Goal: Communication & Community: Answer question/provide support

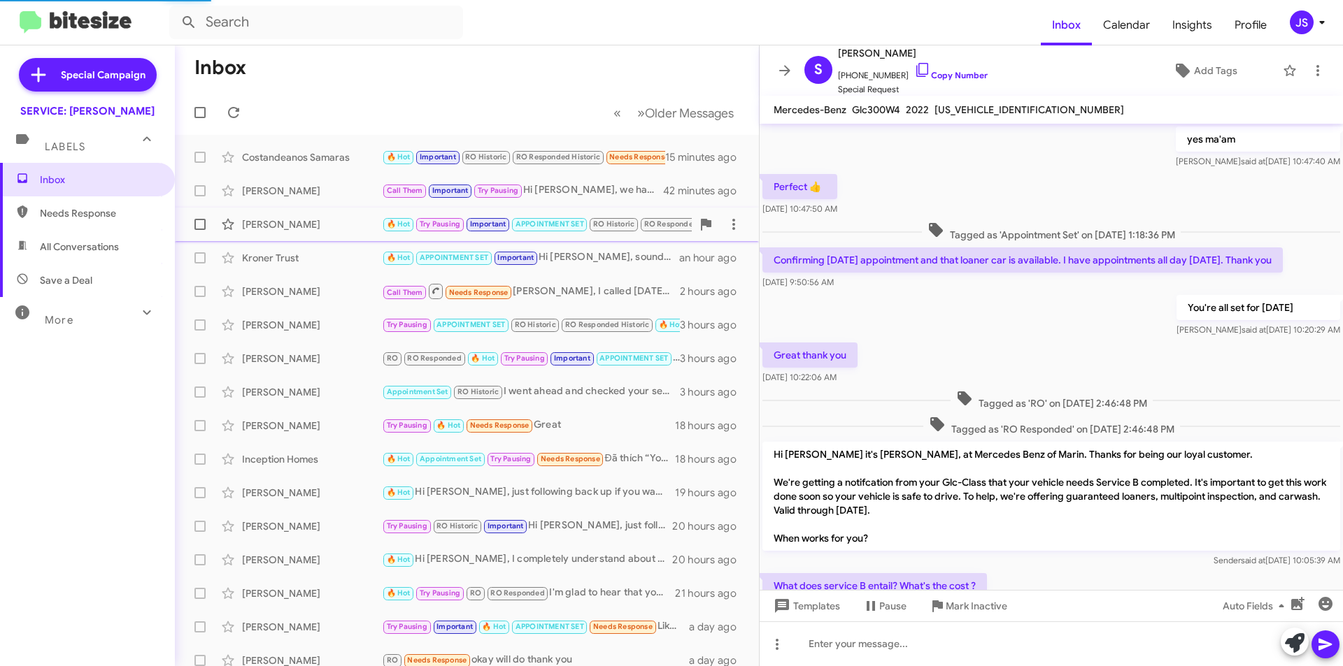
scroll to position [600, 0]
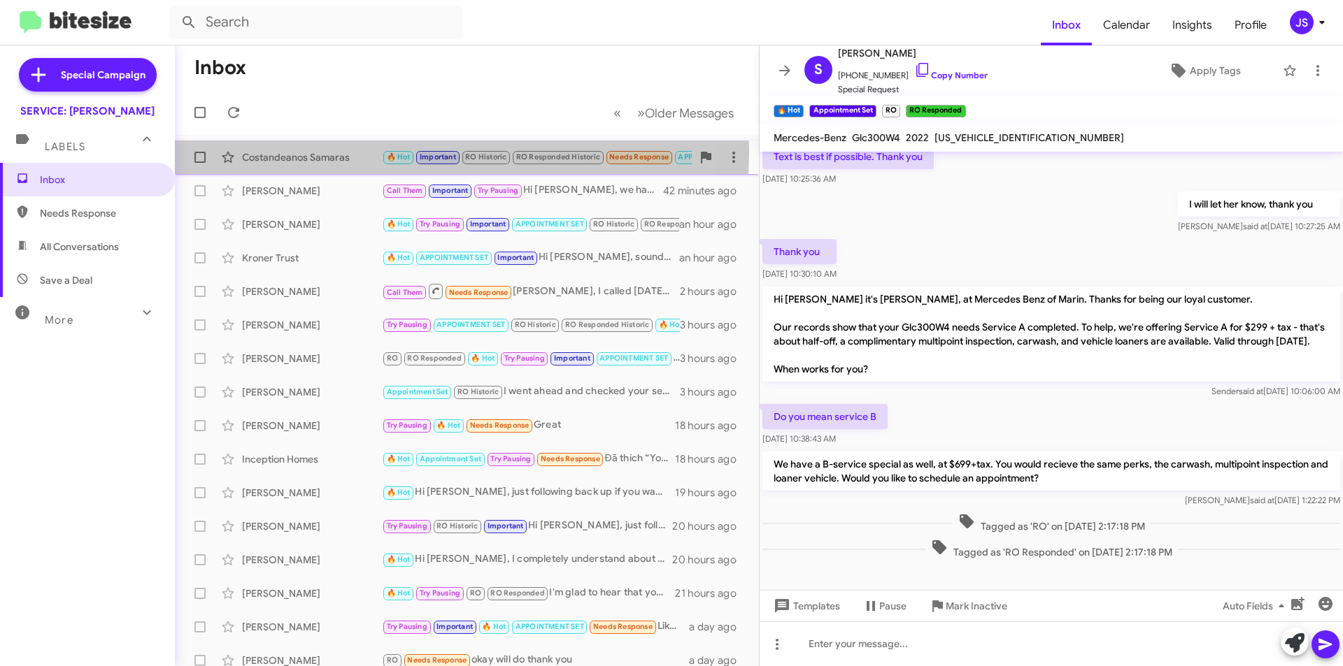
click at [288, 150] on div "Costandeanos Samaras" at bounding box center [312, 157] width 140 height 14
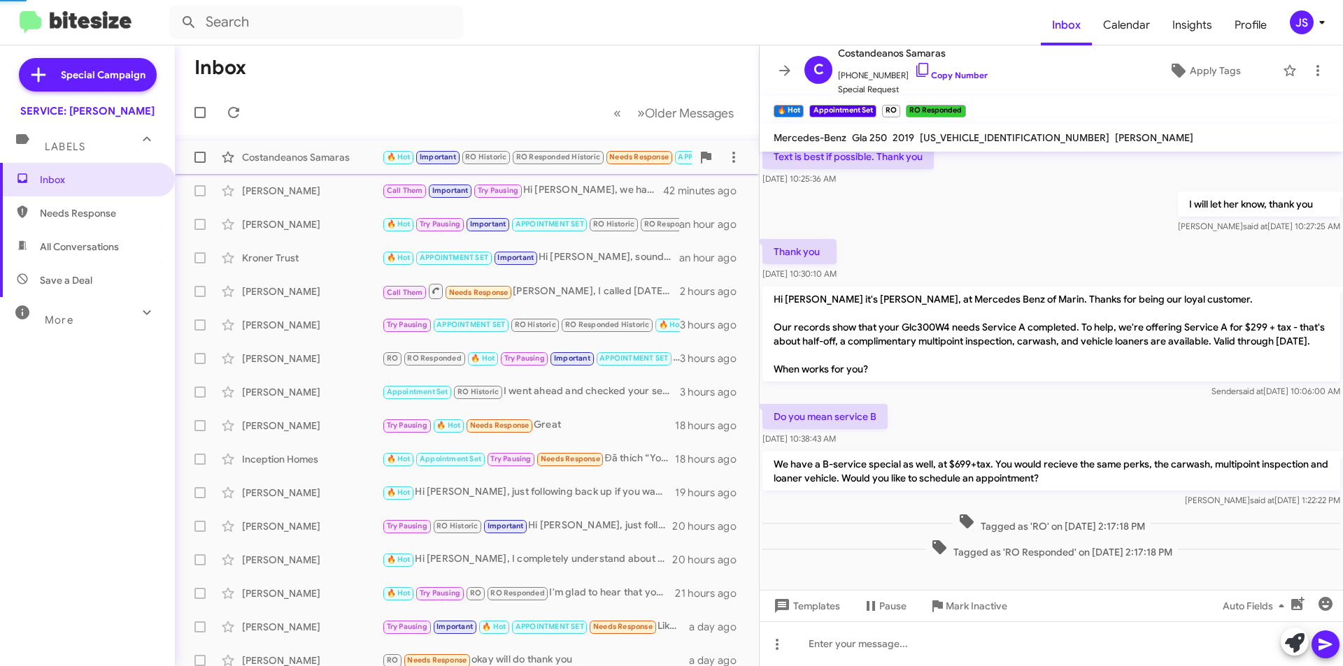
scroll to position [704, 0]
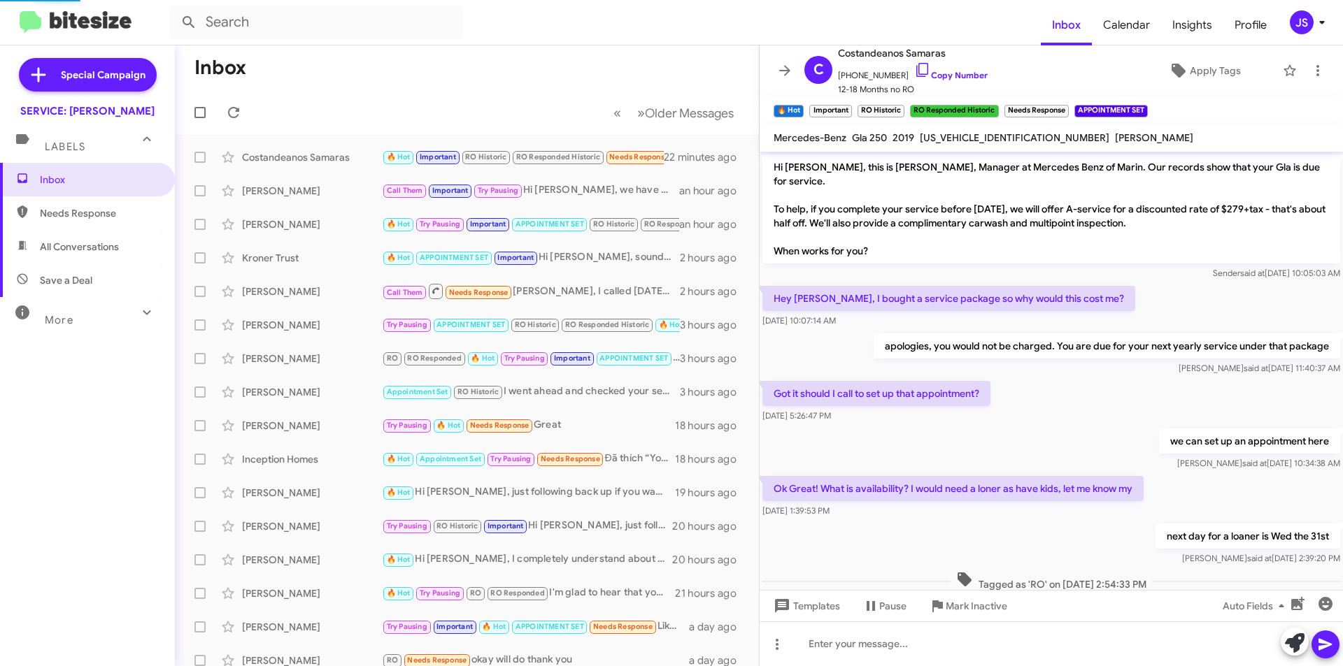
scroll to position [676, 0]
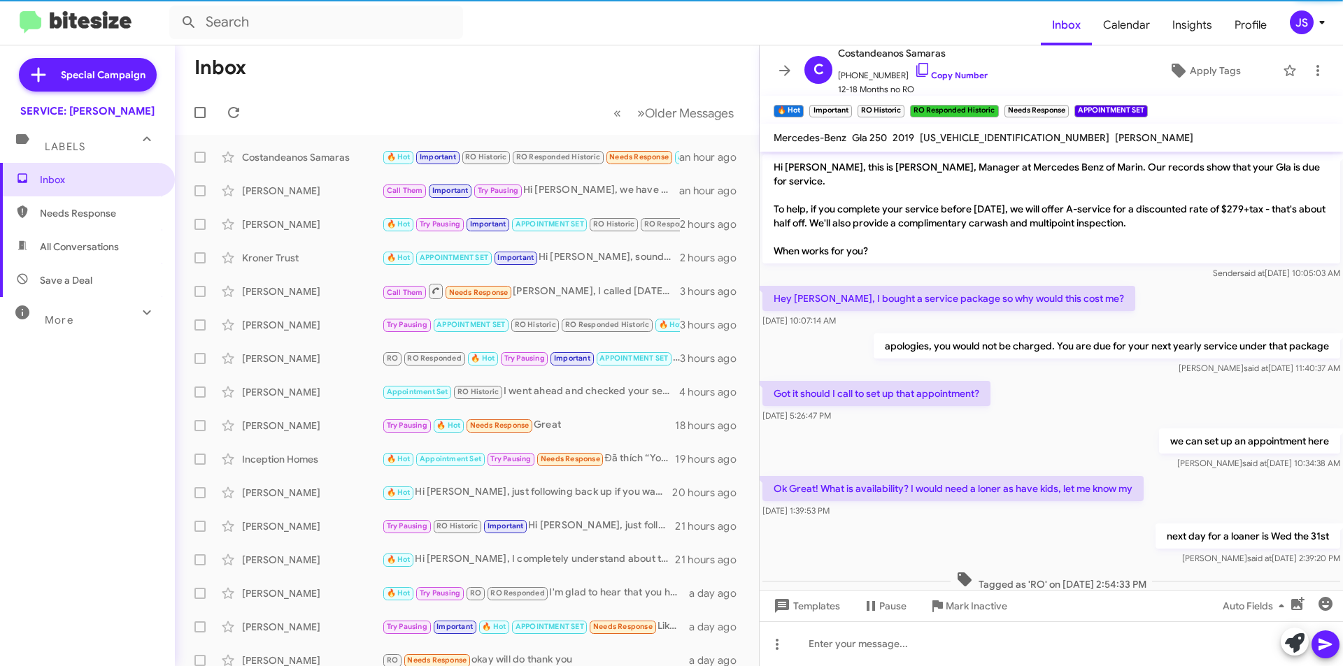
scroll to position [676, 0]
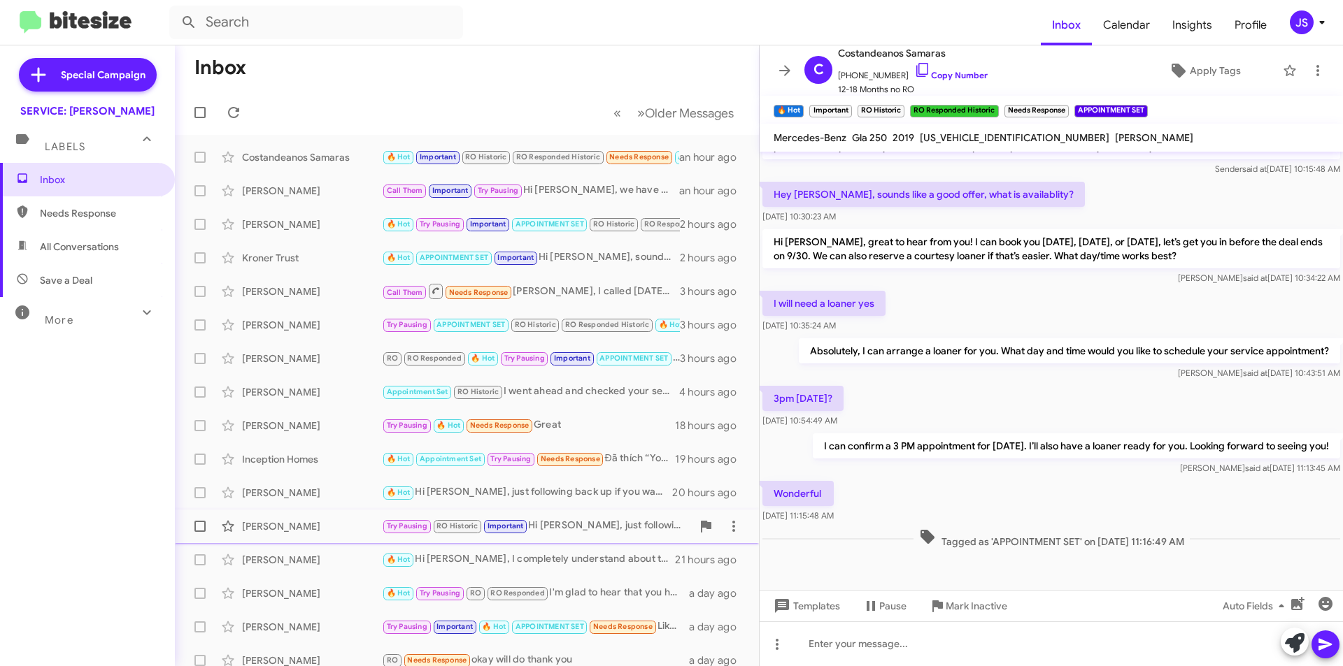
click at [641, 530] on div "Try Pausing RO Historic Important Hi Luke, just following up regarding your ser…" at bounding box center [537, 526] width 310 height 16
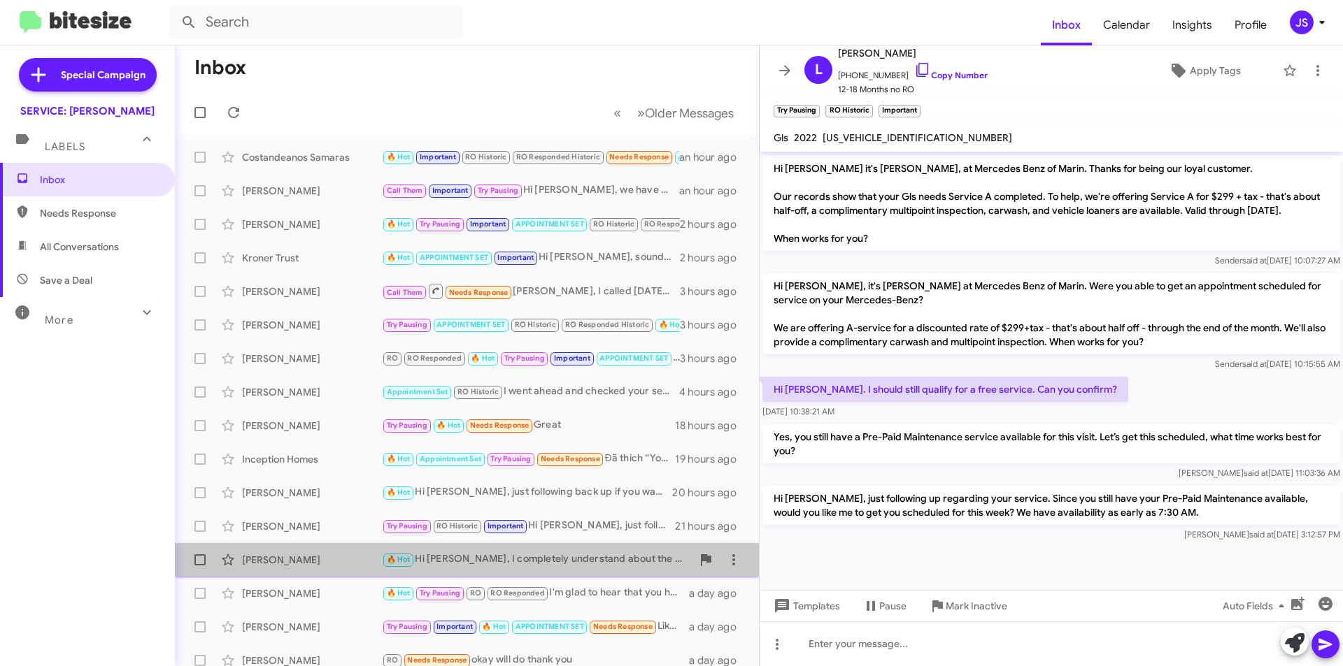
click at [617, 559] on div "🔥 Hot Hi Nick, I completely understand about the distance. To make it easier, w…" at bounding box center [537, 560] width 310 height 16
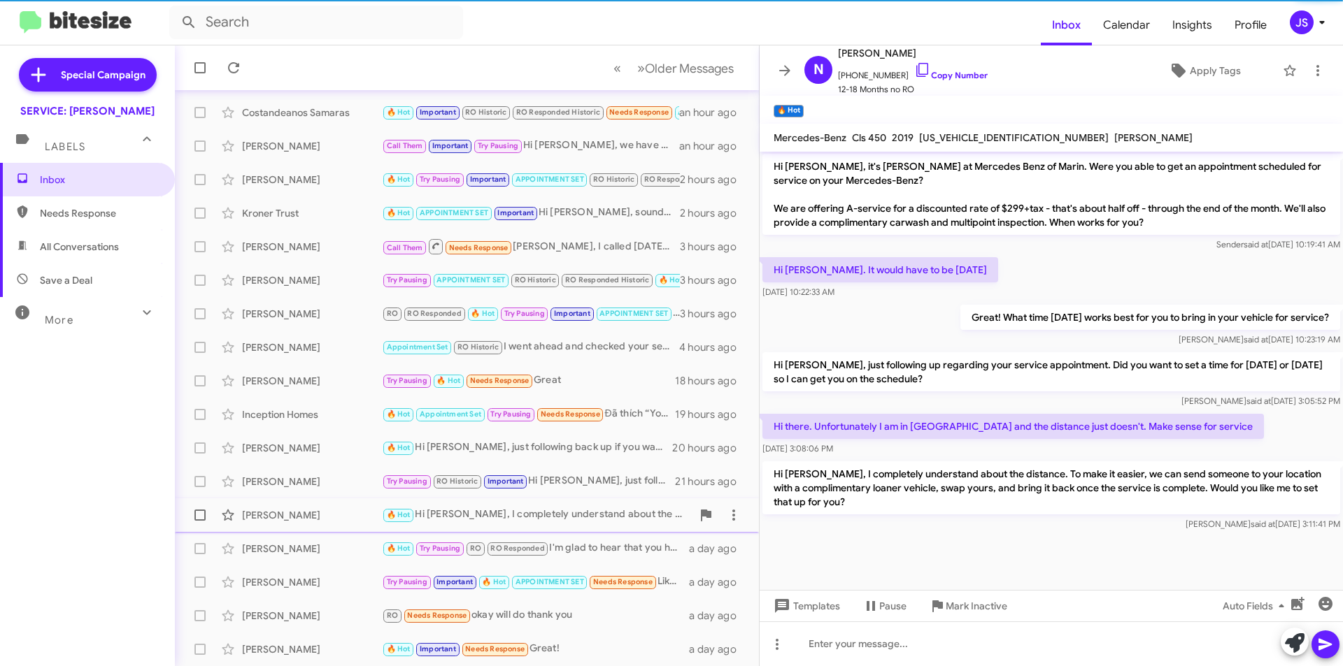
scroll to position [70, 0]
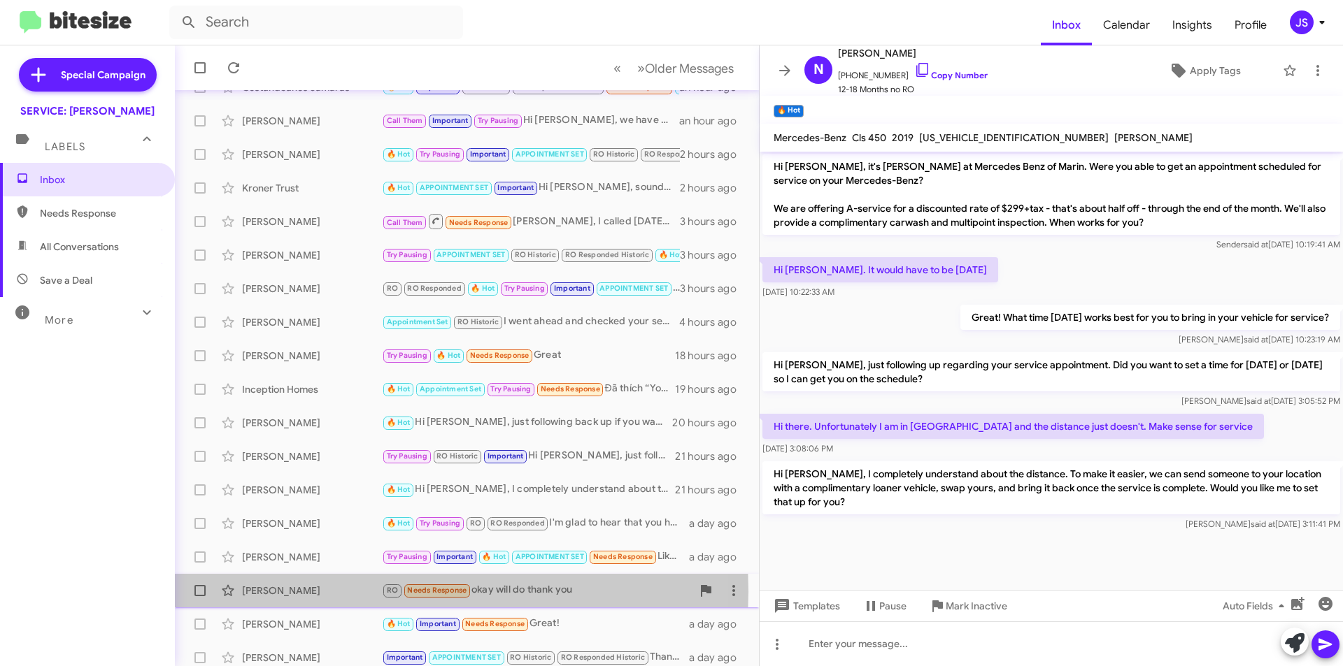
click at [294, 592] on div "[PERSON_NAME]" at bounding box center [312, 591] width 140 height 14
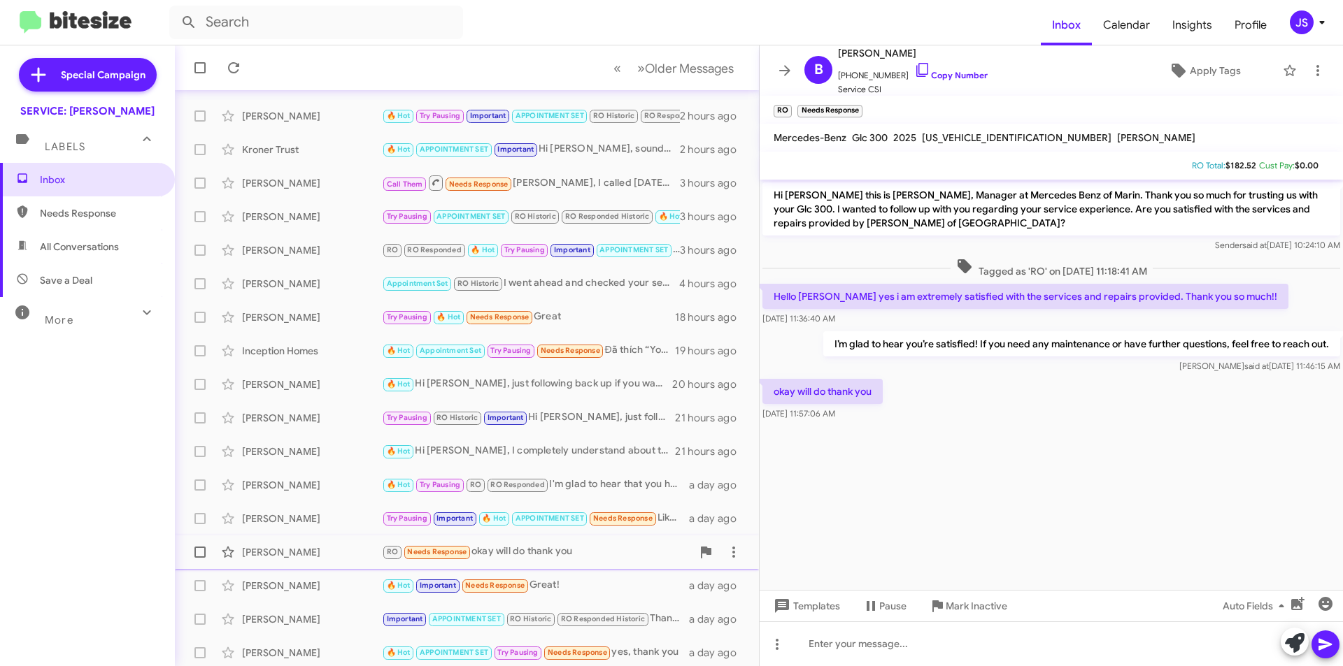
scroll to position [145, 0]
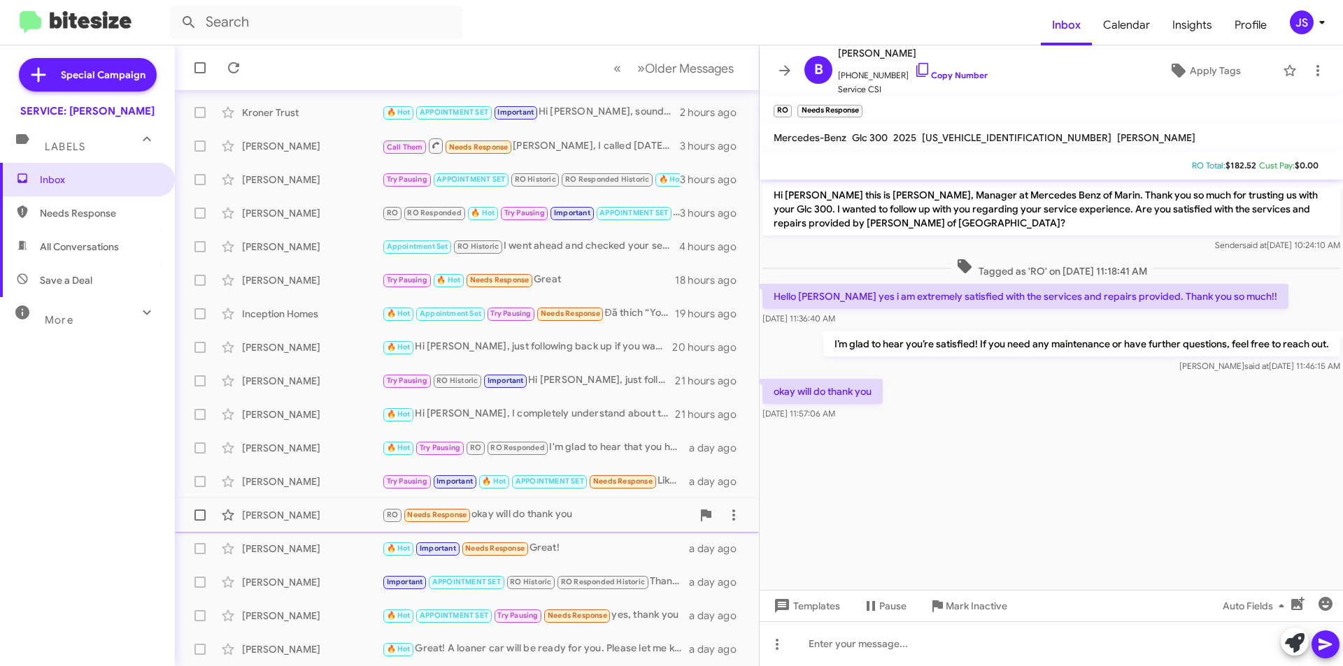
click at [294, 592] on div "Joanne Chan Important APPOINTMENT SET RO Historic RO Responded Historic Thank y…" at bounding box center [467, 583] width 562 height 28
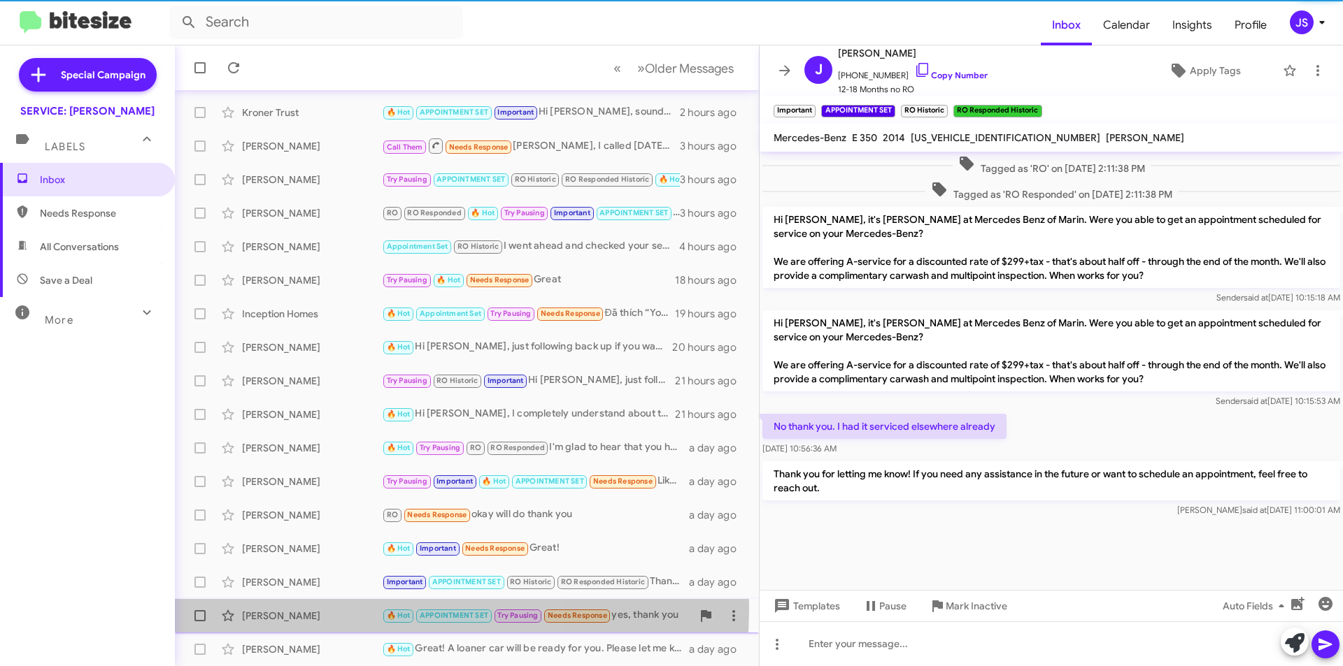
click at [301, 608] on div "Jennifer Johnson 🔥 Hot APPOINTMENT SET Try Pausing Needs Response yes, thank yo…" at bounding box center [467, 616] width 562 height 28
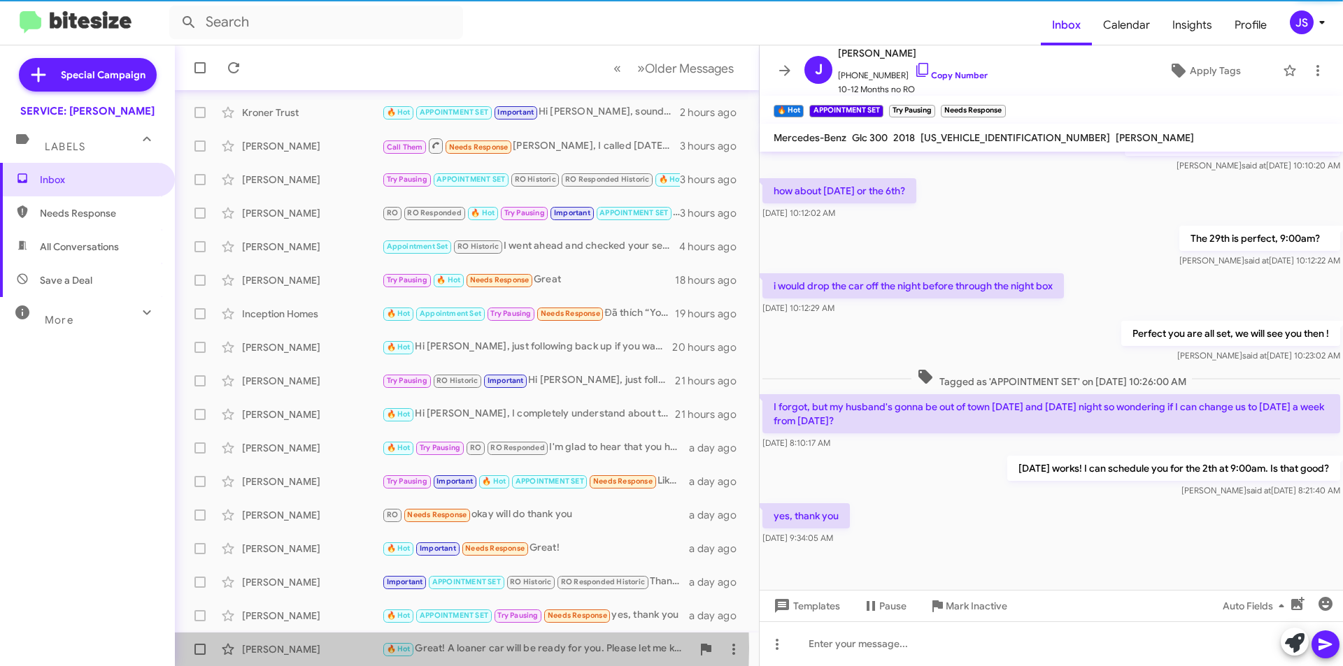
click at [314, 648] on div "[PERSON_NAME]" at bounding box center [312, 650] width 140 height 14
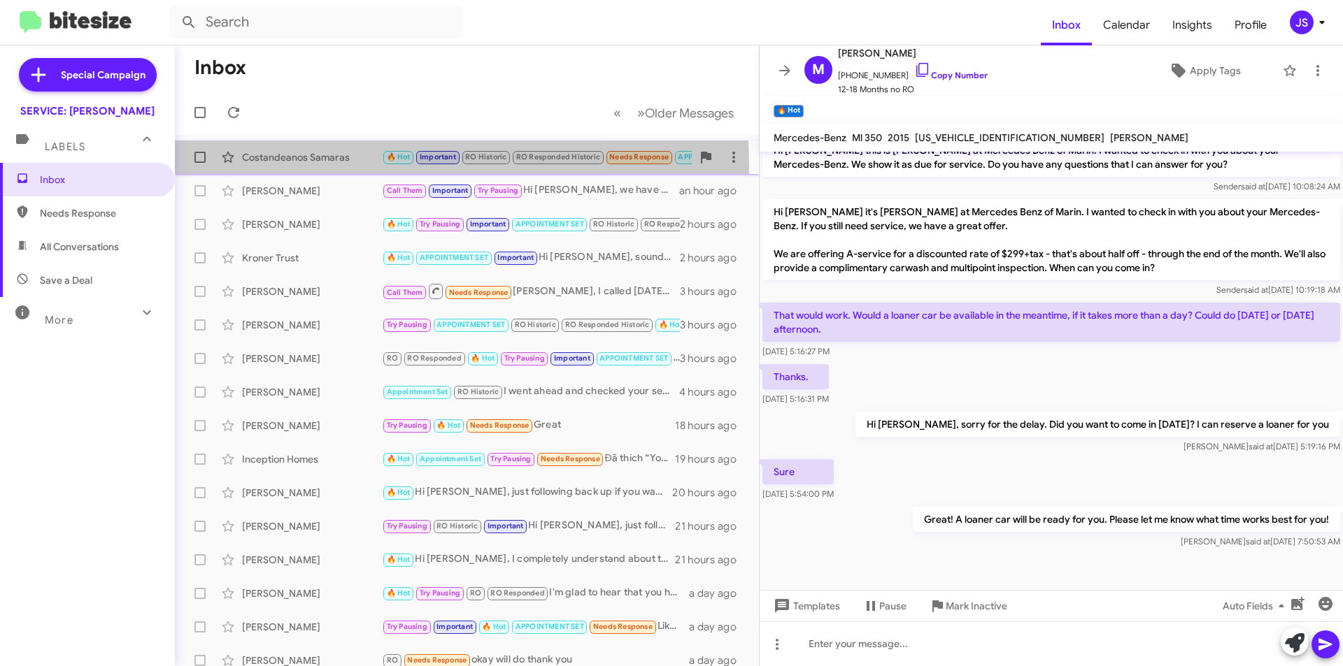
click at [322, 166] on div "Costandeanos Samaras 🔥 Hot Important RO Historic RO Responded Historic Needs Re…" at bounding box center [467, 157] width 562 height 28
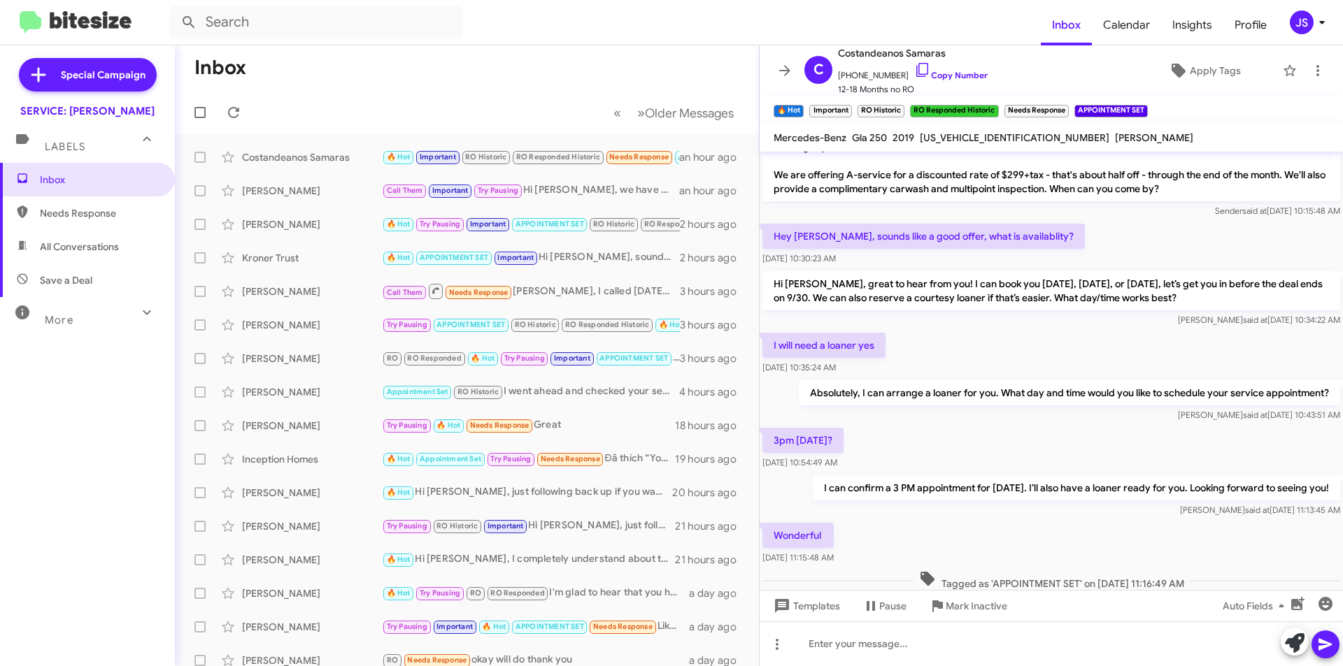
scroll to position [704, 0]
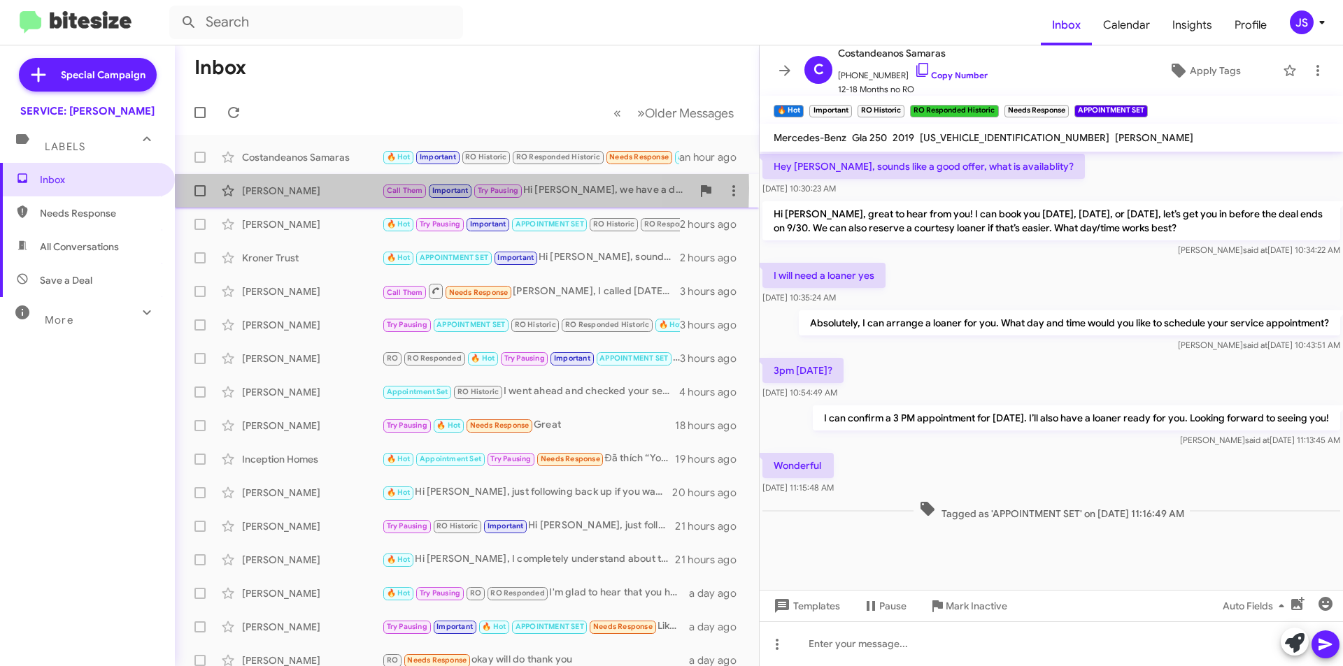
click at [350, 188] on div "[PERSON_NAME]" at bounding box center [312, 191] width 140 height 14
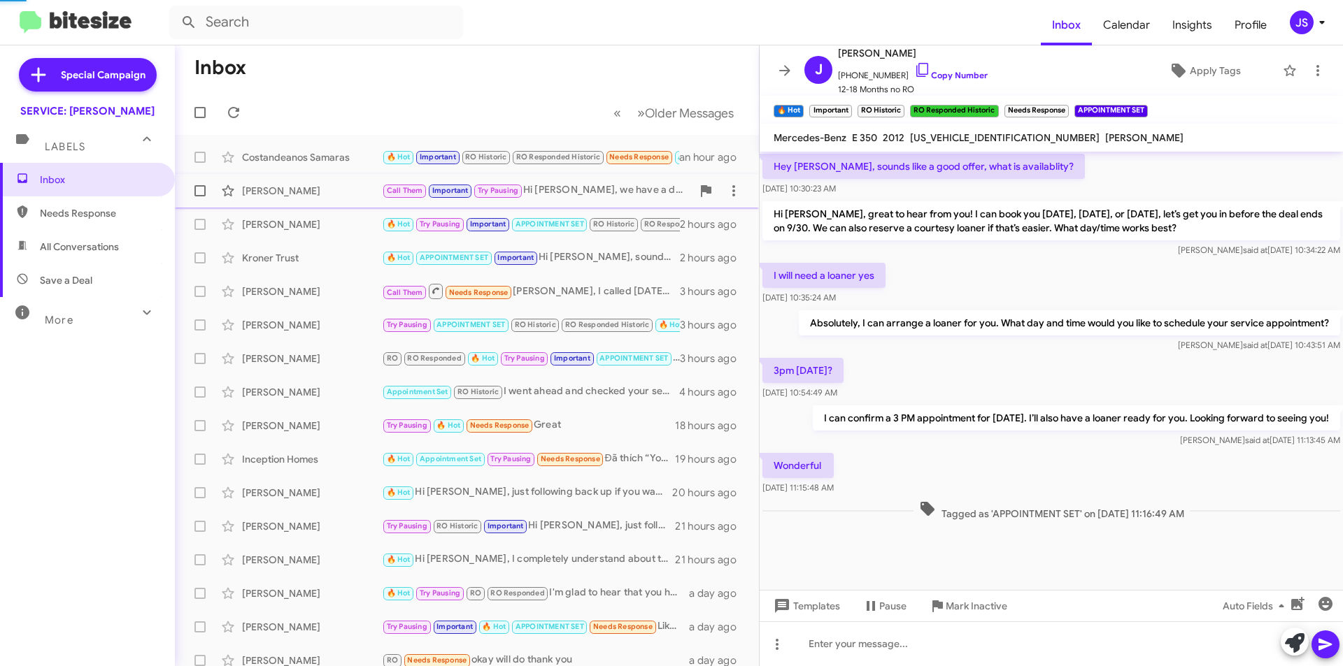
scroll to position [459, 0]
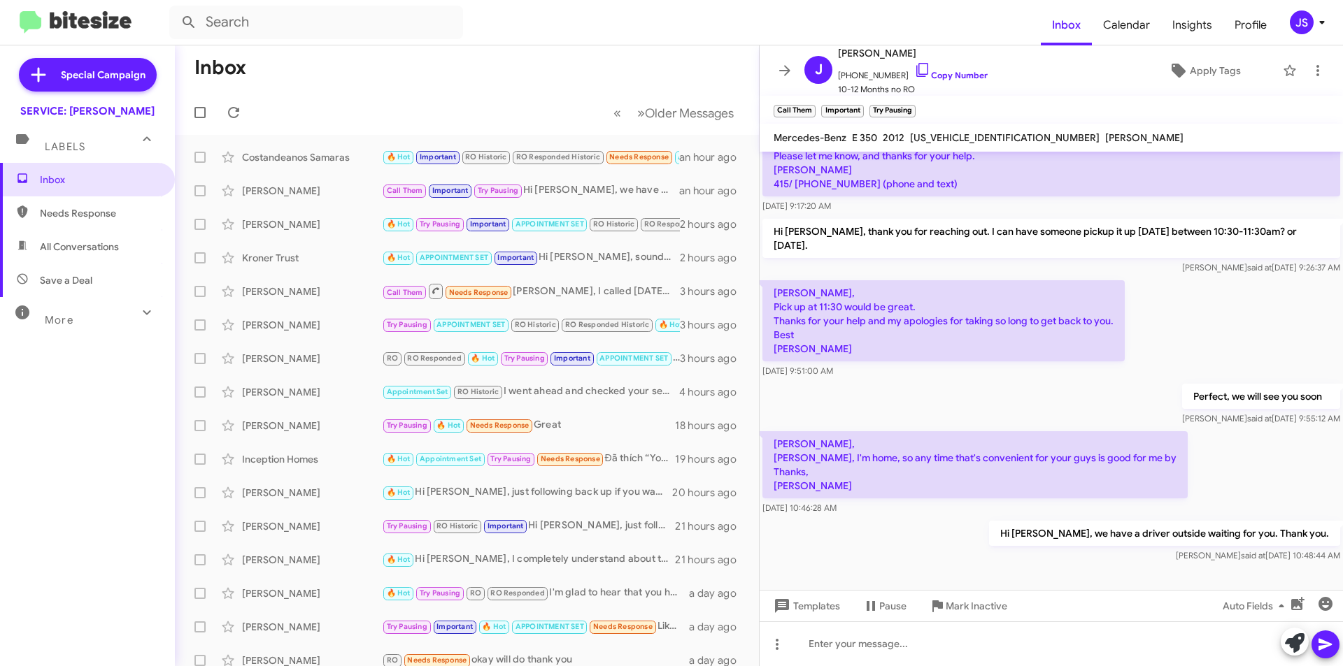
click at [34, 295] on span "Save a Deal" at bounding box center [87, 281] width 175 height 34
type input "in:not-interested"
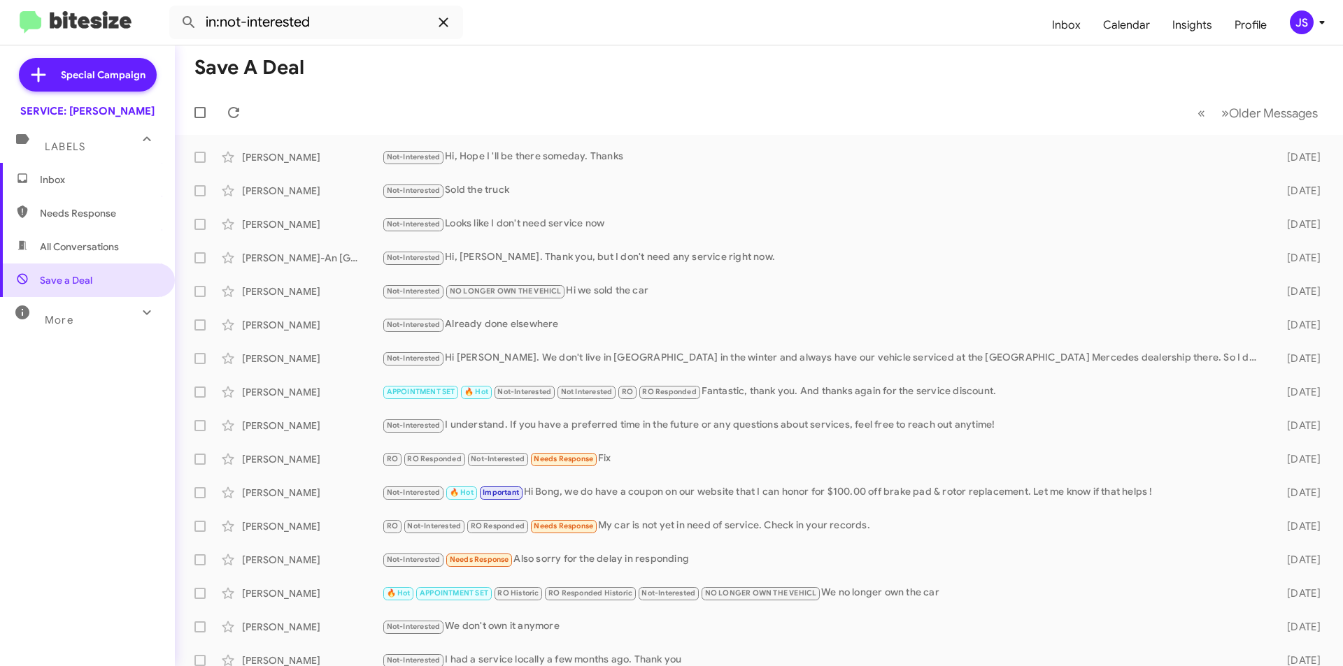
click at [435, 15] on icon at bounding box center [443, 22] width 17 height 17
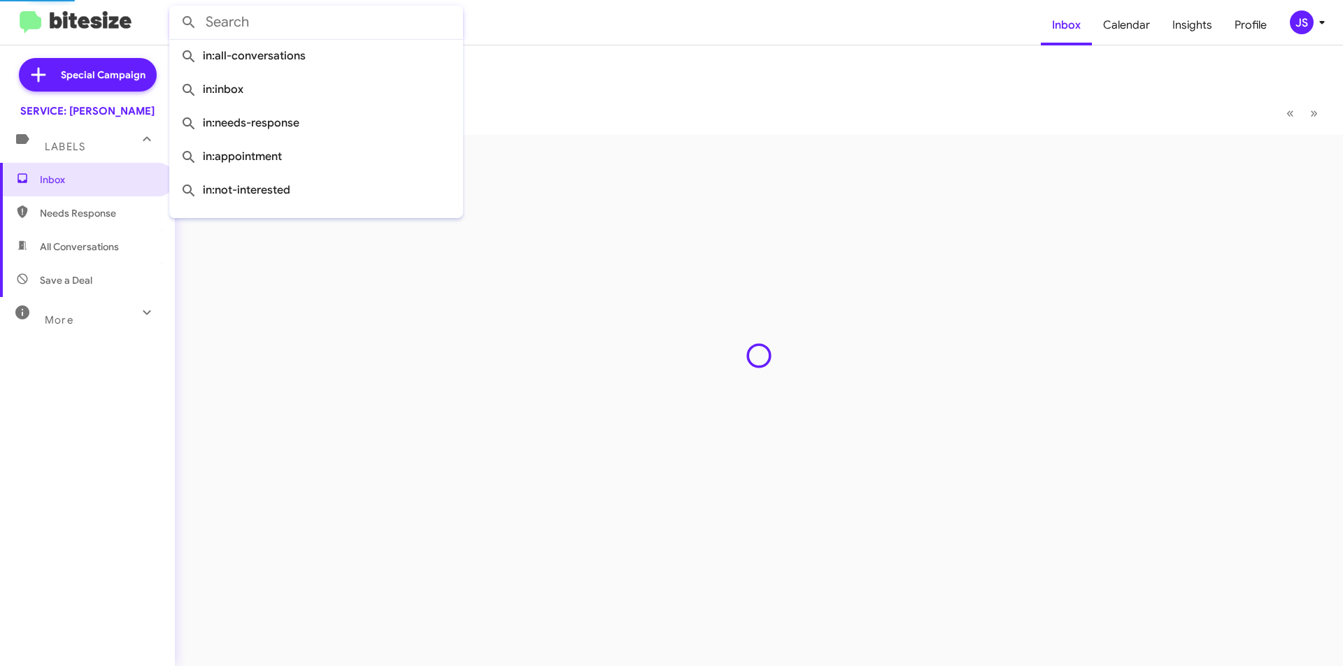
click at [320, 13] on input "text" at bounding box center [316, 23] width 294 height 34
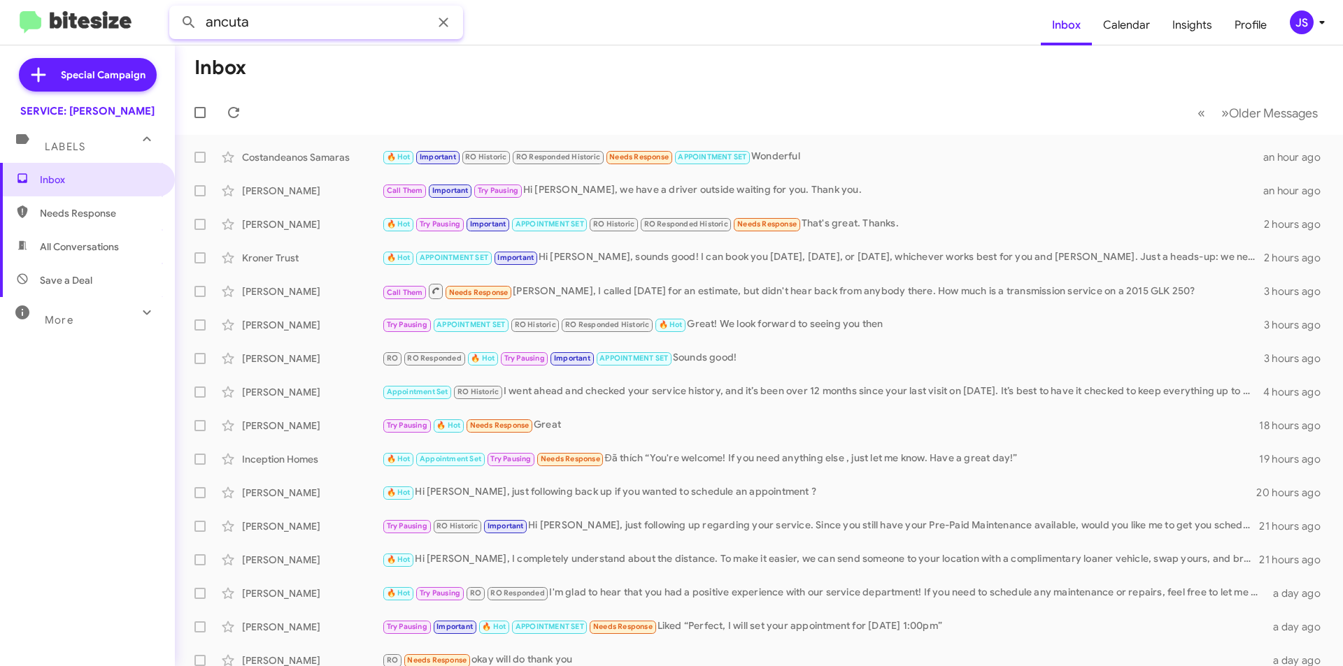
type input "ancuta"
click at [175, 8] on button at bounding box center [189, 22] width 28 height 28
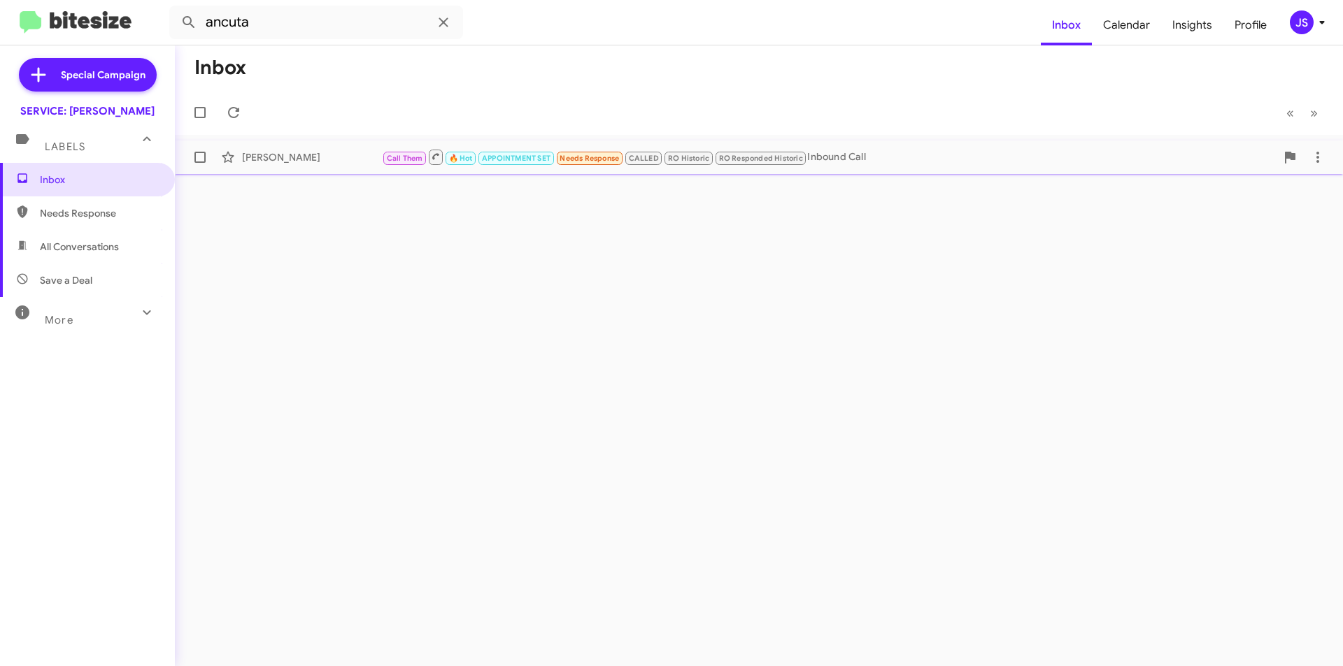
click at [890, 145] on div "Ancuta Marza Call Them 🔥 Hot APPOINTMENT SET Needs Response CALLED RO Historic …" at bounding box center [758, 157] width 1145 height 28
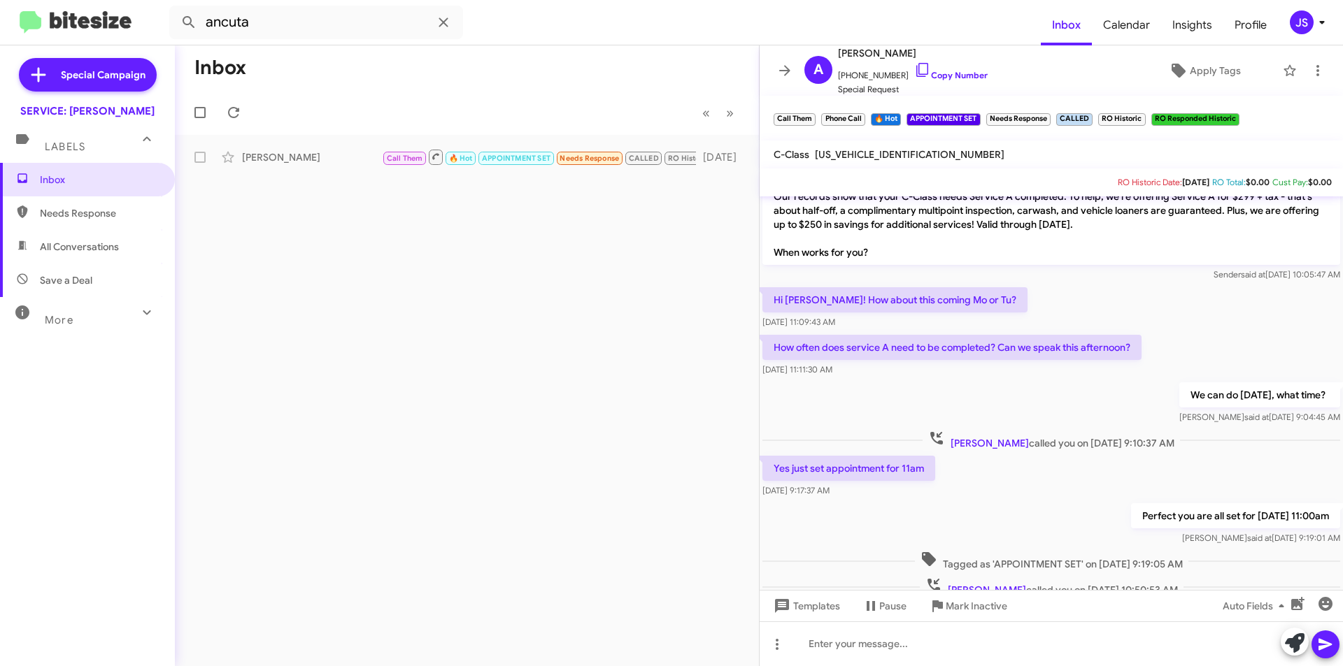
scroll to position [485, 0]
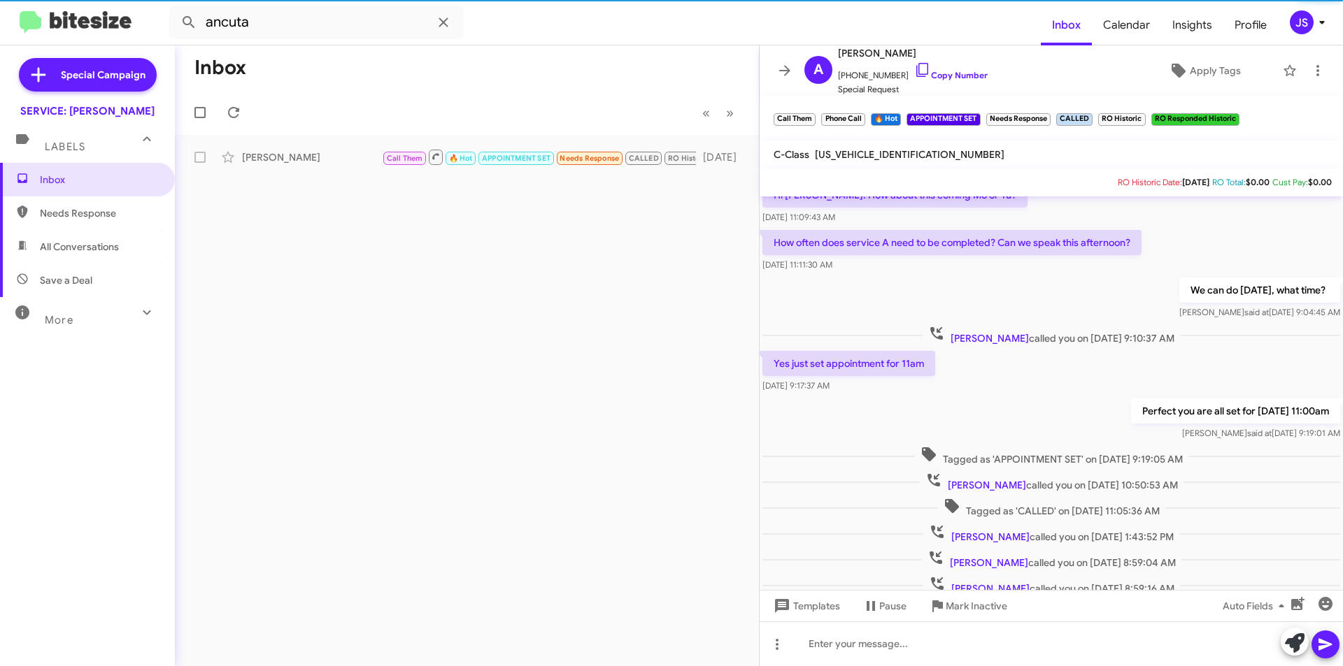
scroll to position [485, 0]
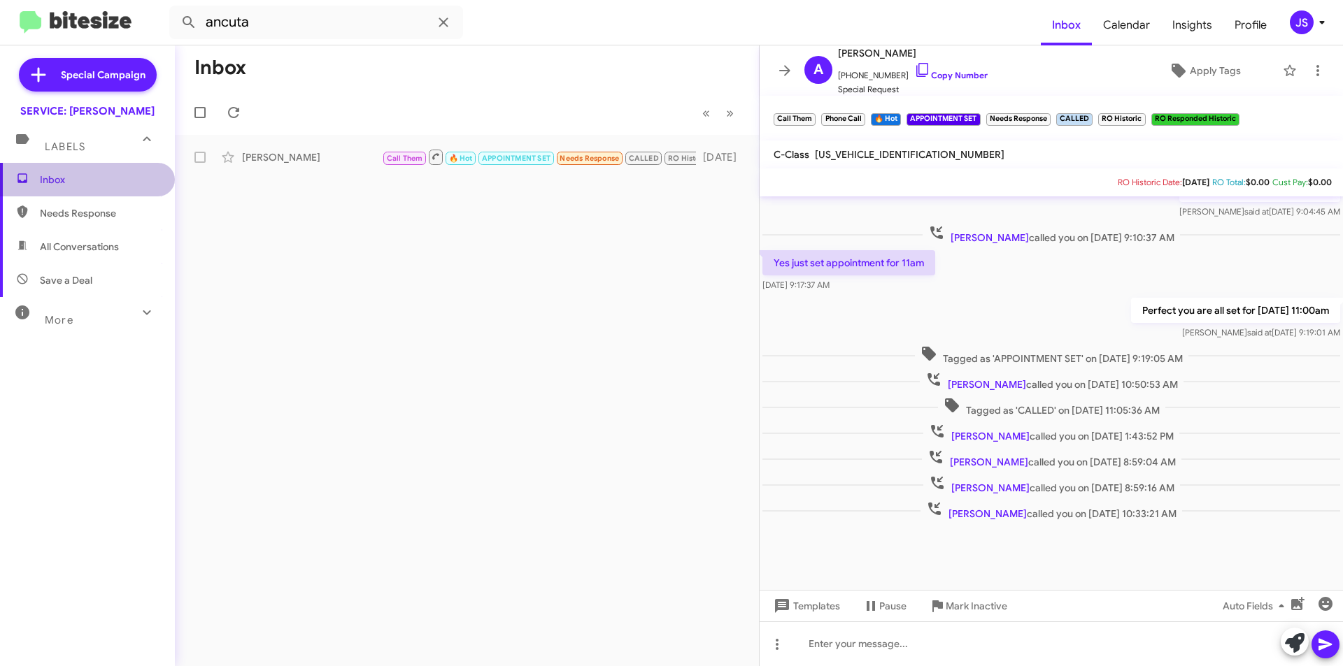
click at [113, 176] on span "Inbox" at bounding box center [99, 180] width 119 height 14
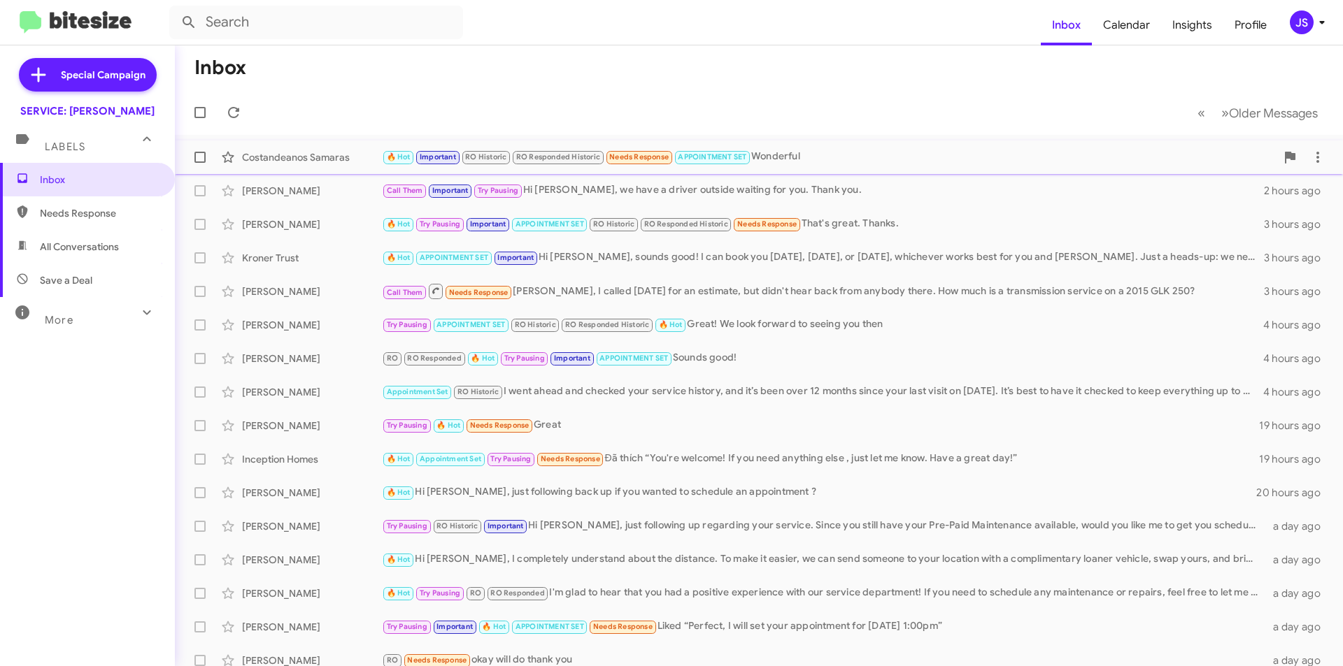
click at [380, 155] on div "Costandeanos Samaras" at bounding box center [312, 157] width 140 height 14
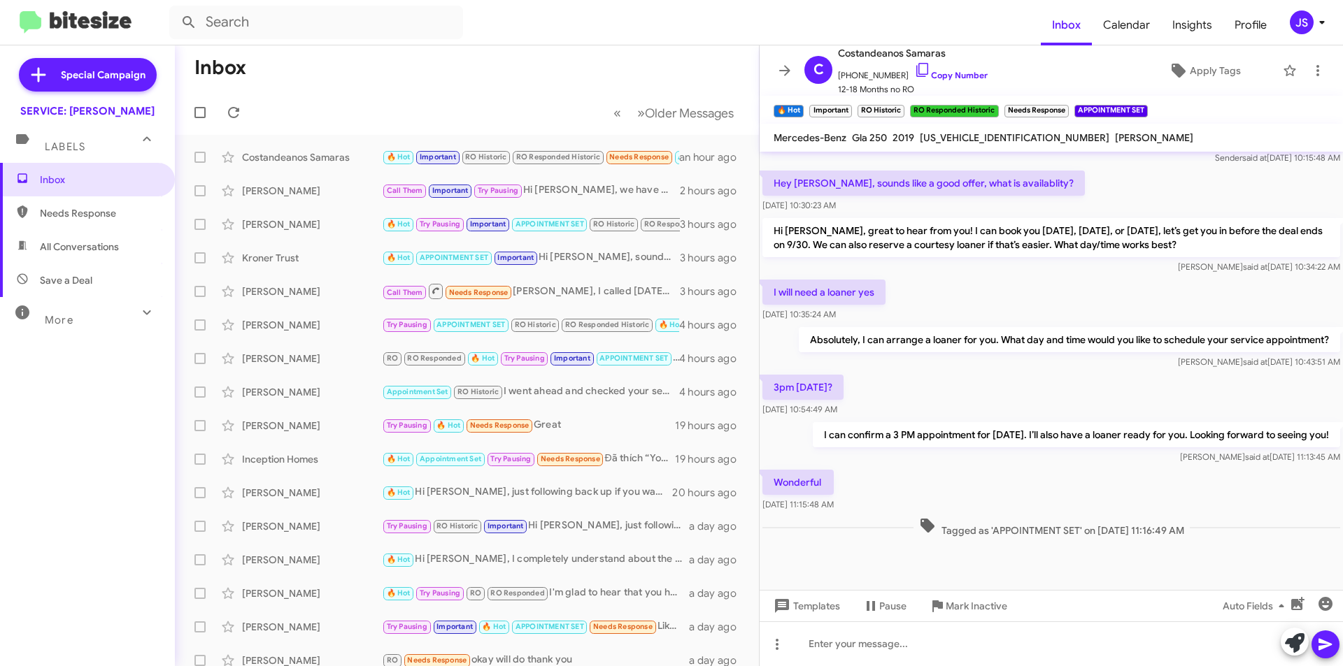
scroll to position [704, 0]
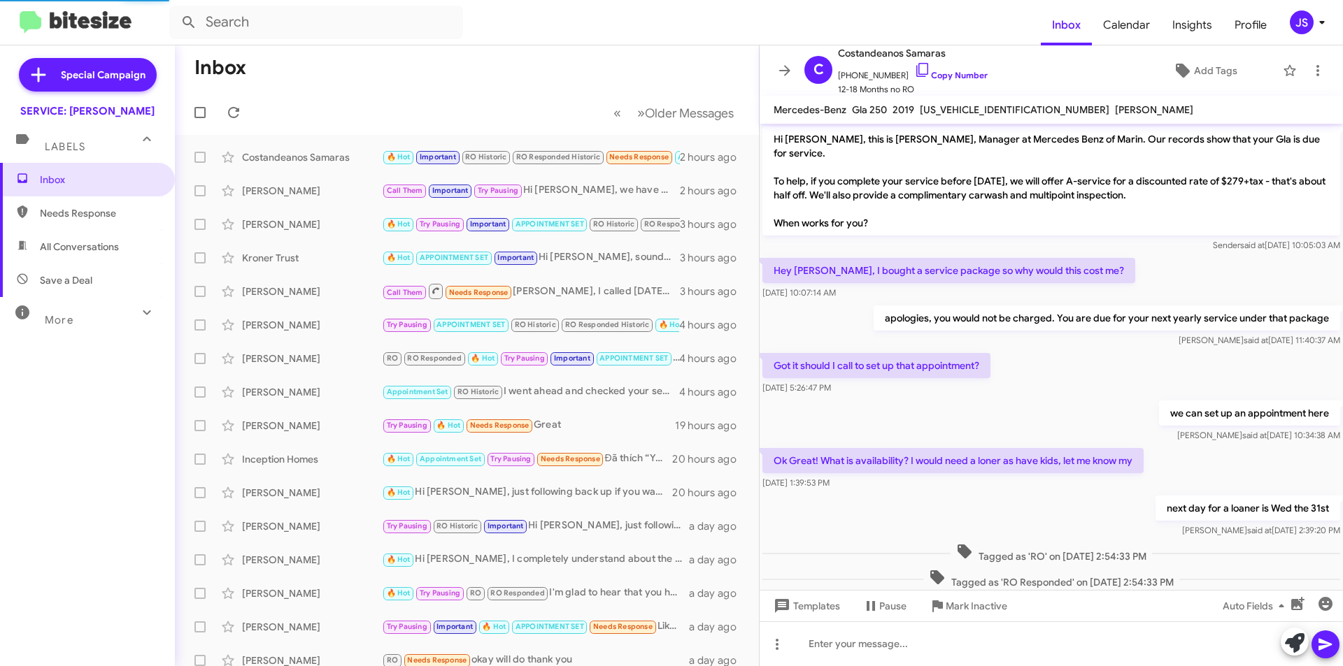
scroll to position [676, 0]
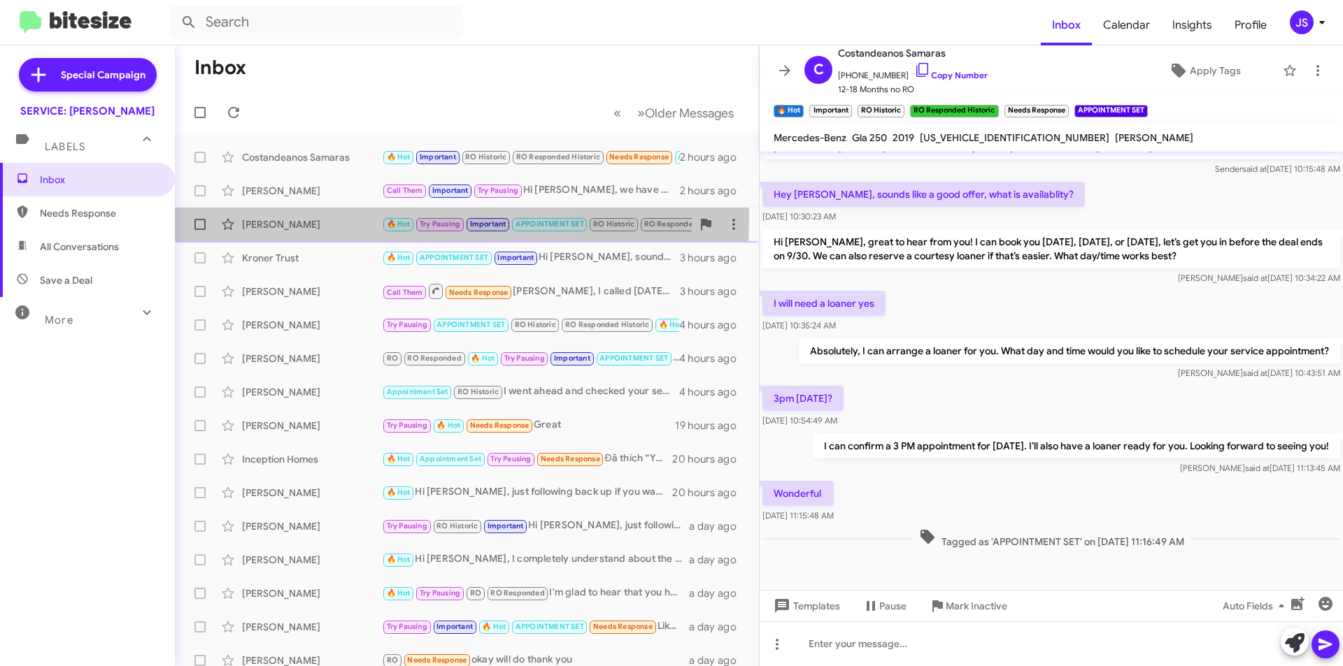
click at [304, 217] on div "[PERSON_NAME] 🔥 Hot Try Pausing Important APPOINTMENT SET RO Historic RO Respon…" at bounding box center [467, 224] width 562 height 28
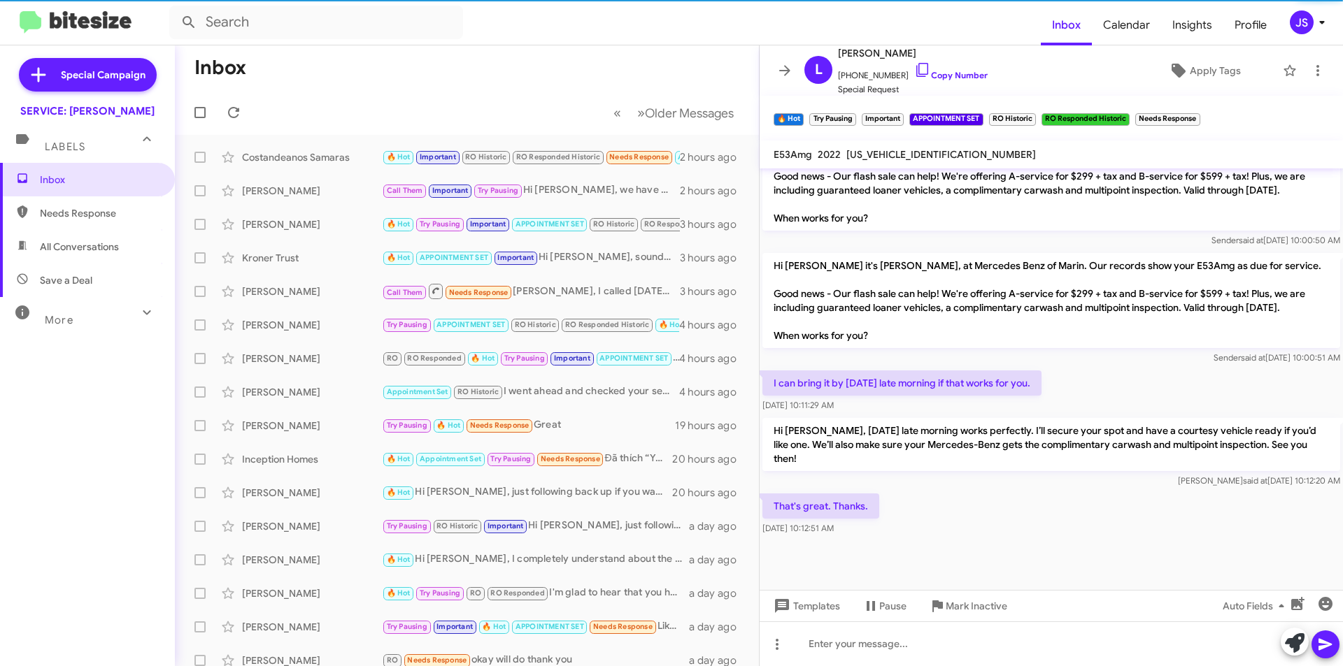
scroll to position [842, 0]
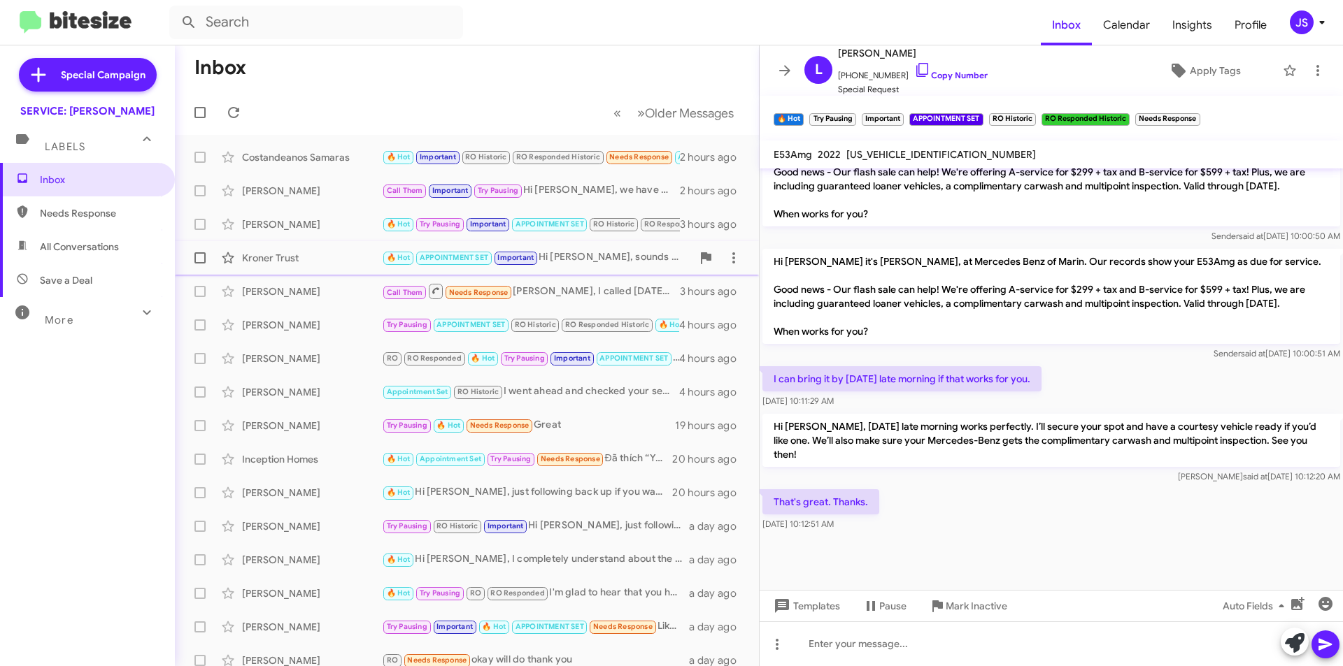
click at [361, 269] on div "Kroner Trust 🔥 Hot APPOINTMENT SET Important Hi Kroner, sounds good! I can book…" at bounding box center [467, 258] width 562 height 28
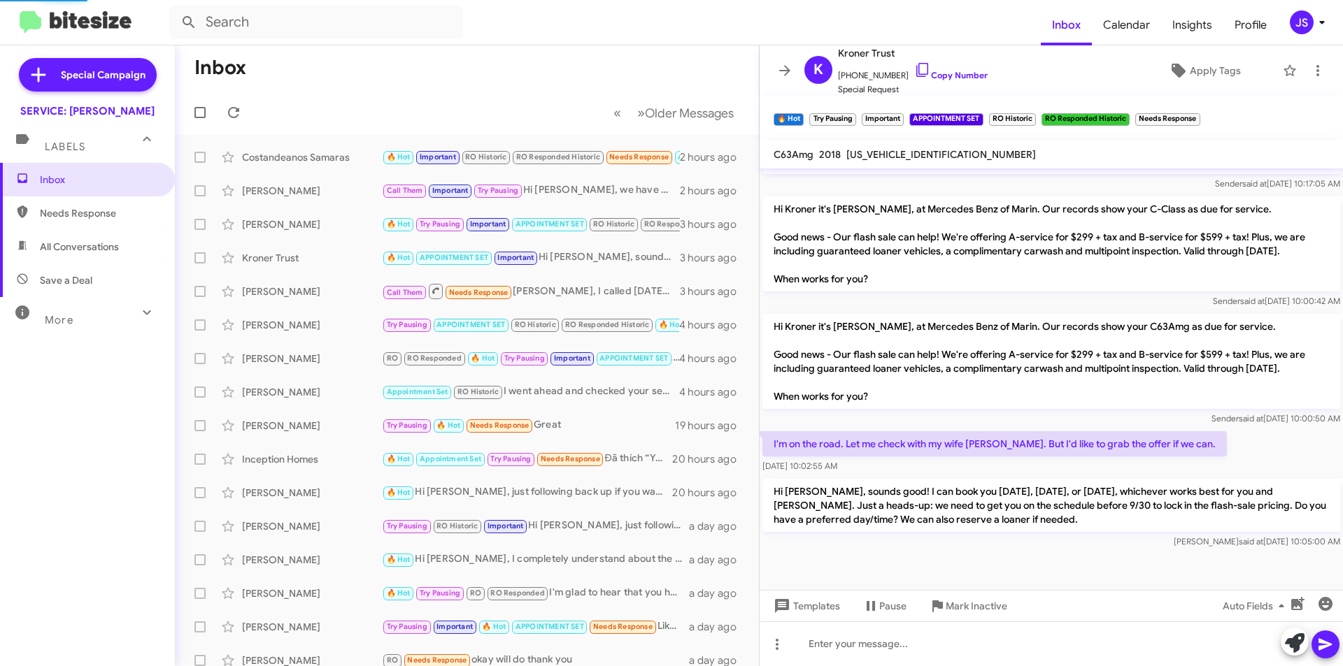
scroll to position [437, 0]
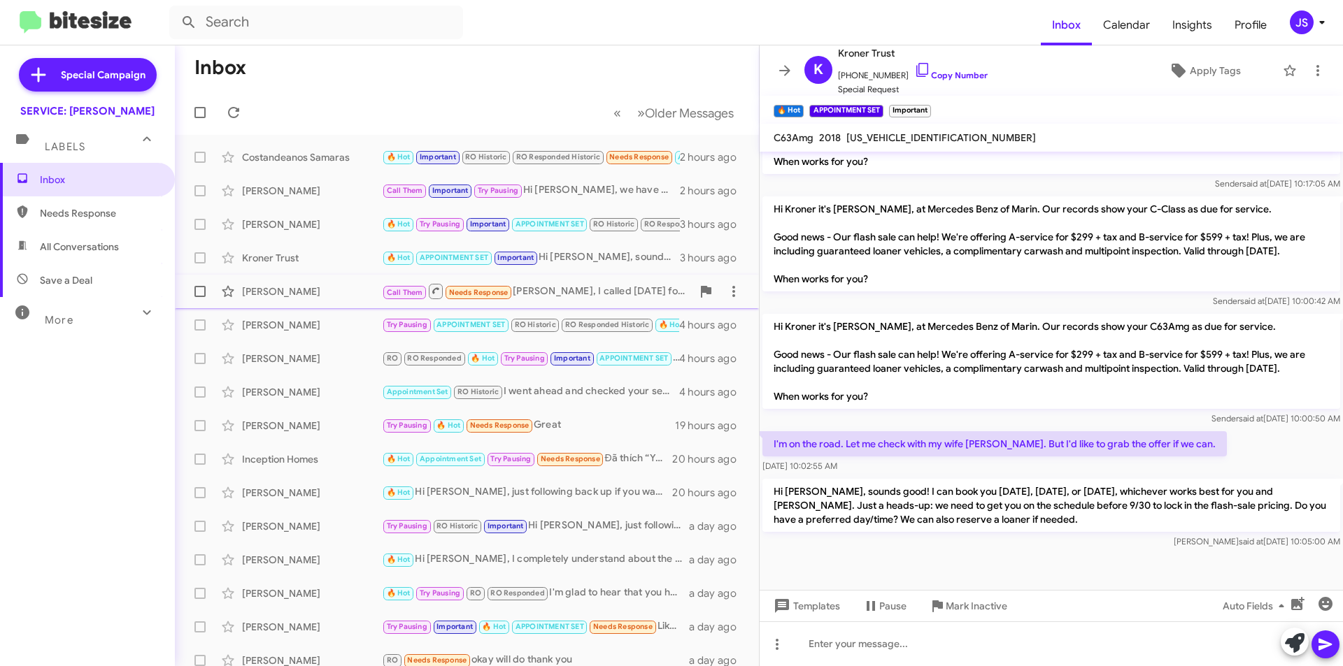
click at [299, 284] on div "James Barnett Call Them Needs Response Omar, I called yesterday for an estimate…" at bounding box center [467, 292] width 562 height 28
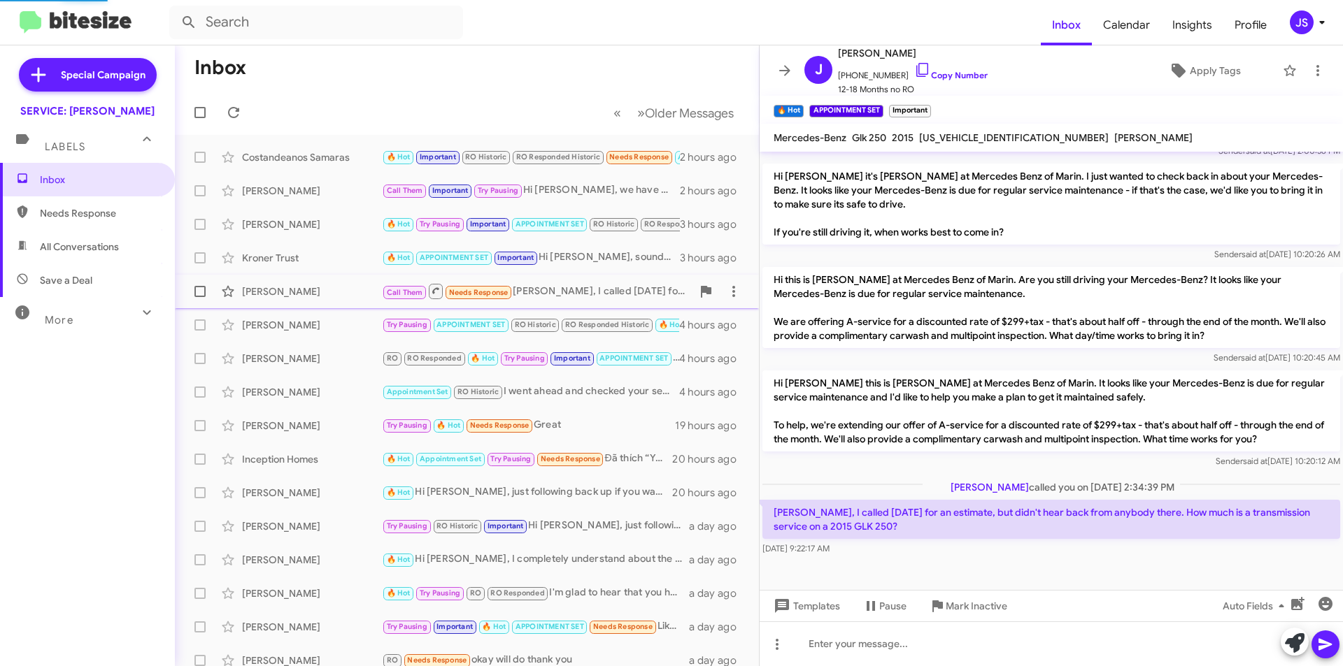
scroll to position [405, 0]
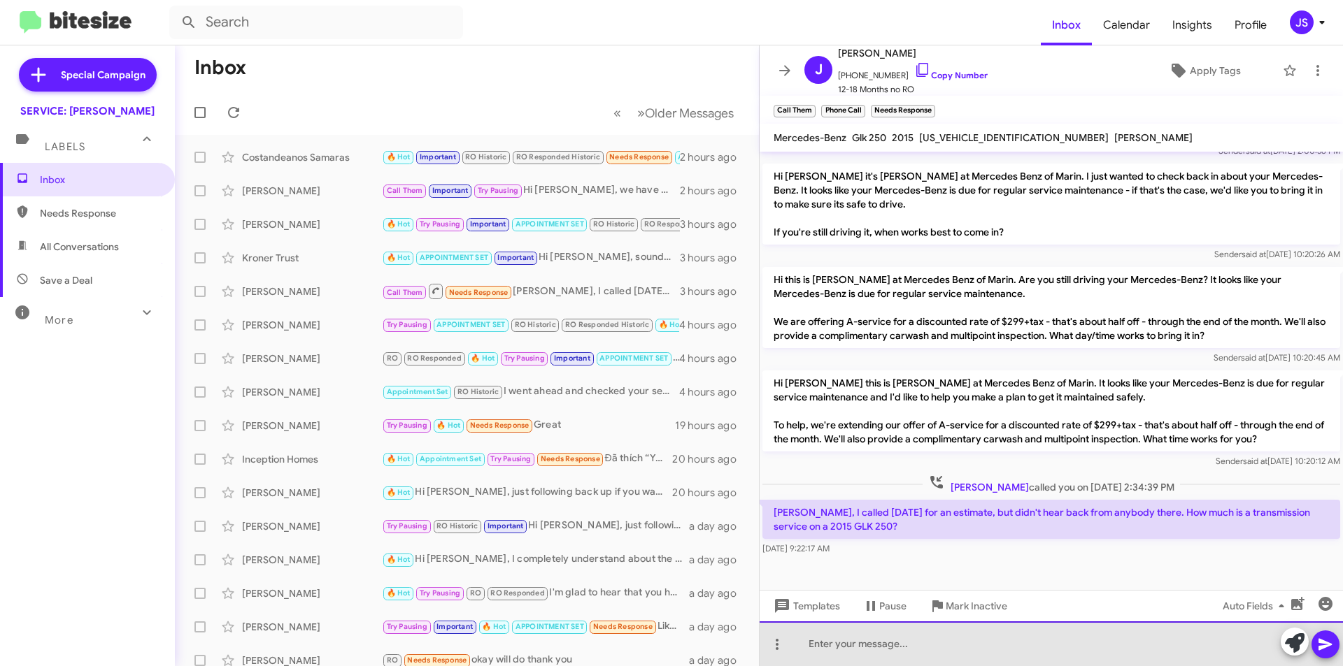
click at [964, 645] on div at bounding box center [1050, 644] width 583 height 45
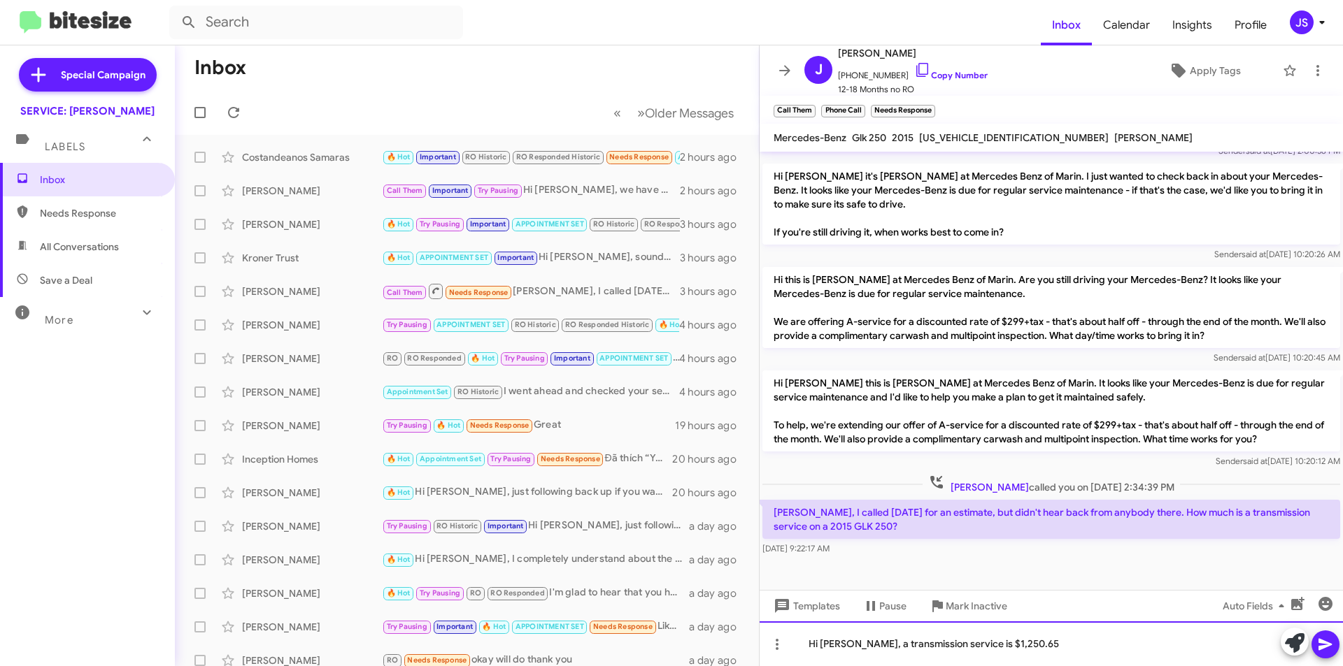
click at [1047, 648] on div "Hi James, a transmission service is $1,250.65" at bounding box center [1050, 644] width 583 height 45
click at [914, 64] on icon at bounding box center [922, 70] width 17 height 17
click at [1114, 135] on span "ANGELO GOMEZ" at bounding box center [1153, 137] width 78 height 13
drag, startPoint x: 920, startPoint y: 133, endPoint x: 1028, endPoint y: 131, distance: 107.7
click at [1028, 131] on div "[US_VEHICLE_IDENTIFICATION_NUMBER]" at bounding box center [1013, 137] width 195 height 17
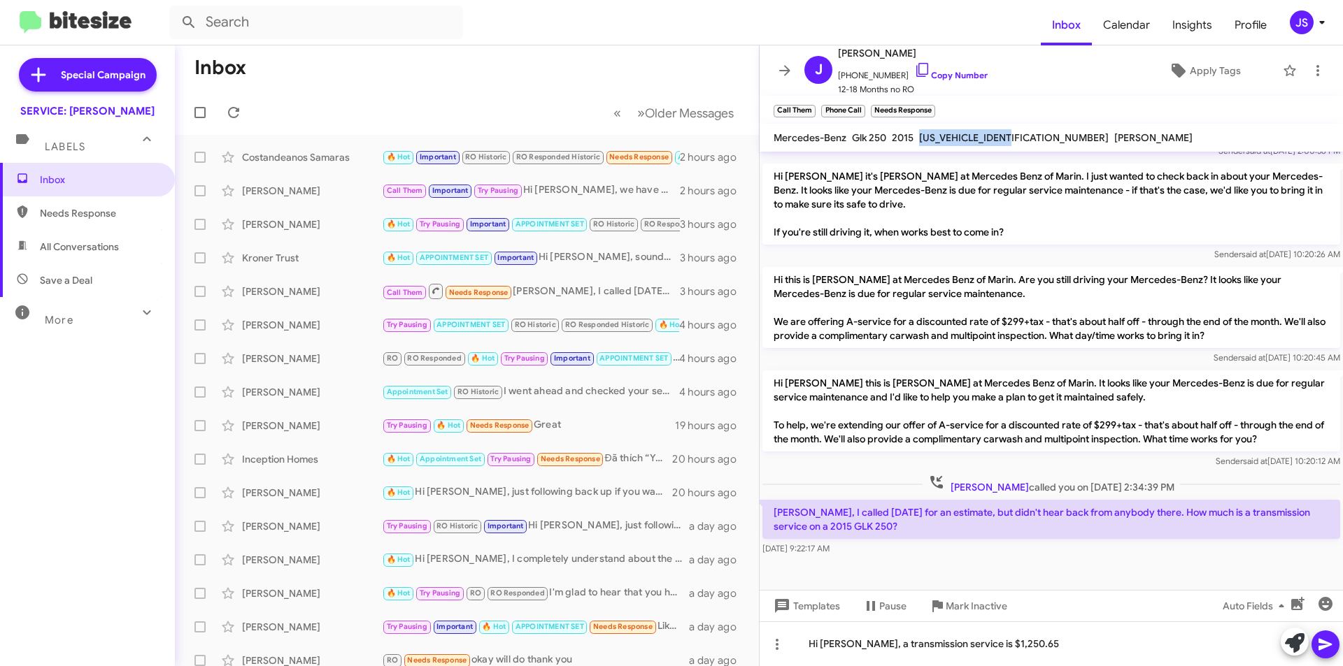
copy span "[US_VEHICLE_IDENTIFICATION_NUMBER]"
click at [1328, 638] on icon at bounding box center [1325, 644] width 17 height 17
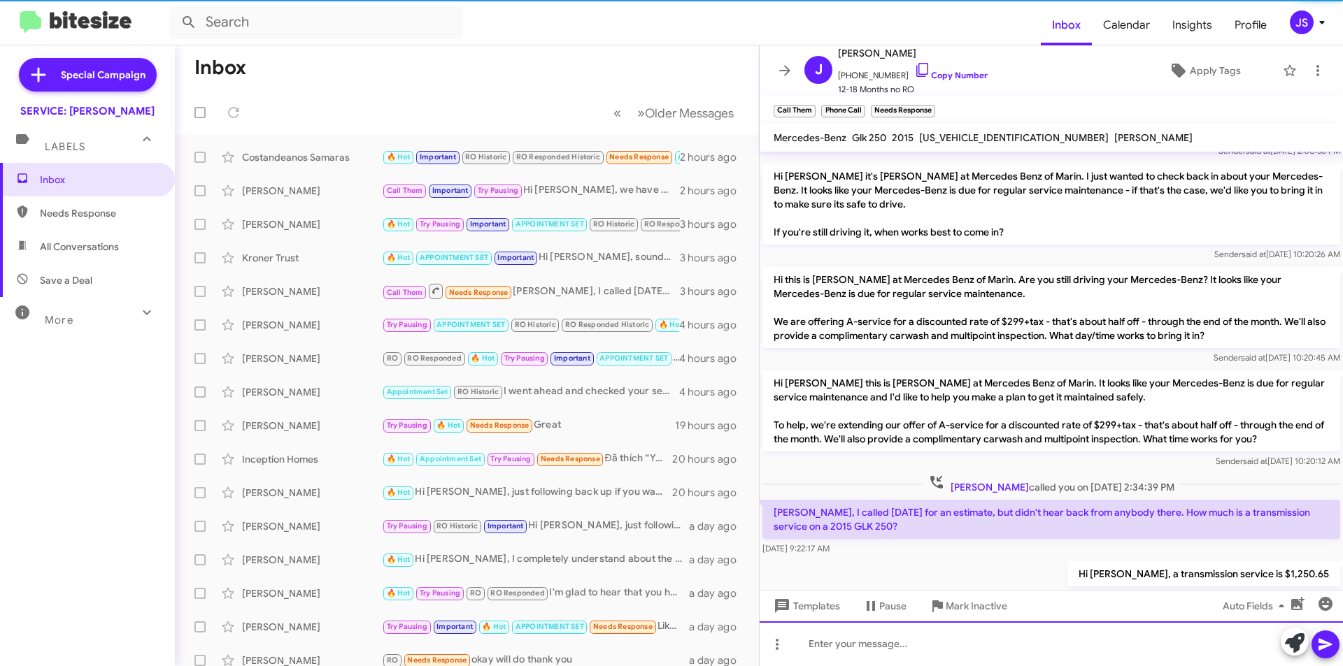
scroll to position [0, 0]
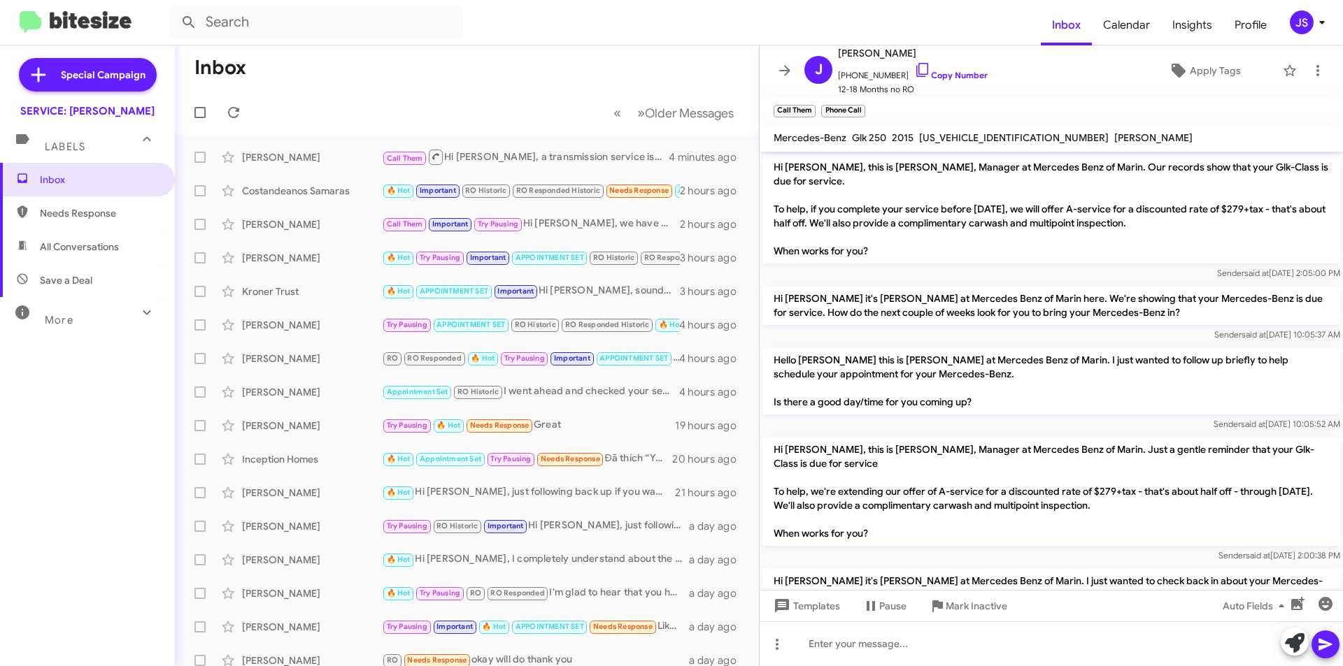
scroll to position [456, 0]
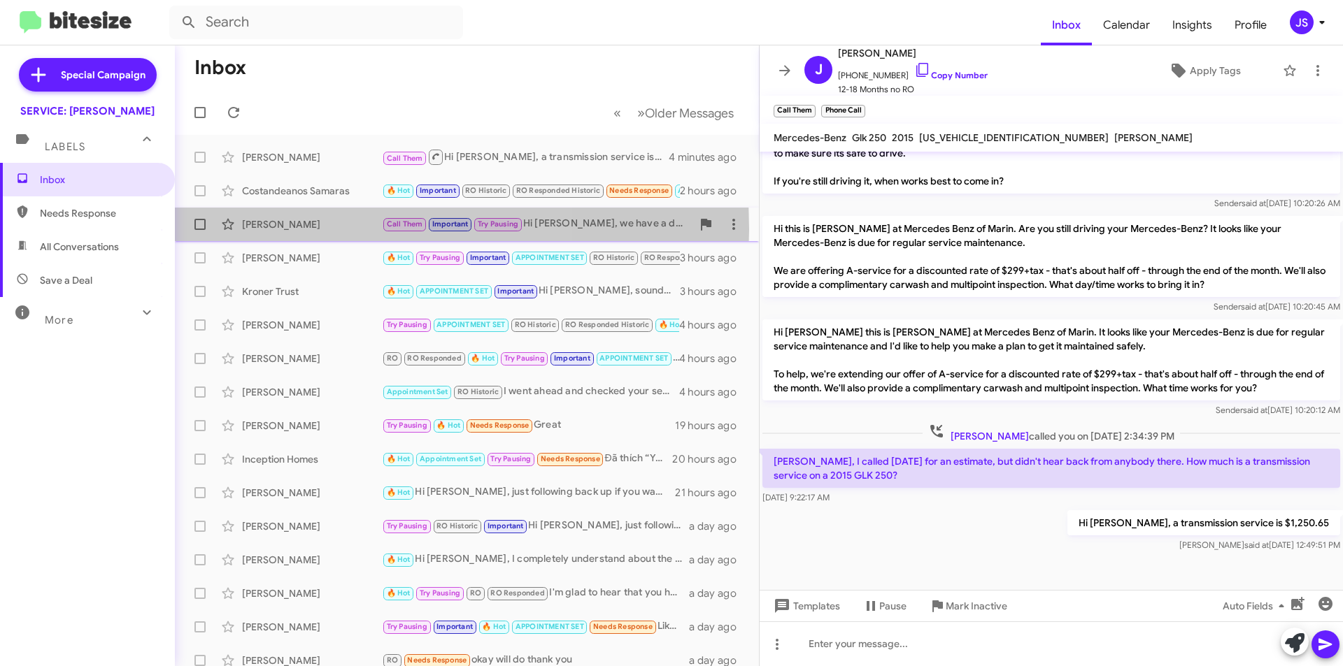
click at [305, 229] on div "[PERSON_NAME]" at bounding box center [312, 224] width 140 height 14
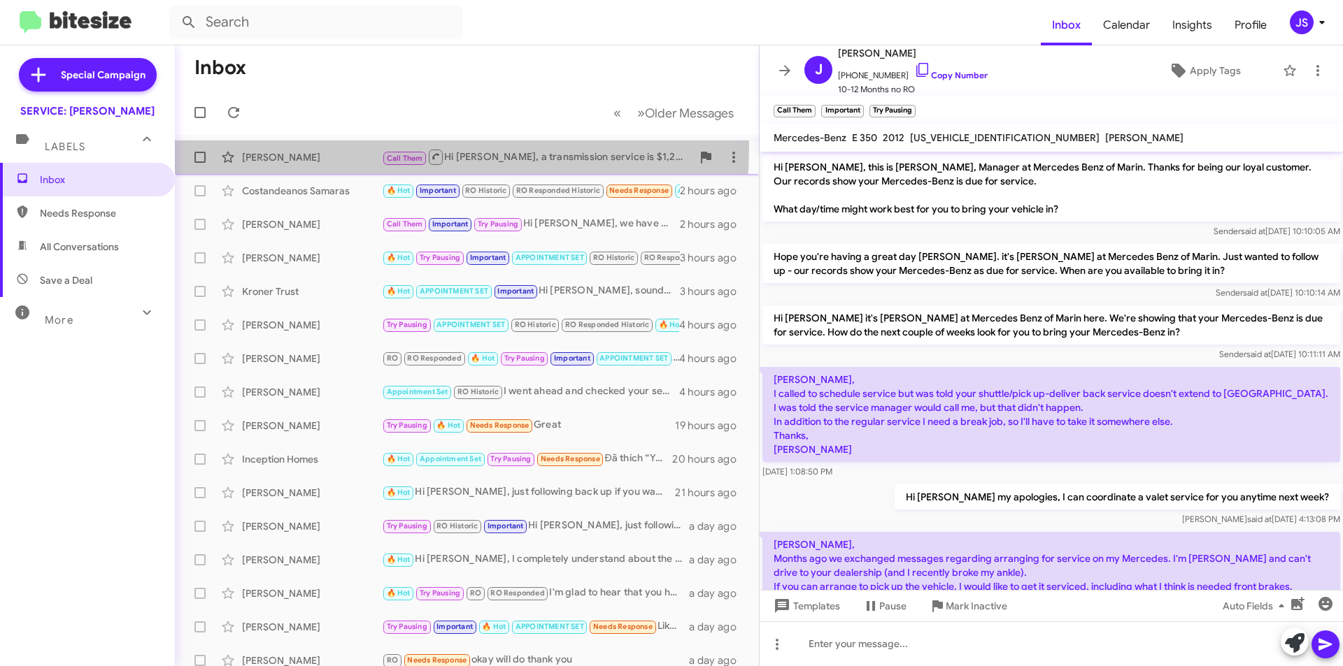
click at [298, 145] on div "James Barnett Call Them Hi James, a transmission service is $1,250.65 4 minutes…" at bounding box center [467, 157] width 562 height 28
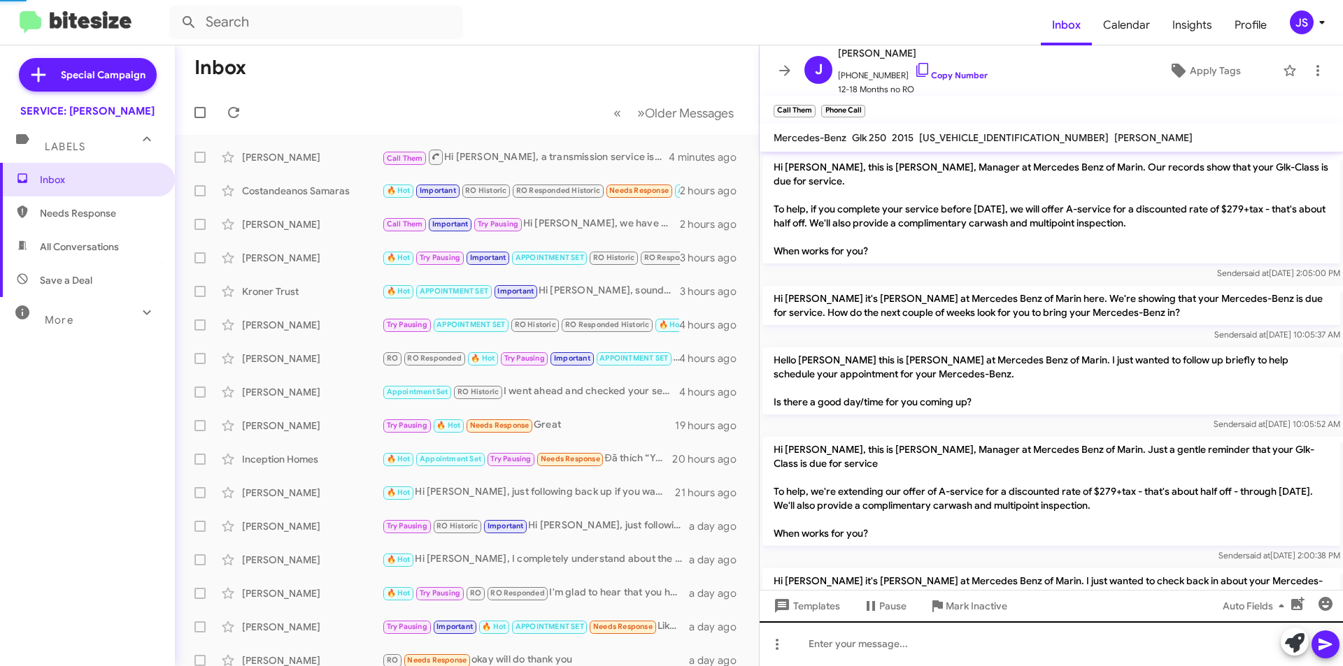
scroll to position [456, 0]
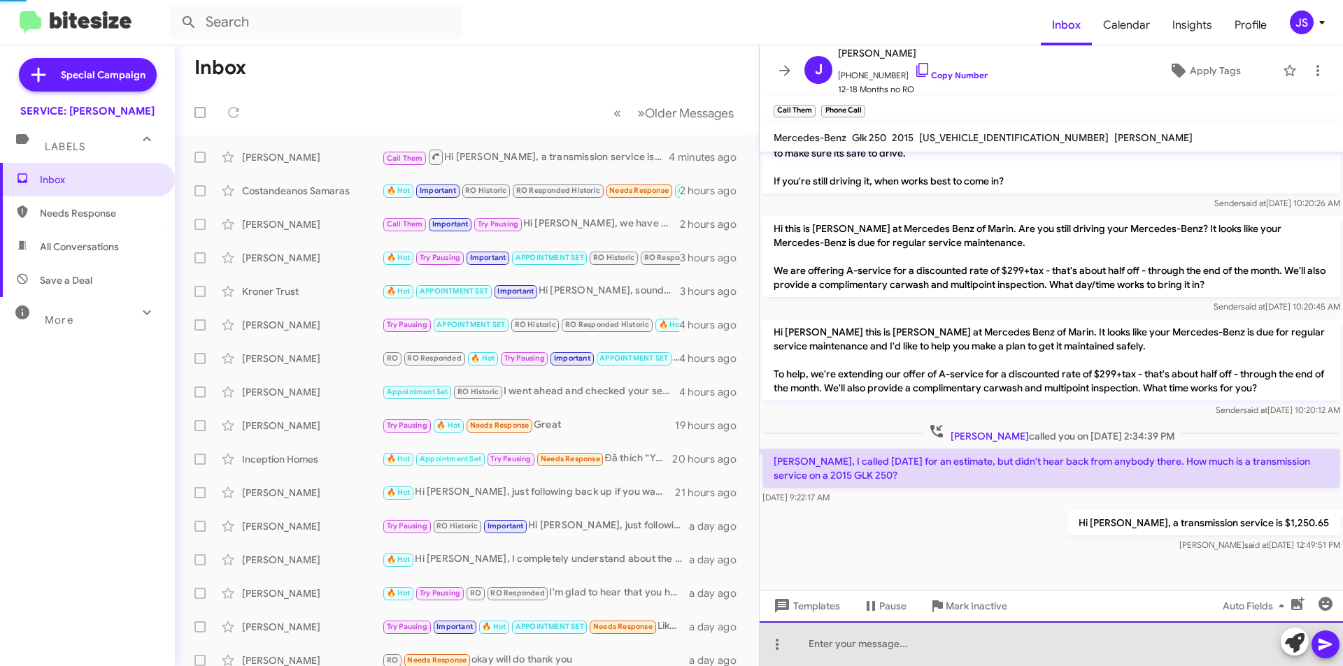
click at [897, 626] on div at bounding box center [1050, 644] width 583 height 45
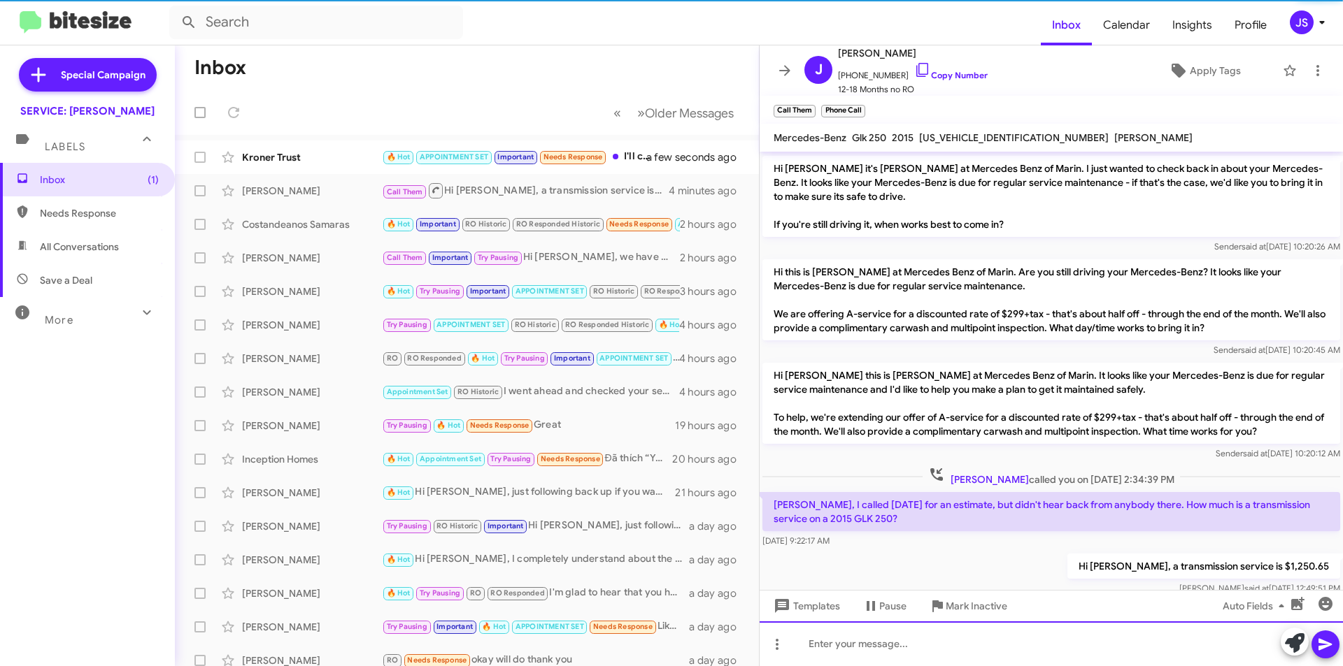
scroll to position [507, 0]
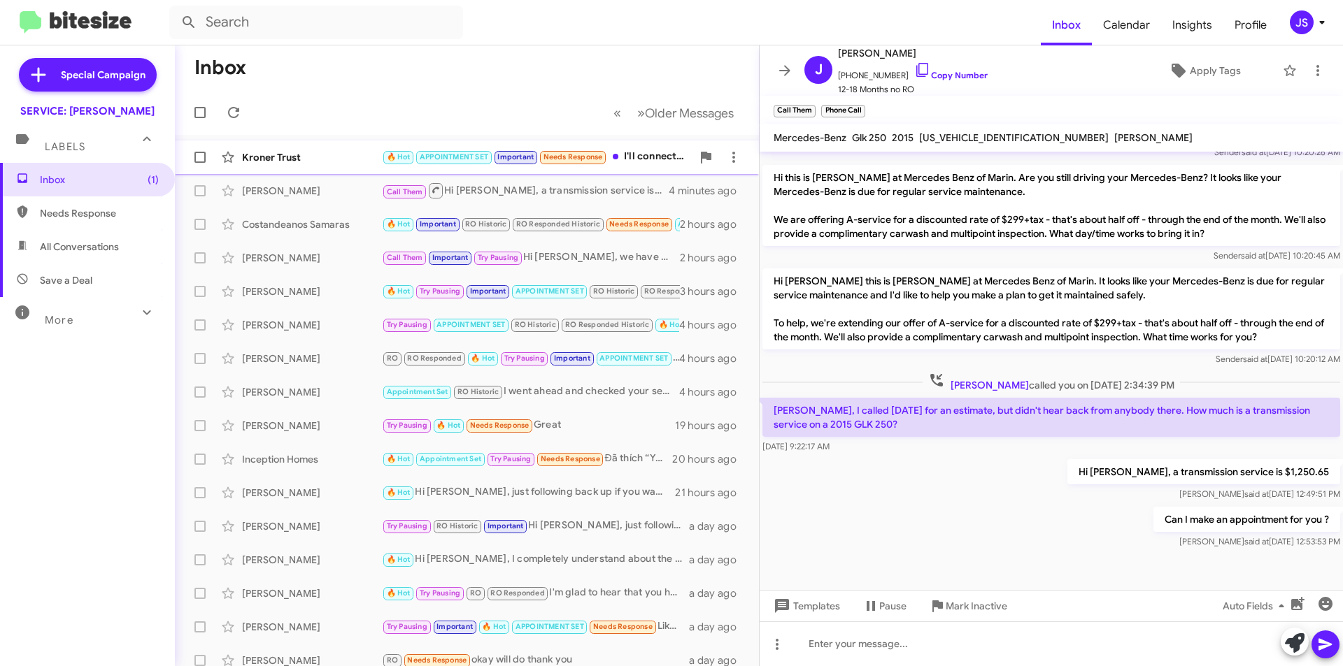
click at [336, 149] on div "Kroner Trust 🔥 Hot APPOINTMENT SET Important Needs Response I'll connect you an…" at bounding box center [467, 157] width 562 height 28
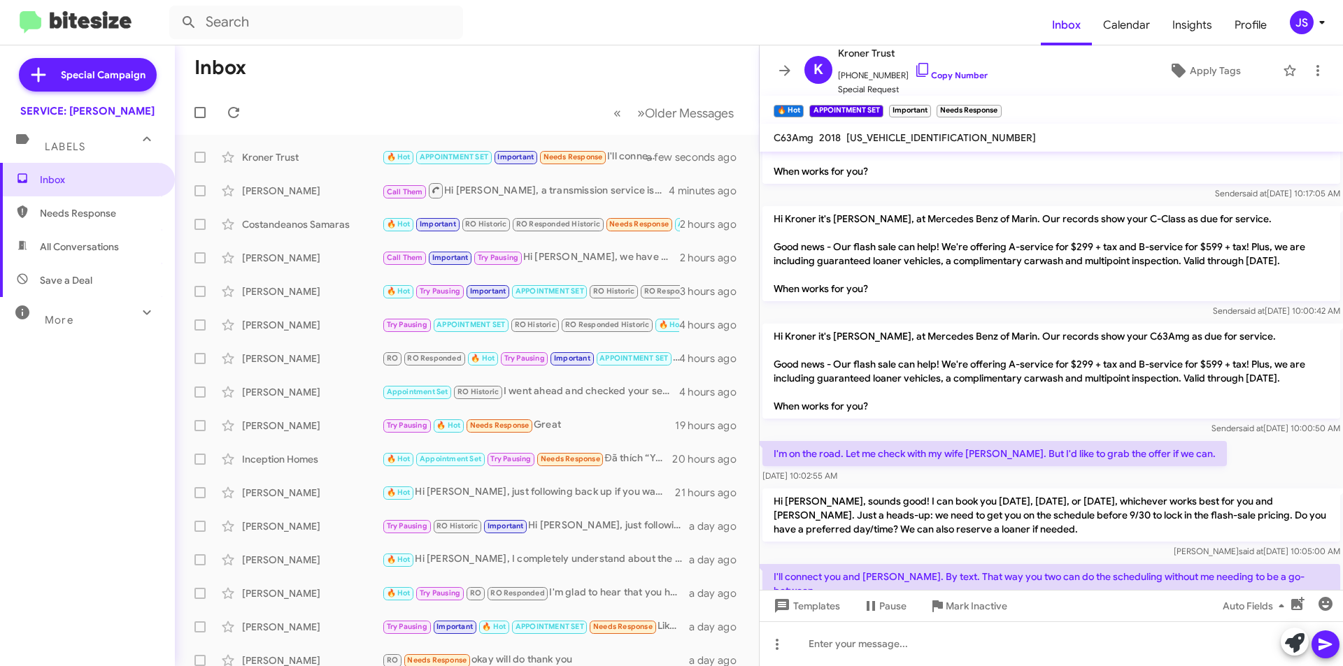
scroll to position [488, 0]
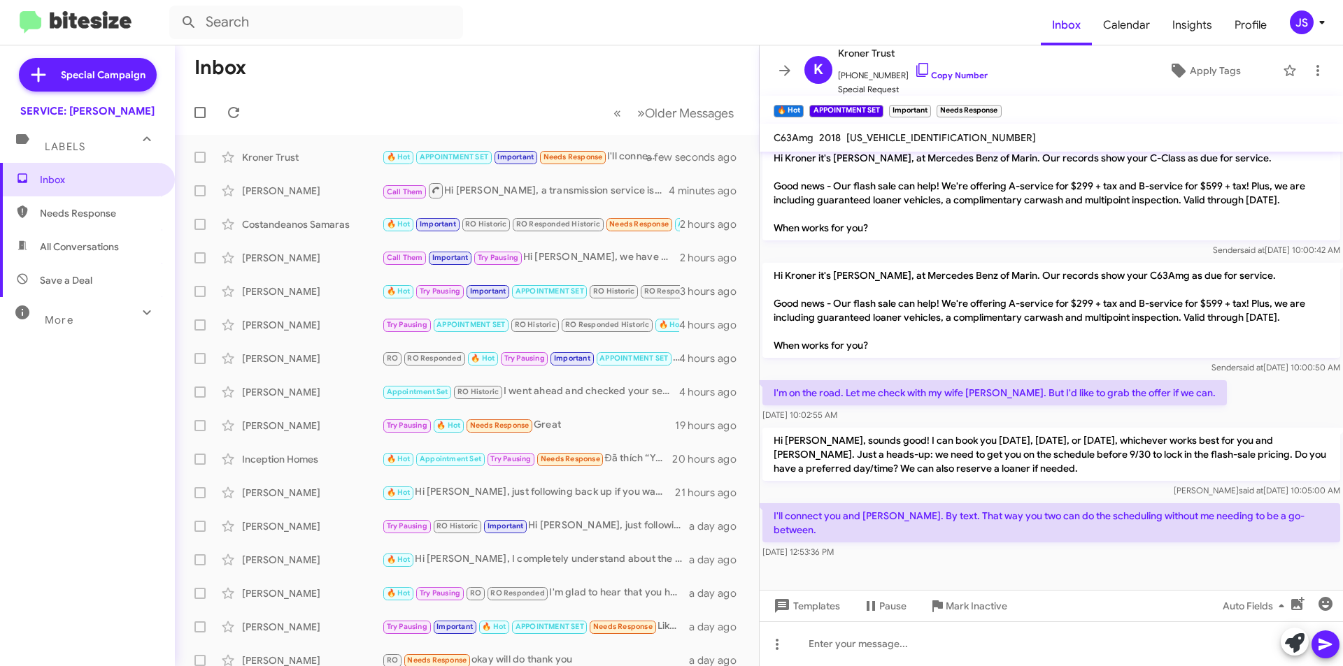
click at [951, 545] on div "[DATE] 12:53:36 PM" at bounding box center [1051, 552] width 578 height 14
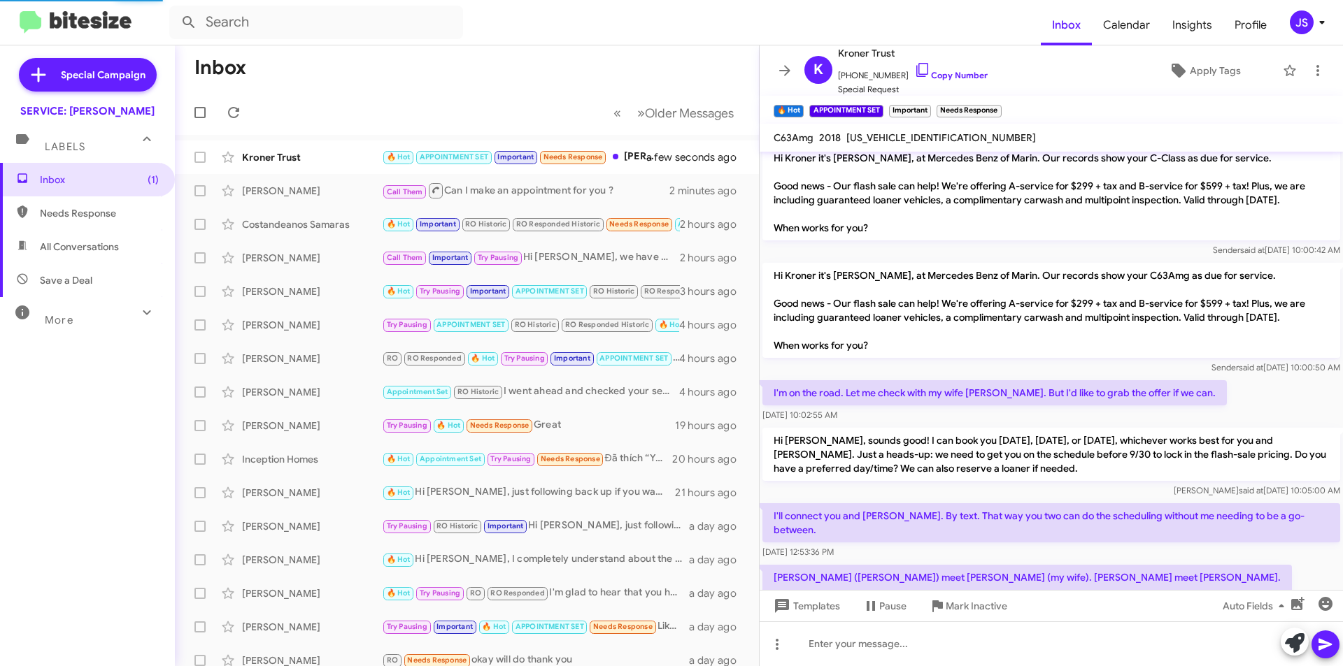
scroll to position [0, 0]
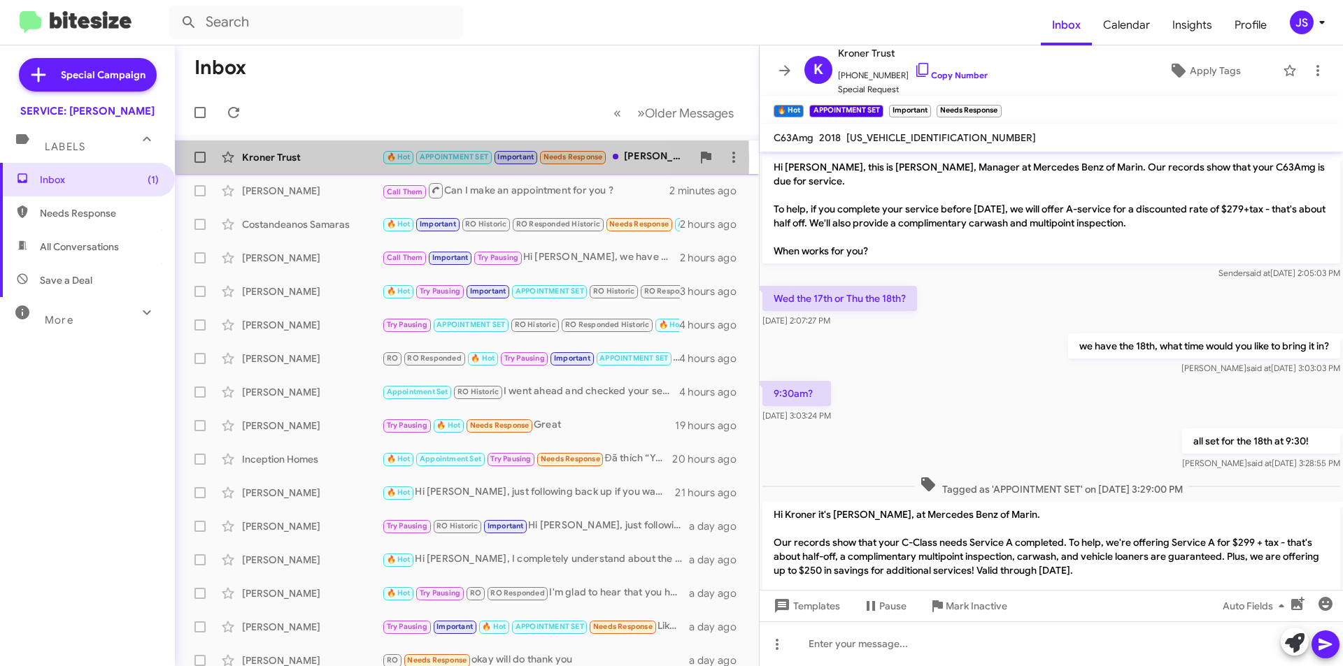
click at [354, 160] on div "Kroner Trust" at bounding box center [312, 157] width 140 height 14
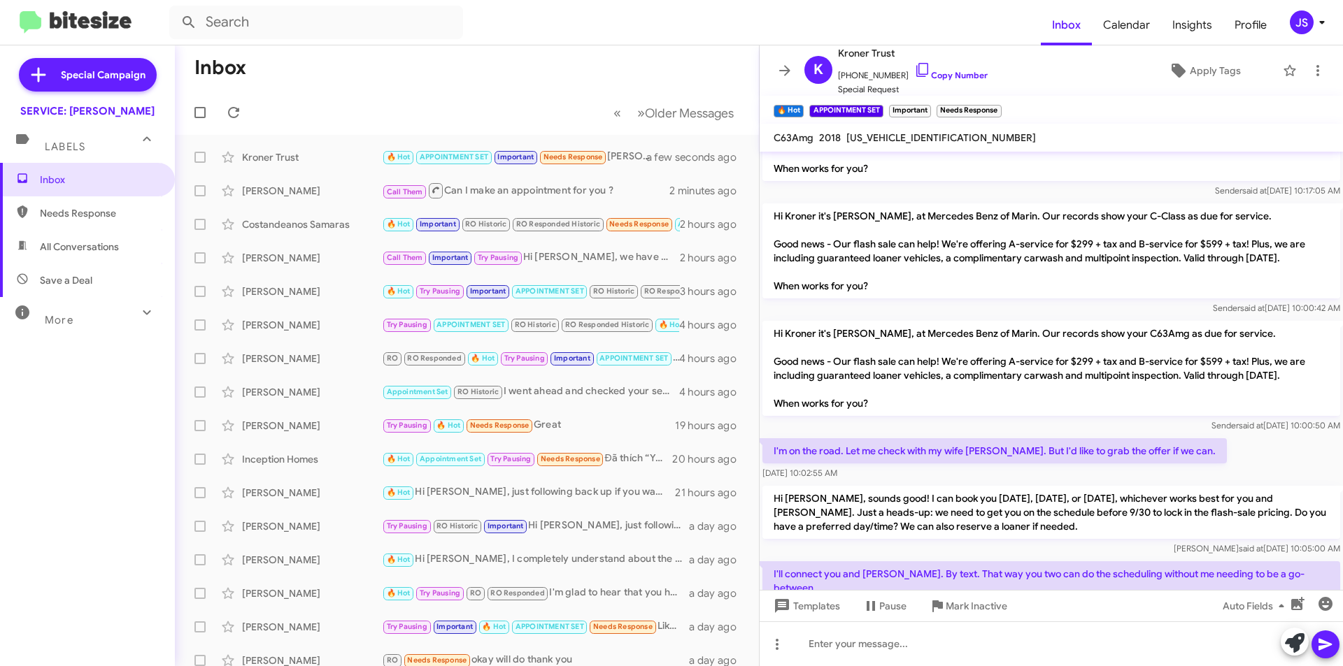
scroll to position [567, 0]
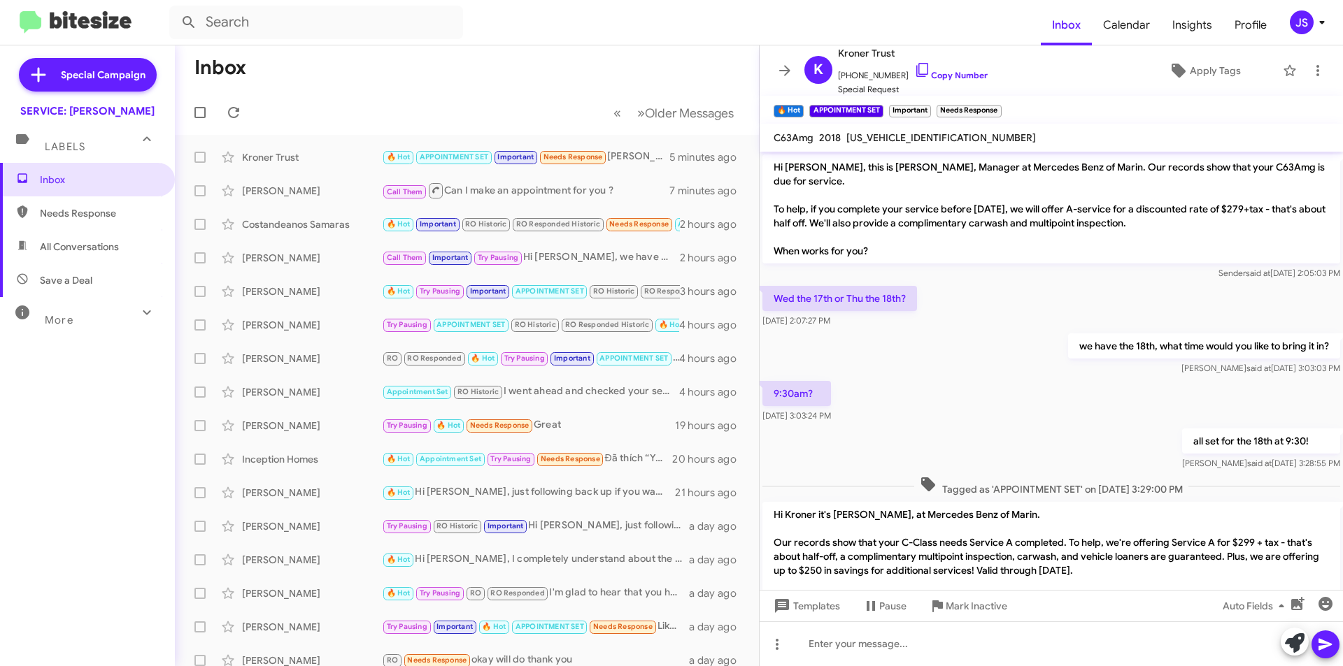
scroll to position [539, 0]
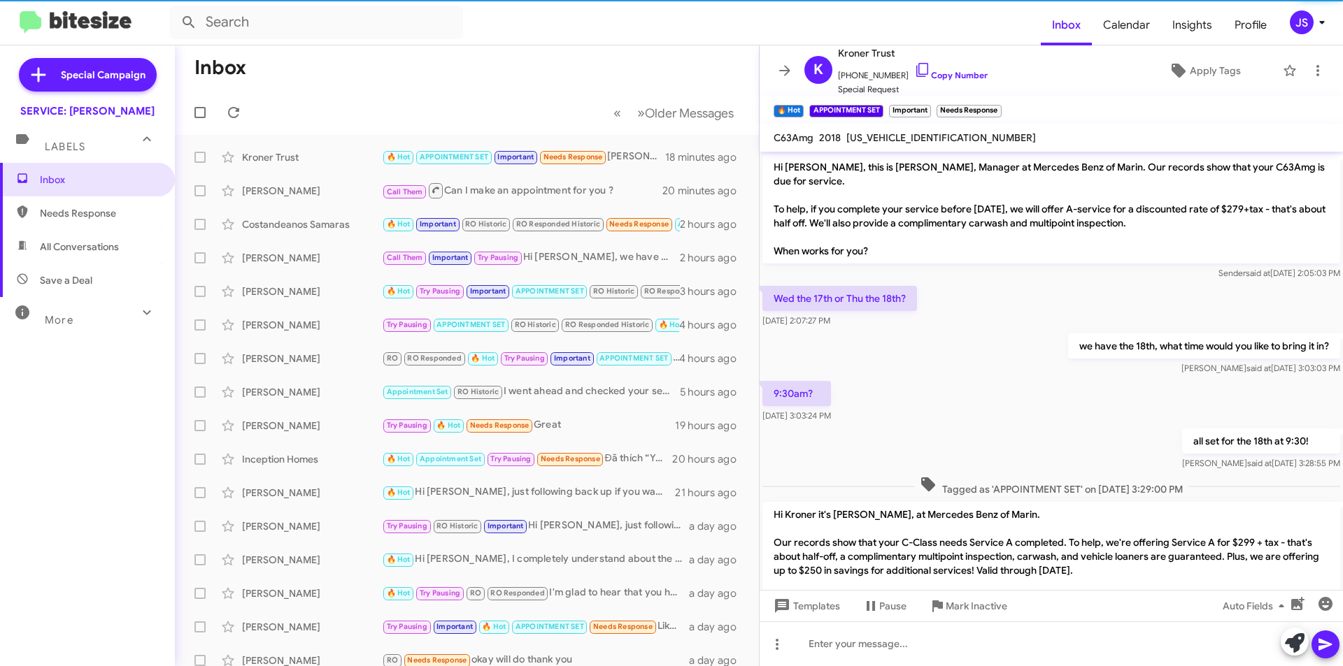
scroll to position [567, 0]
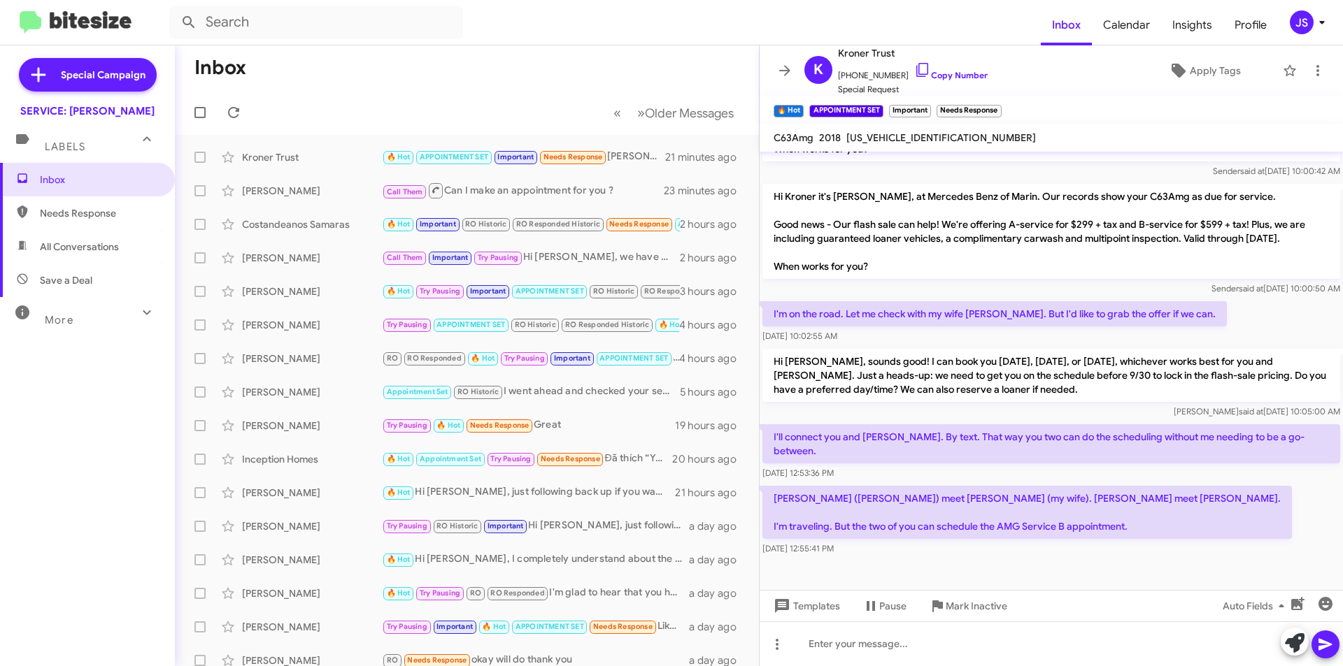
click at [78, 257] on span "All Conversations" at bounding box center [87, 247] width 175 height 34
type input "in:all-conversations"
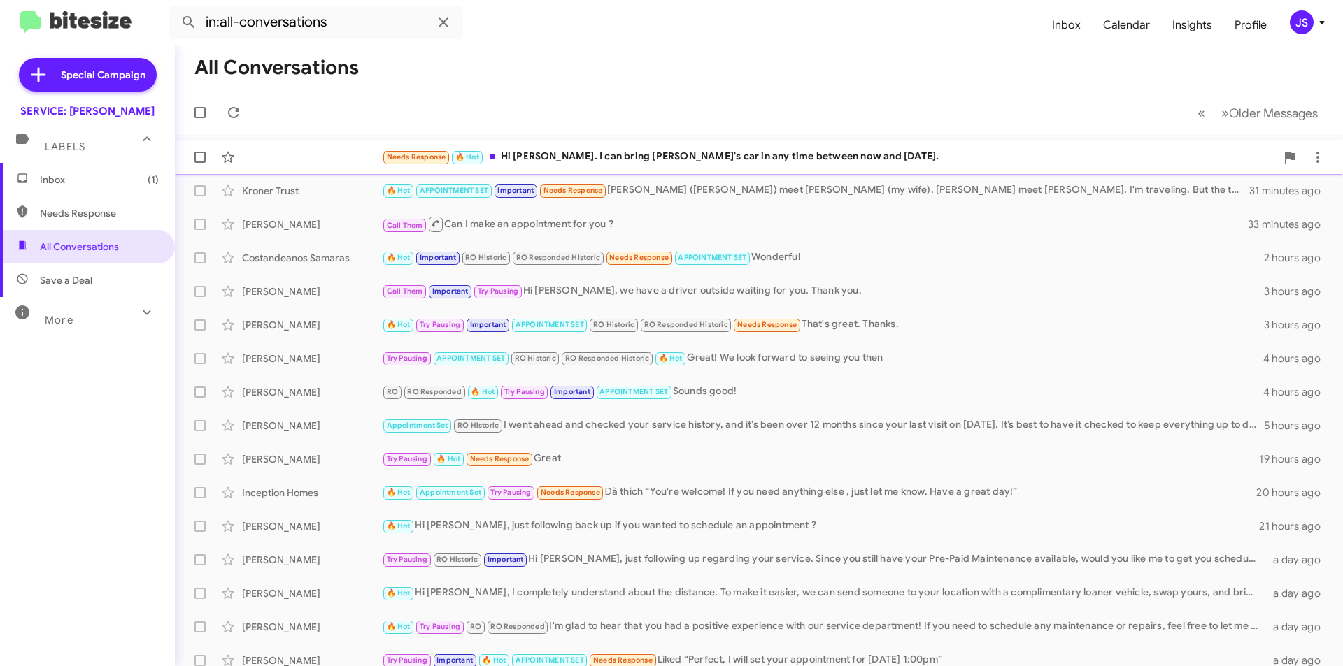
click at [540, 150] on div "Needs Response 🔥 Hot Hi Omar. I can bring Ken's car in any time between now and…" at bounding box center [829, 157] width 894 height 16
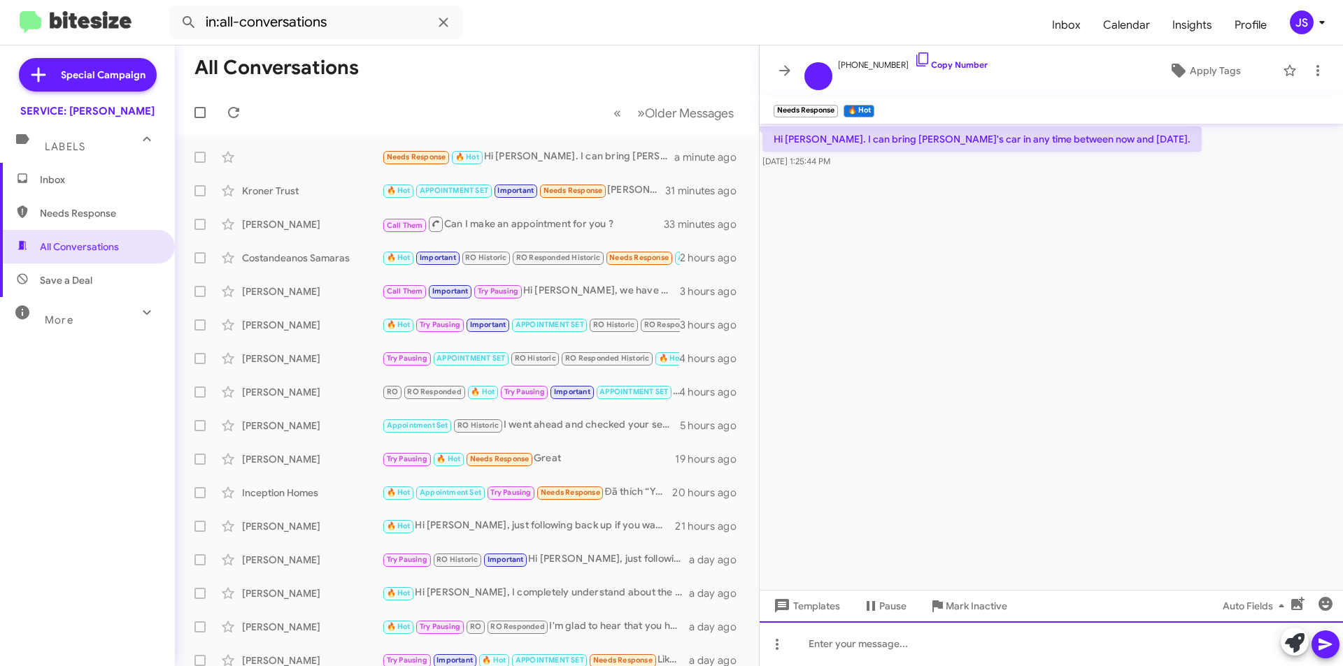
click at [1029, 622] on div at bounding box center [1050, 644] width 583 height 45
click at [914, 59] on icon at bounding box center [922, 59] width 17 height 17
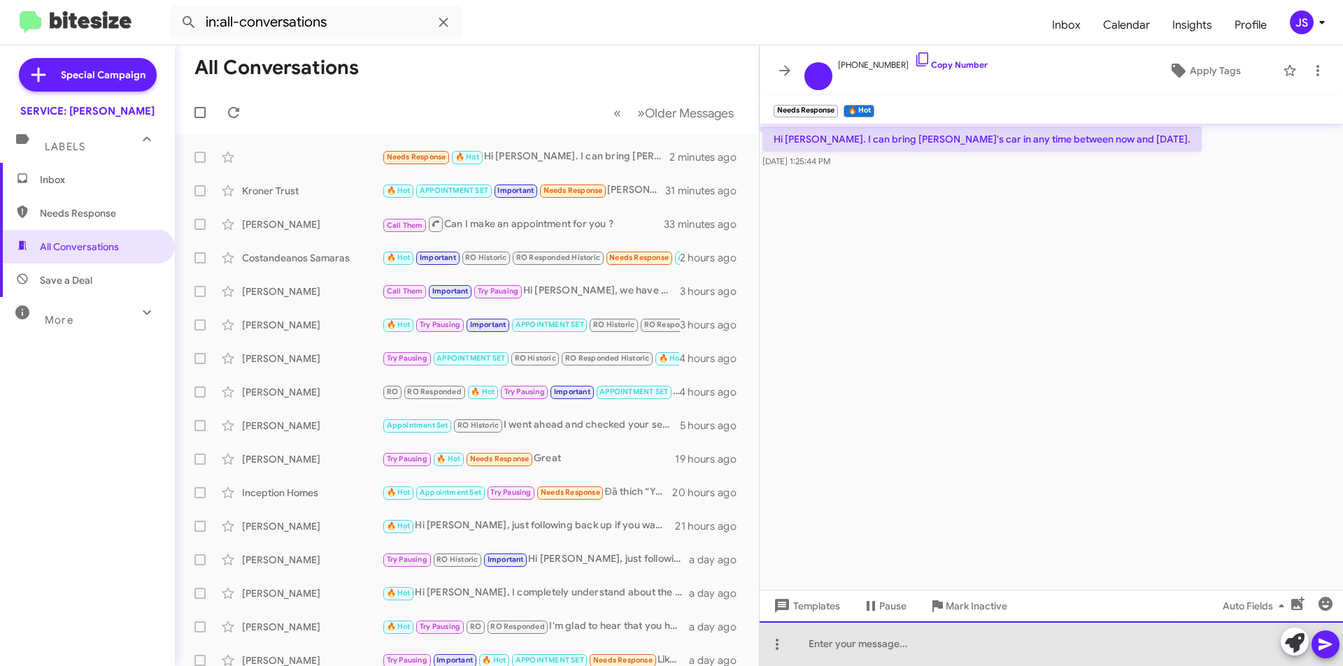
click at [991, 638] on div at bounding box center [1050, 644] width 583 height 45
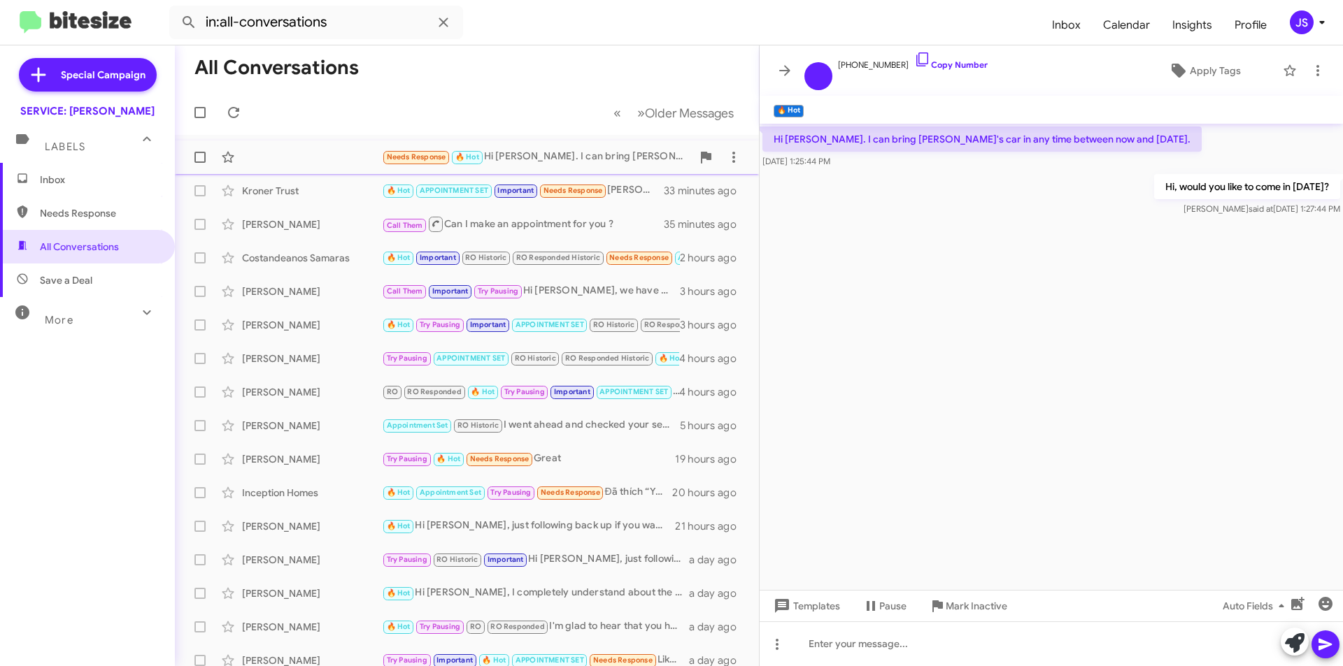
click at [324, 164] on div "Needs Response 🔥 Hot Hi Omar. I can bring Ken's car in any time between now and…" at bounding box center [467, 157] width 562 height 28
click at [96, 222] on span "Needs Response" at bounding box center [87, 214] width 175 height 34
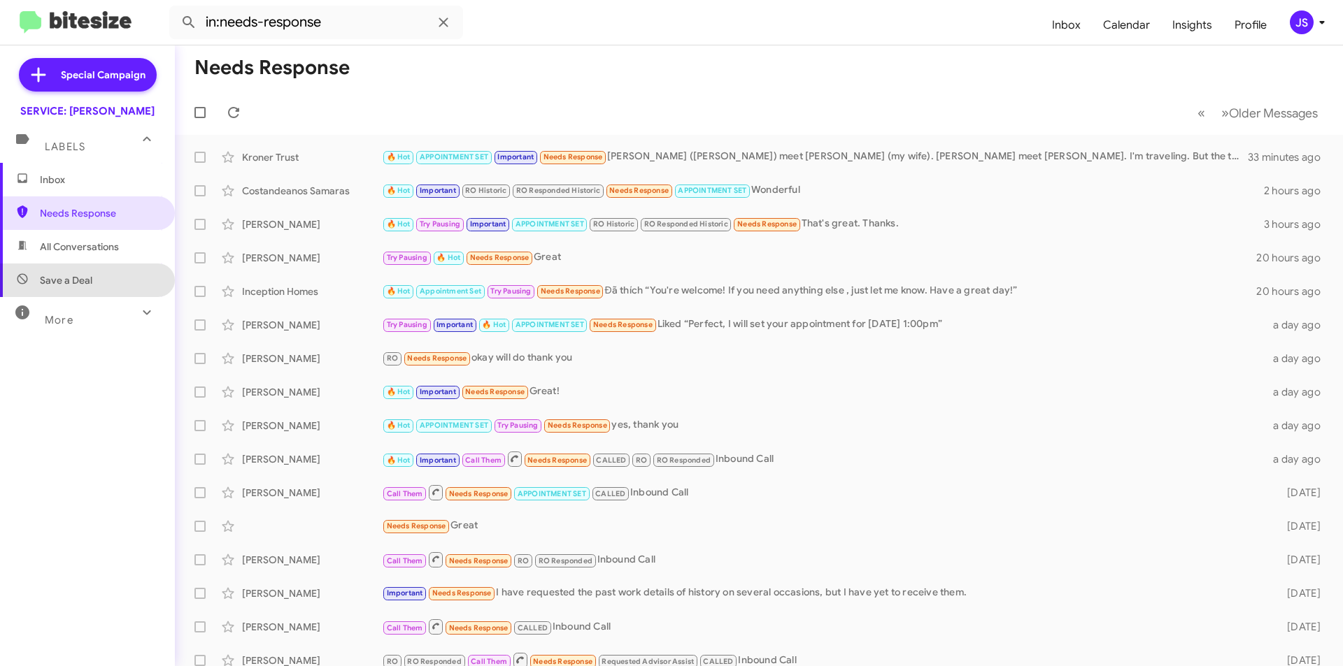
click at [92, 271] on span "Save a Deal" at bounding box center [87, 281] width 175 height 34
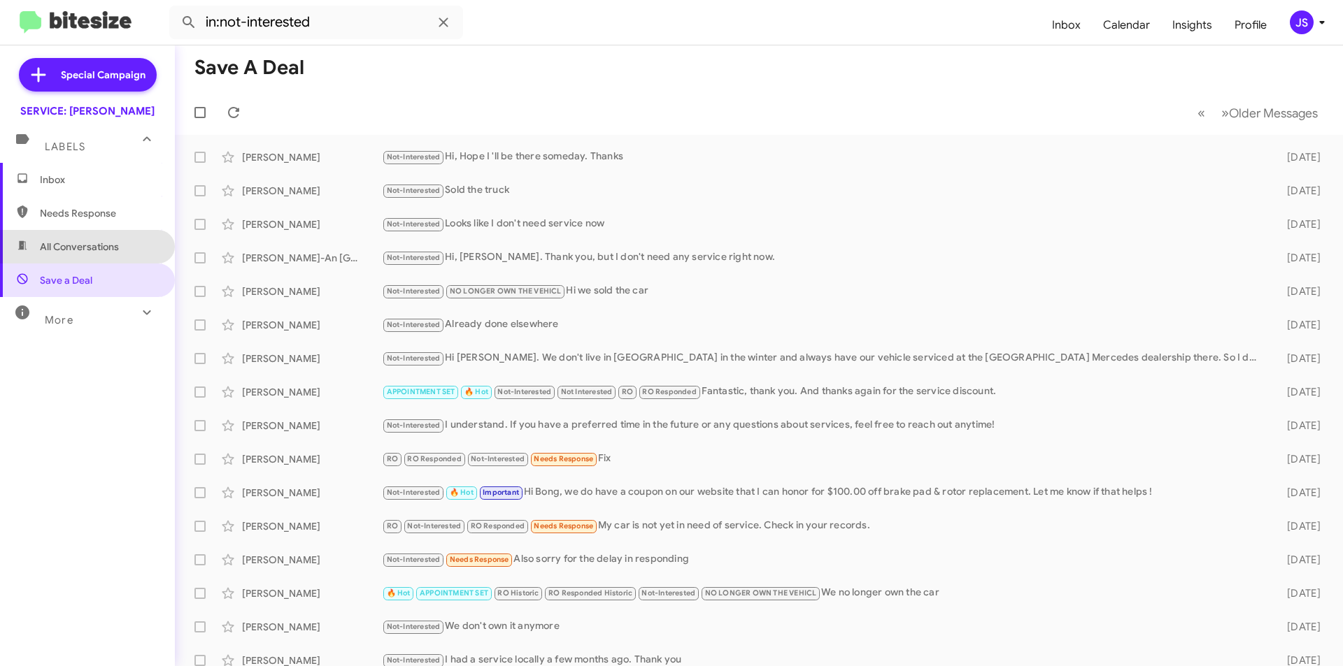
click at [97, 252] on span "All Conversations" at bounding box center [79, 247] width 79 height 14
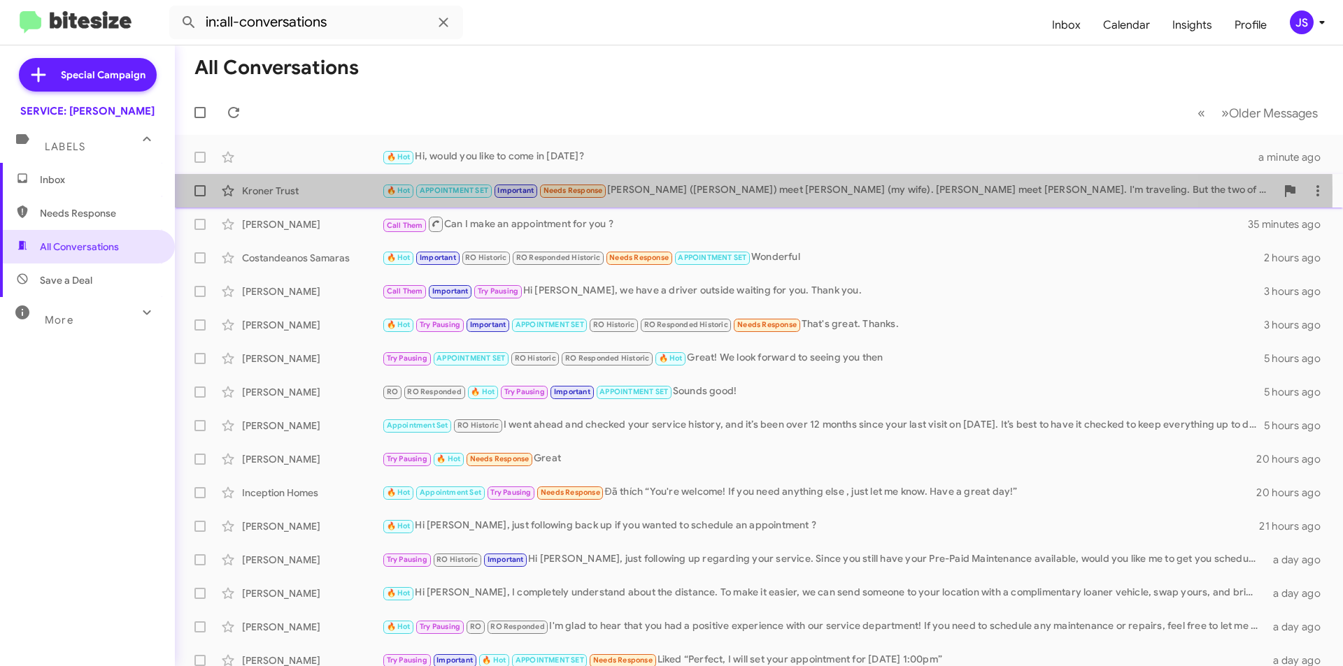
click at [287, 191] on div "Kroner Trust" at bounding box center [312, 191] width 140 height 14
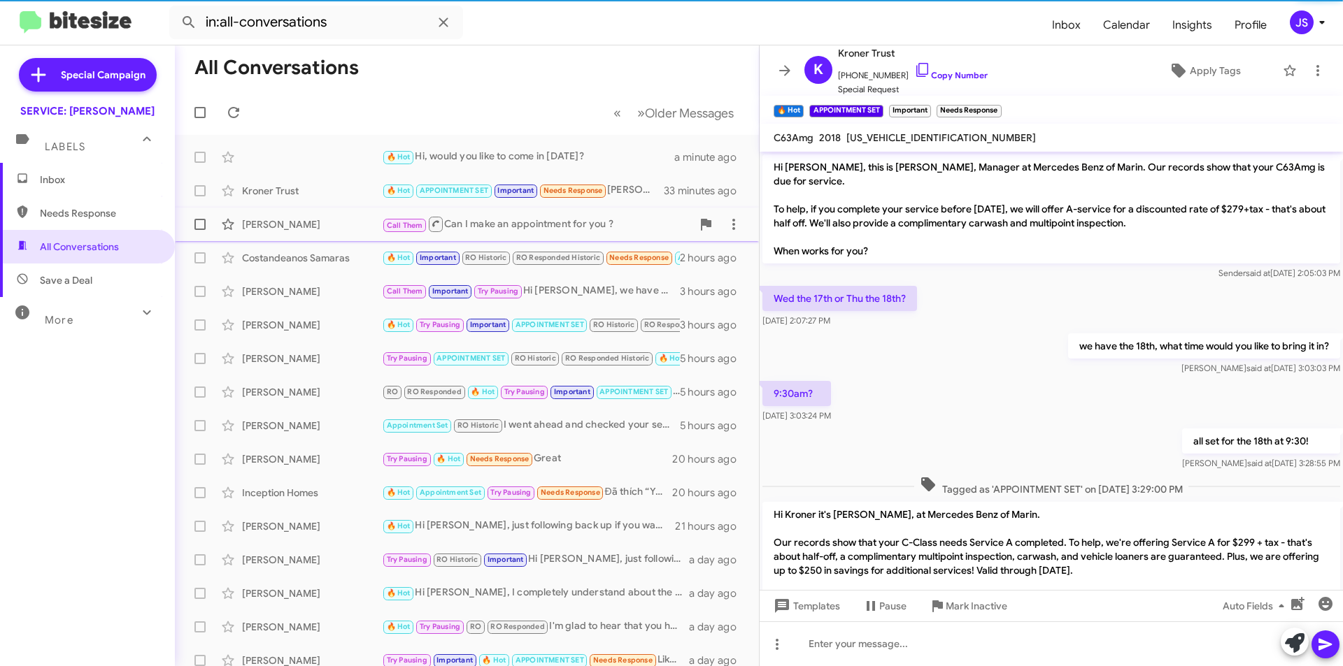
scroll to position [539, 0]
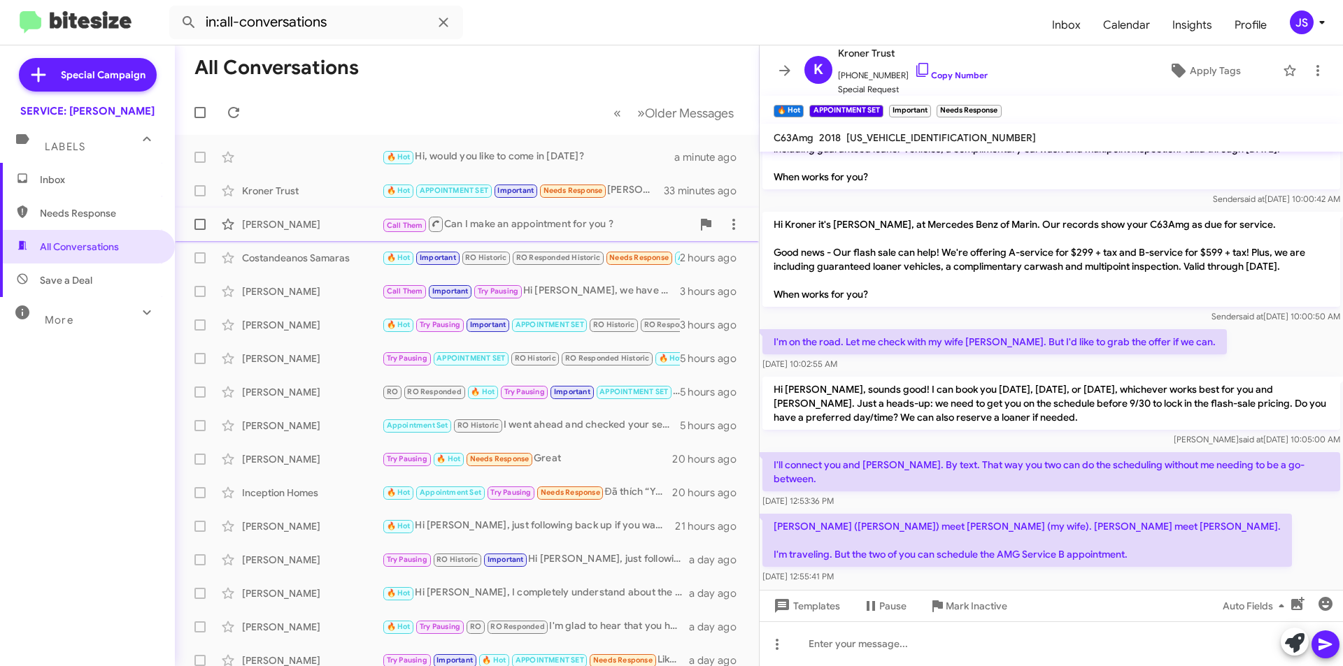
click at [265, 229] on div "[PERSON_NAME]" at bounding box center [312, 224] width 140 height 14
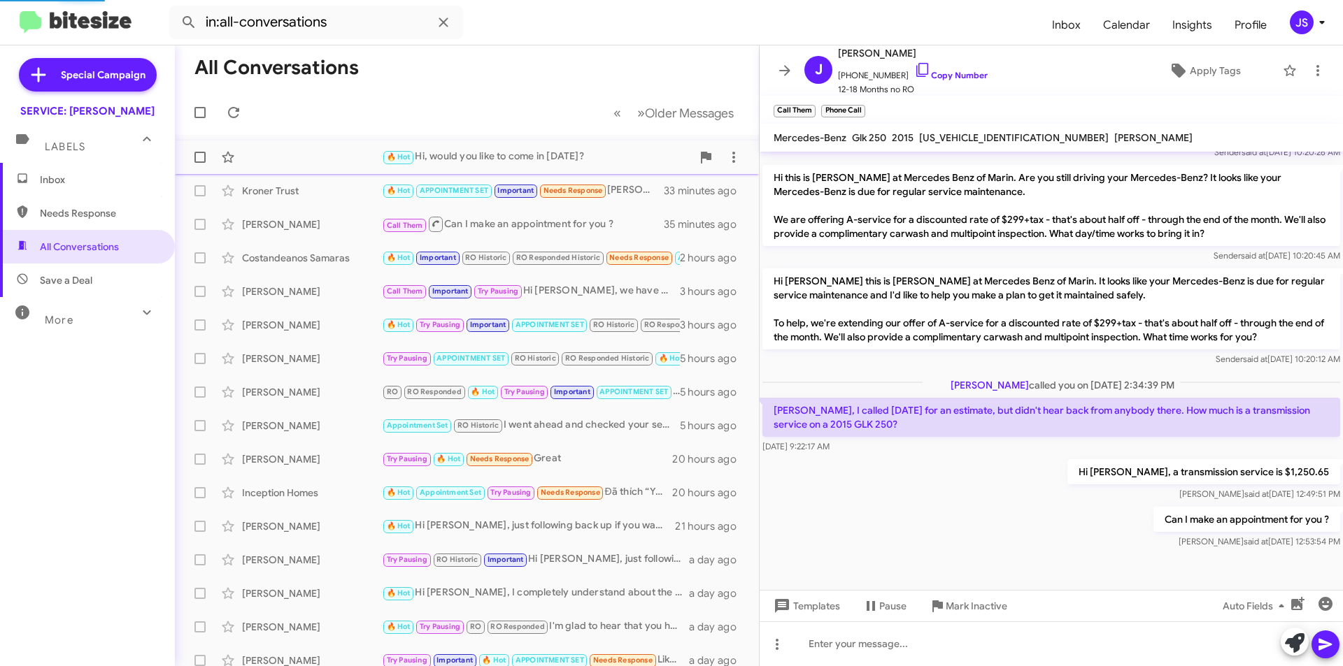
scroll to position [507, 0]
click at [296, 148] on div "🔥 Hot Hi, would you like to come in tomorrow? a minute ago" at bounding box center [467, 157] width 562 height 28
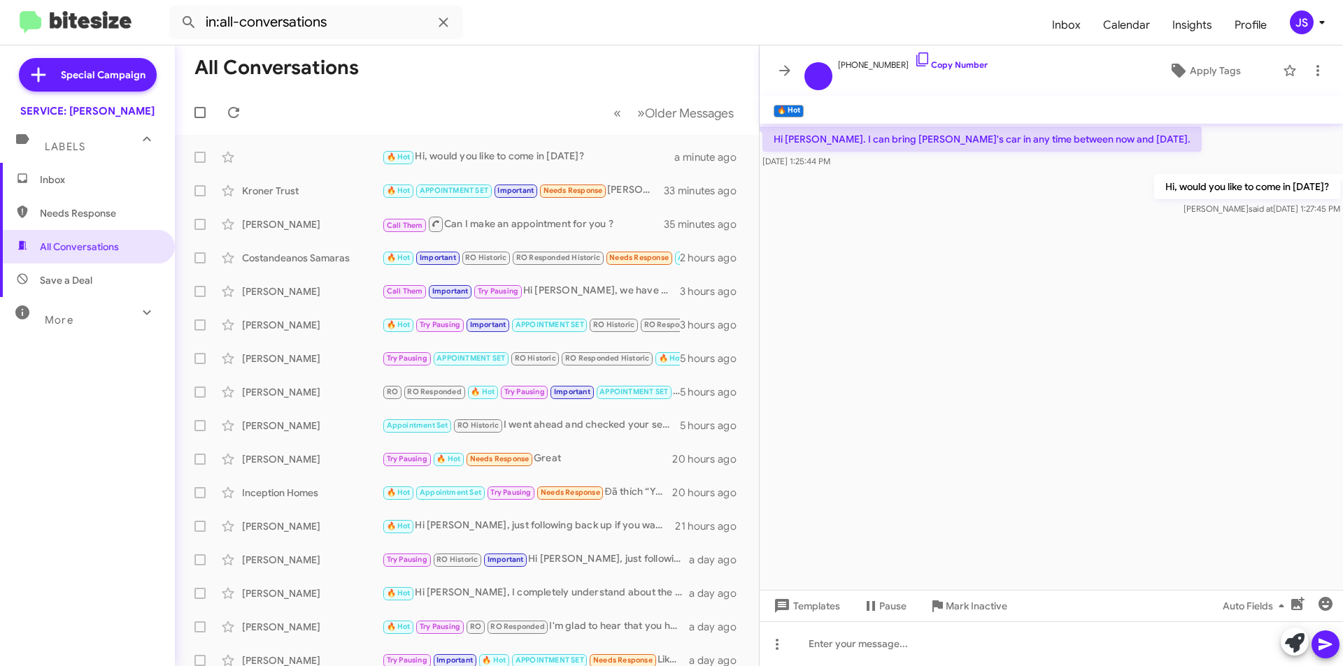
click at [138, 306] on icon at bounding box center [146, 312] width 17 height 17
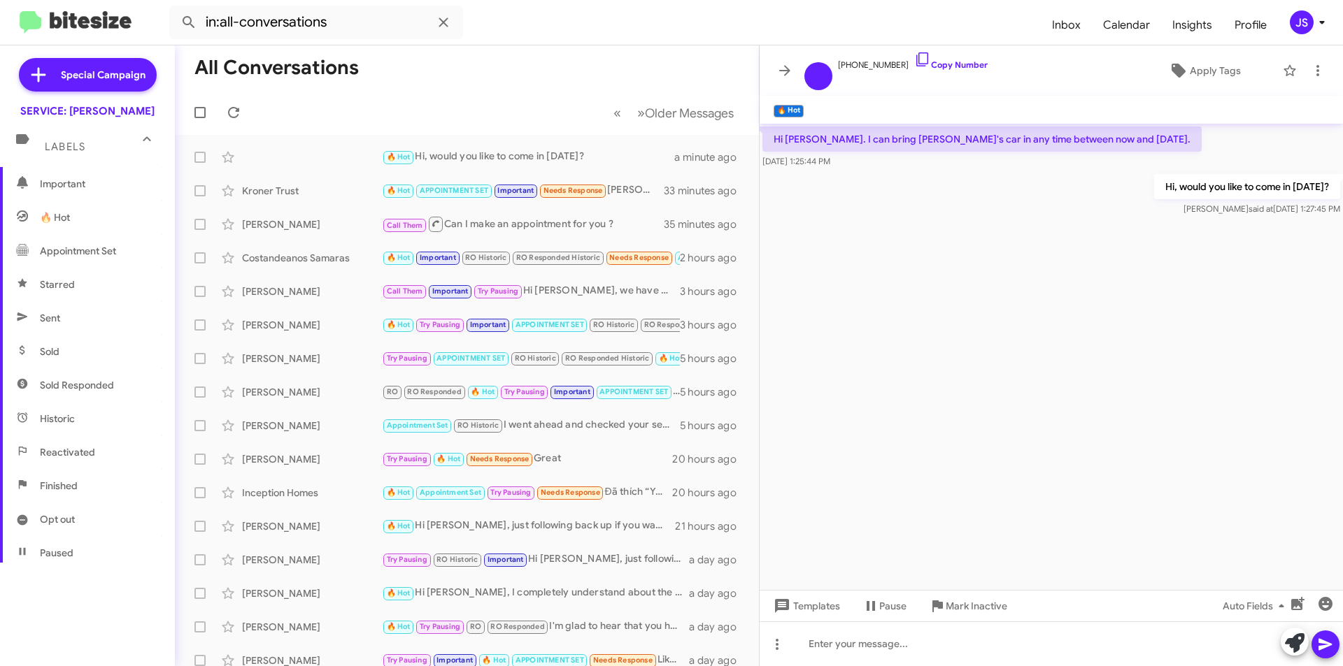
scroll to position [210, 0]
click at [107, 490] on span "Opt out" at bounding box center [87, 485] width 175 height 34
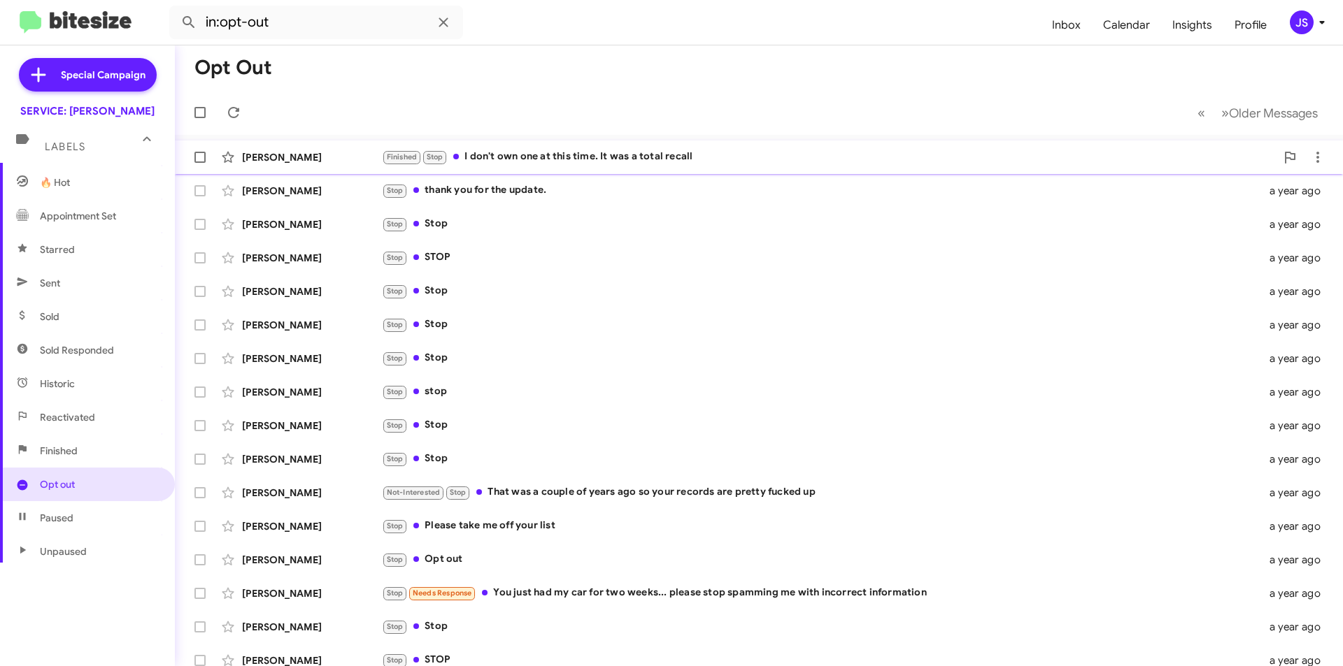
click at [303, 159] on div "Neal Schon" at bounding box center [312, 157] width 140 height 14
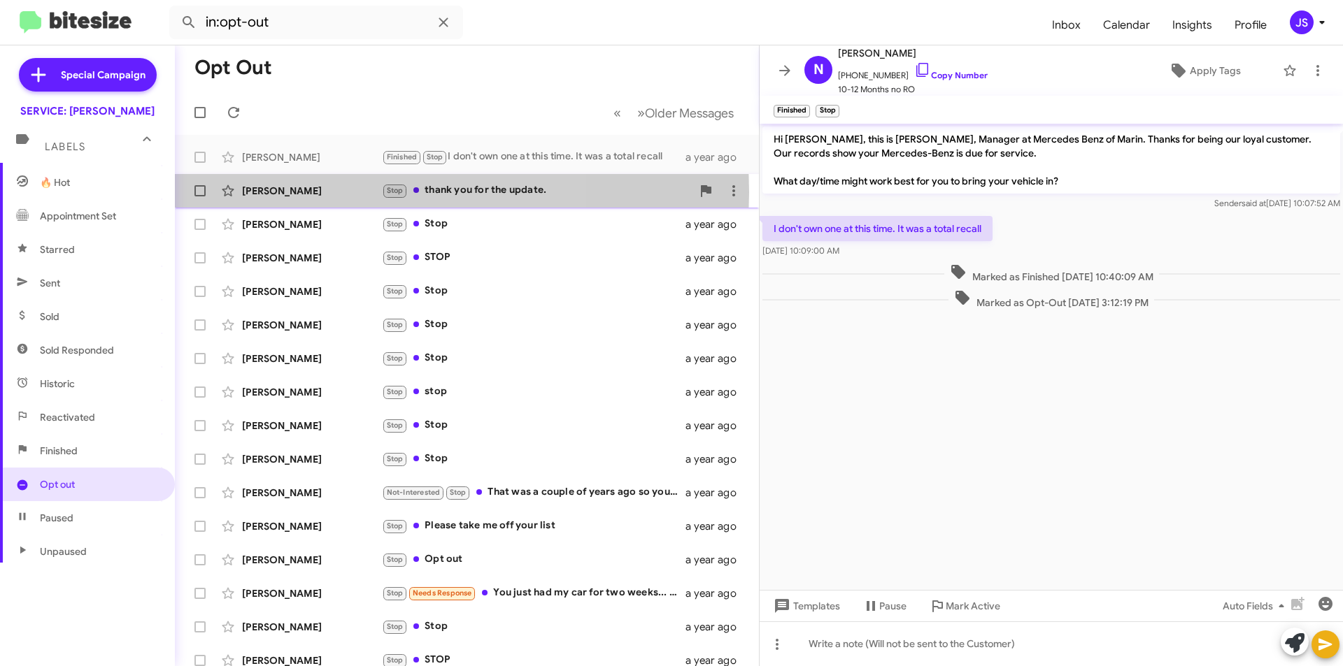
click at [312, 192] on div "Carolyn Mortola" at bounding box center [312, 191] width 140 height 14
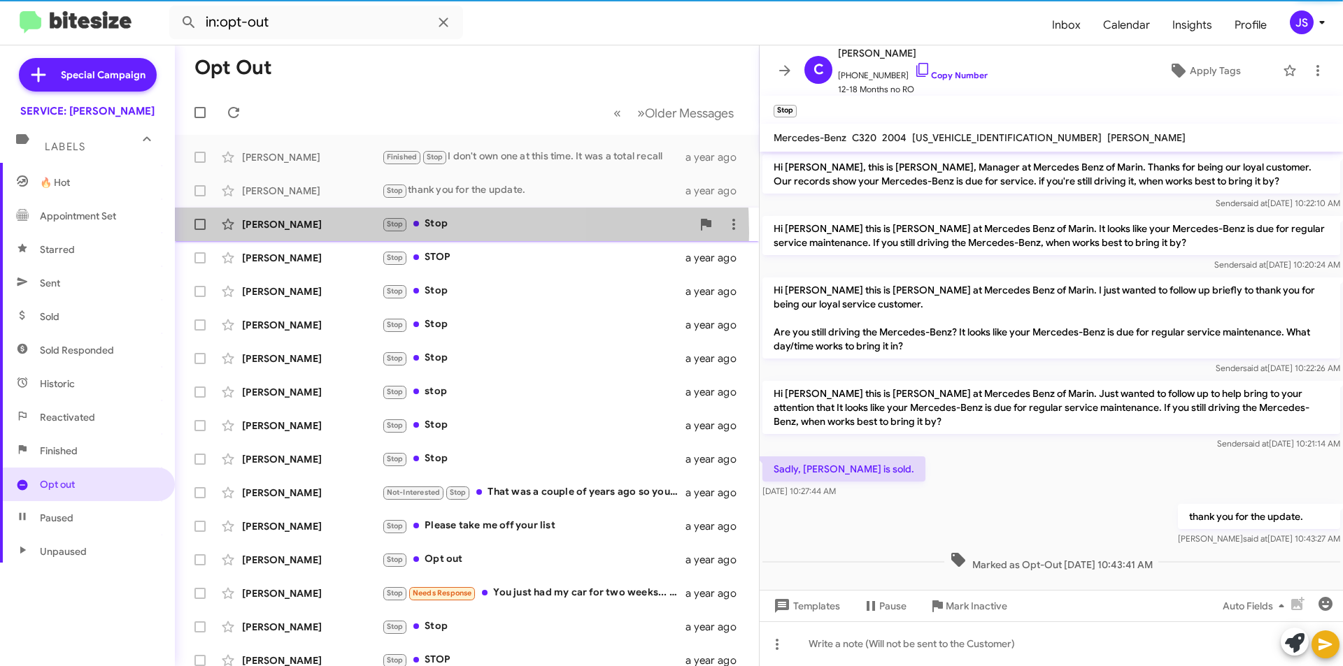
click at [312, 233] on div "Ritchell Labog Stop Stop a year ago" at bounding box center [467, 224] width 562 height 28
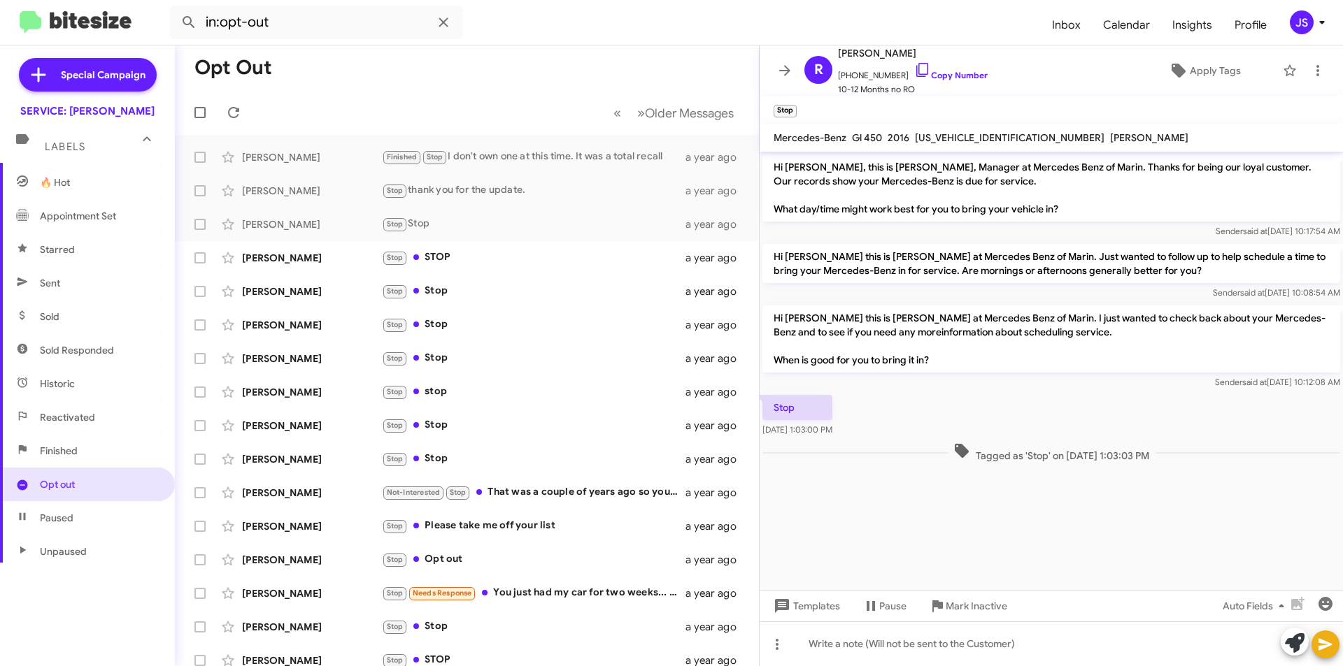
click at [87, 514] on span "Paused" at bounding box center [87, 518] width 175 height 34
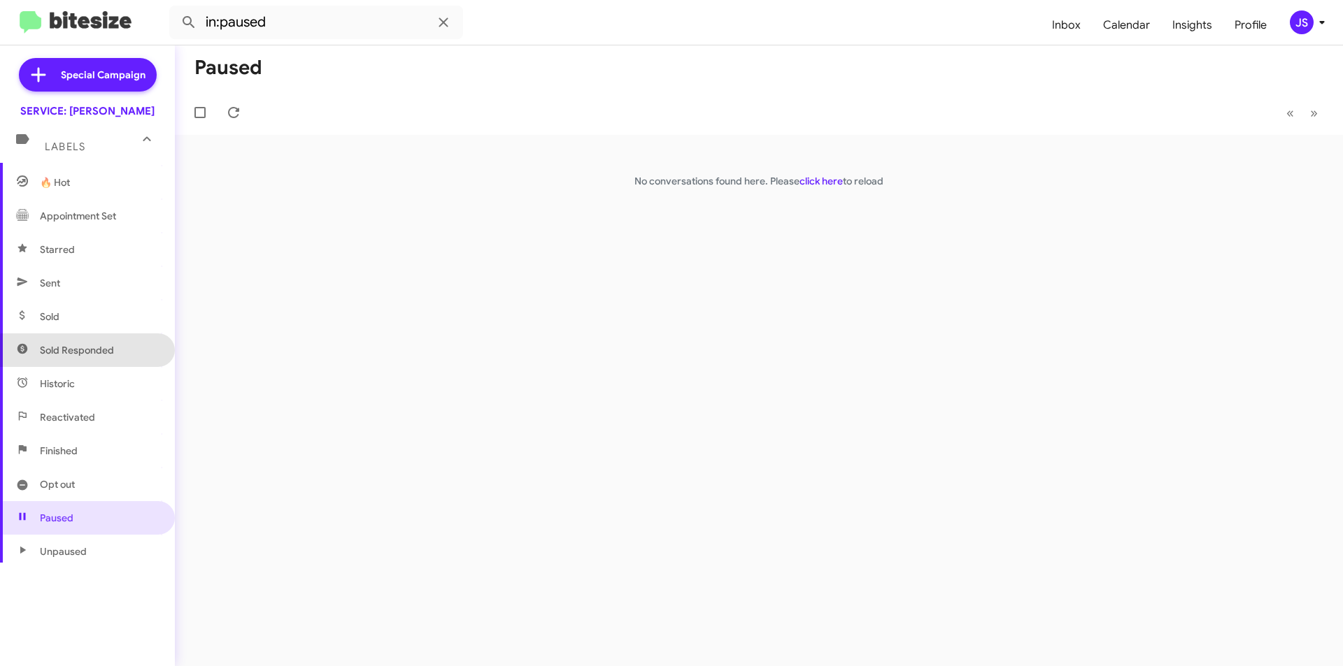
click at [93, 365] on span "Sold Responded" at bounding box center [87, 351] width 175 height 34
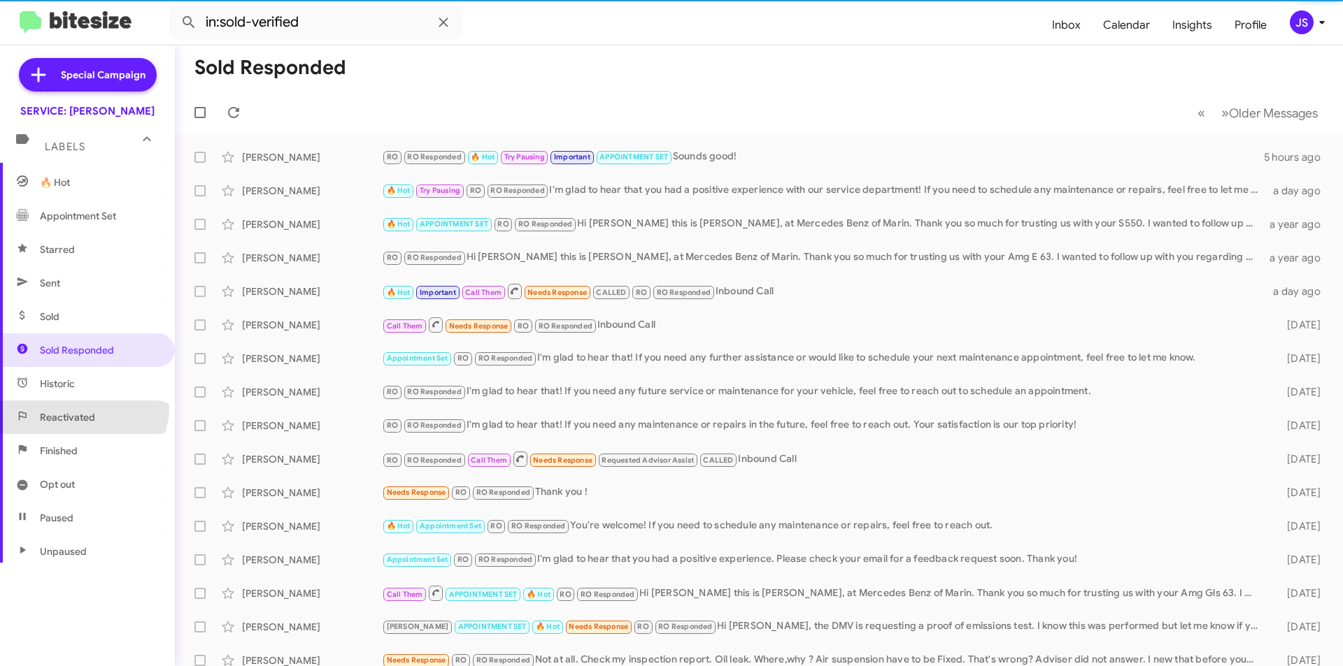
click at [82, 406] on span "Reactivated" at bounding box center [87, 418] width 175 height 34
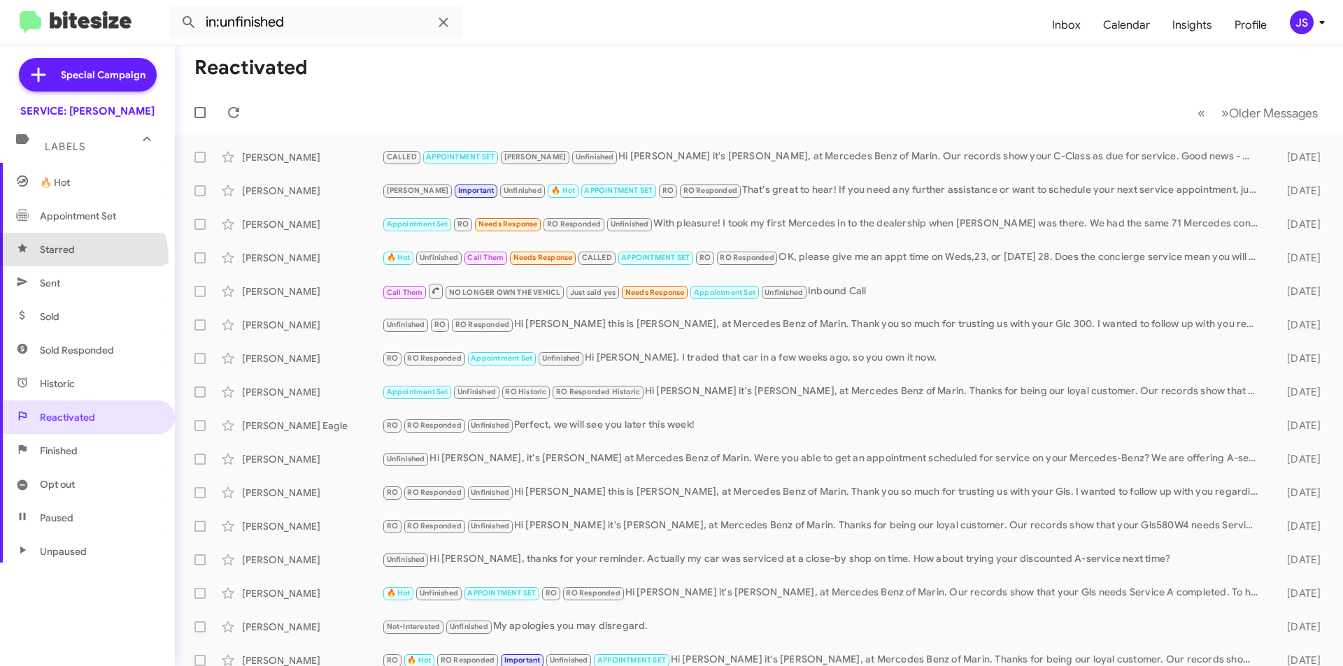
click at [82, 259] on span "Starred" at bounding box center [87, 250] width 175 height 34
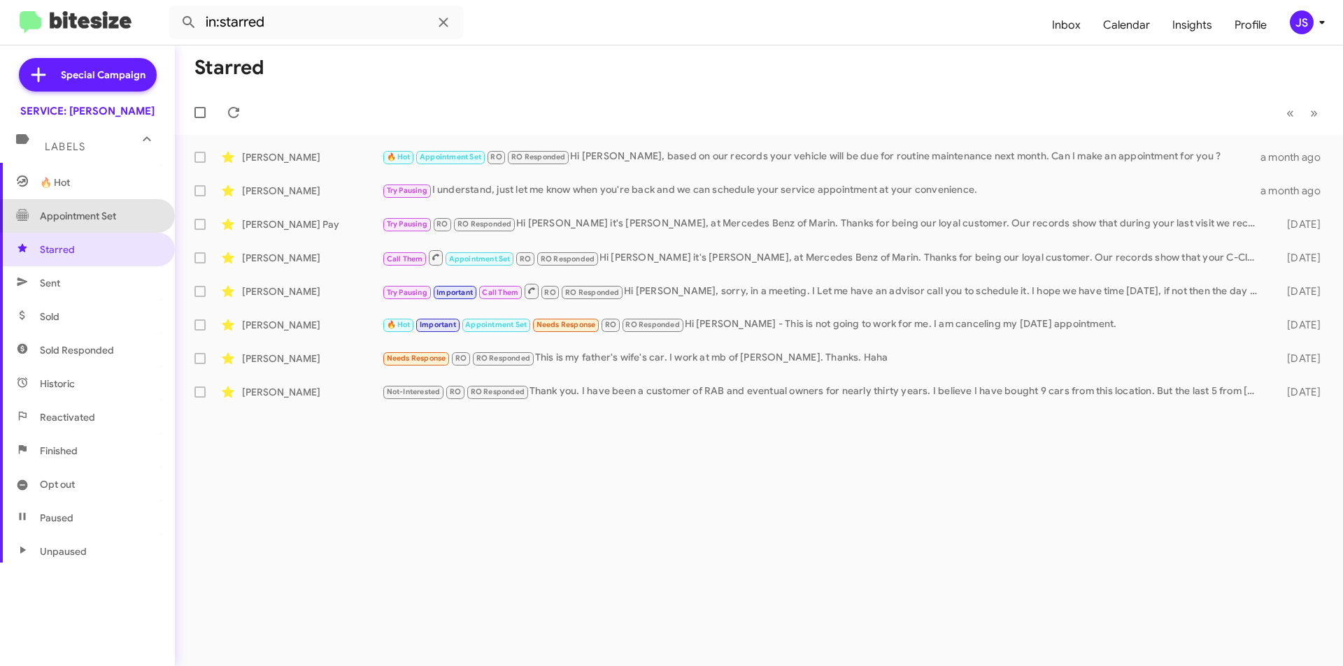
click at [105, 203] on span "Appointment Set" at bounding box center [87, 216] width 175 height 34
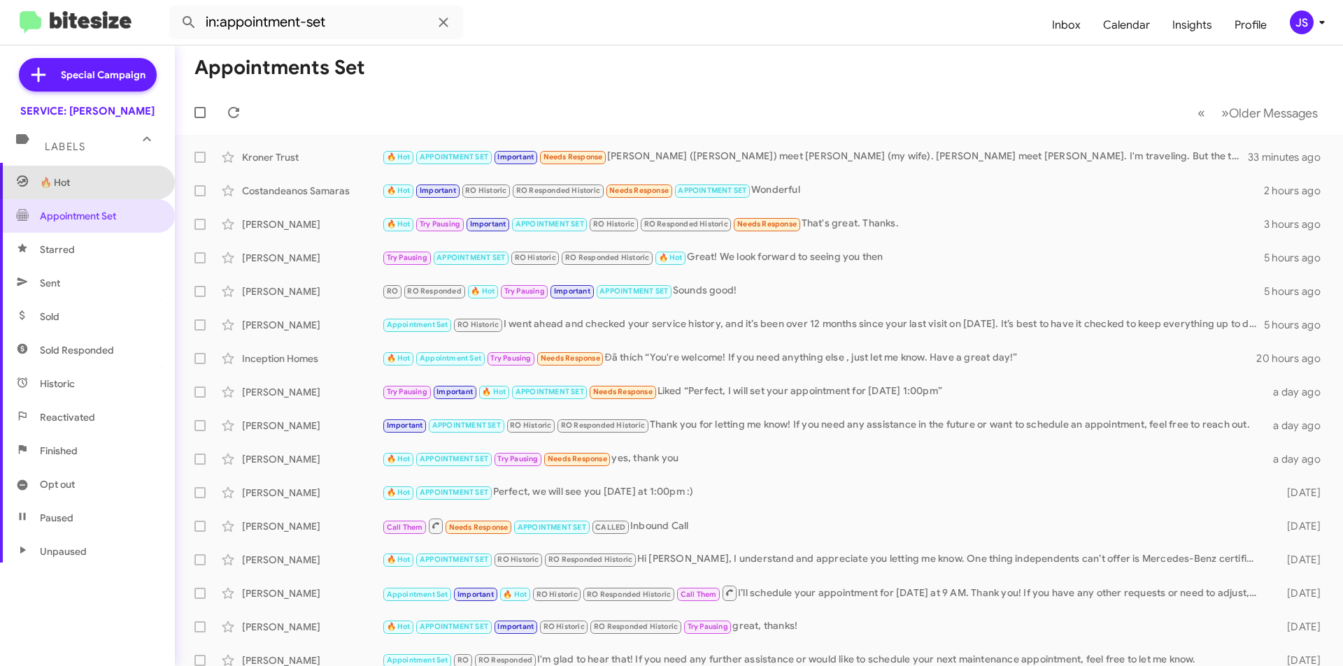
click at [105, 180] on span "🔥 Hot" at bounding box center [87, 183] width 175 height 34
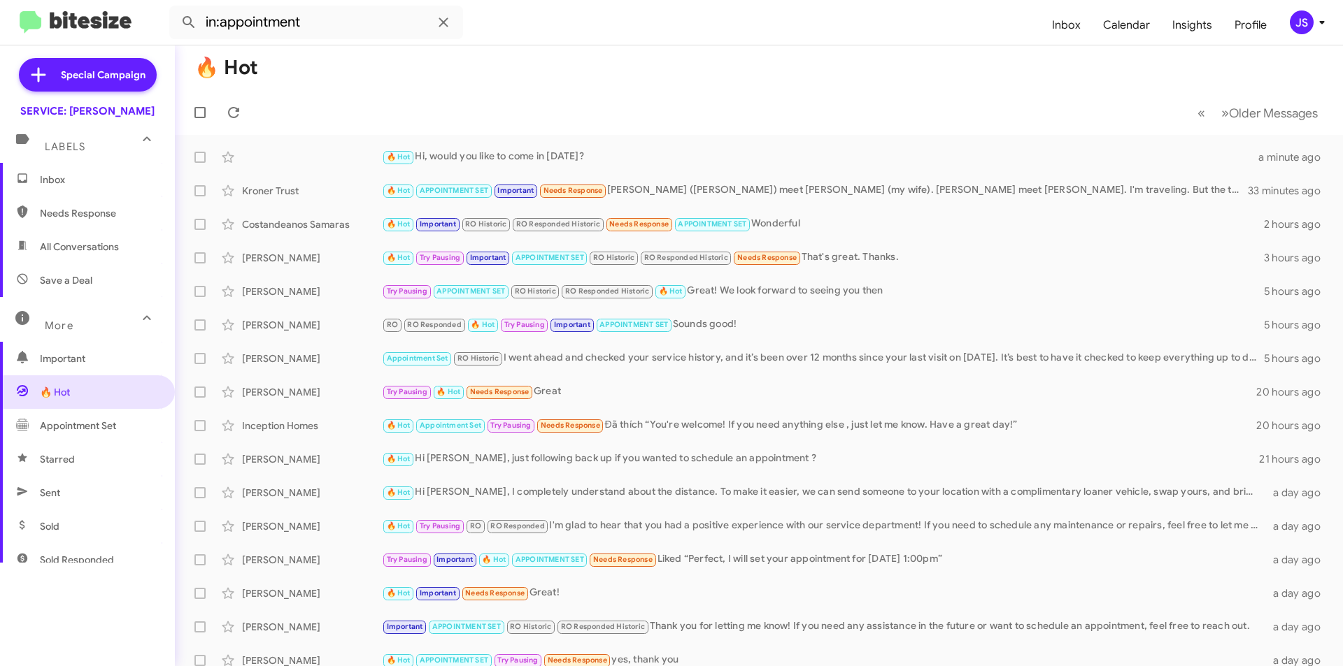
click at [27, 249] on icon at bounding box center [22, 245] width 13 height 13
type input "in:all-conversations"
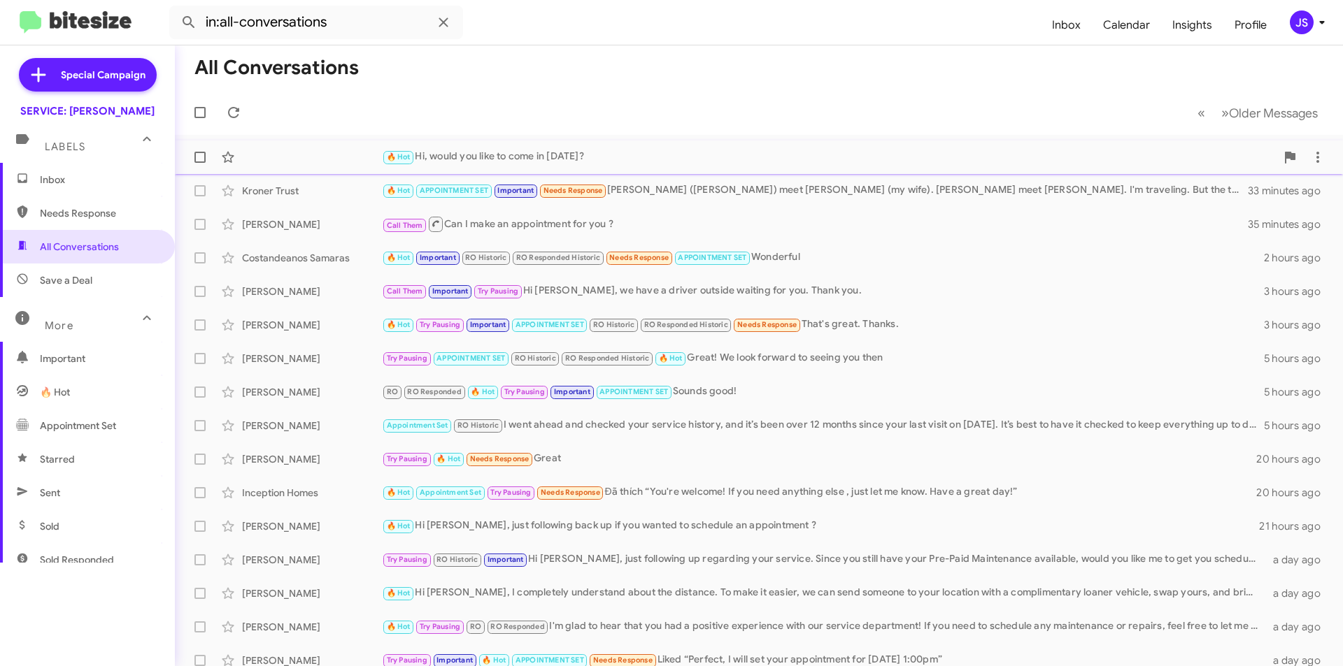
click at [313, 165] on div "🔥 Hot Hi, would you like to come in tomorrow? a minute ago" at bounding box center [758, 157] width 1145 height 28
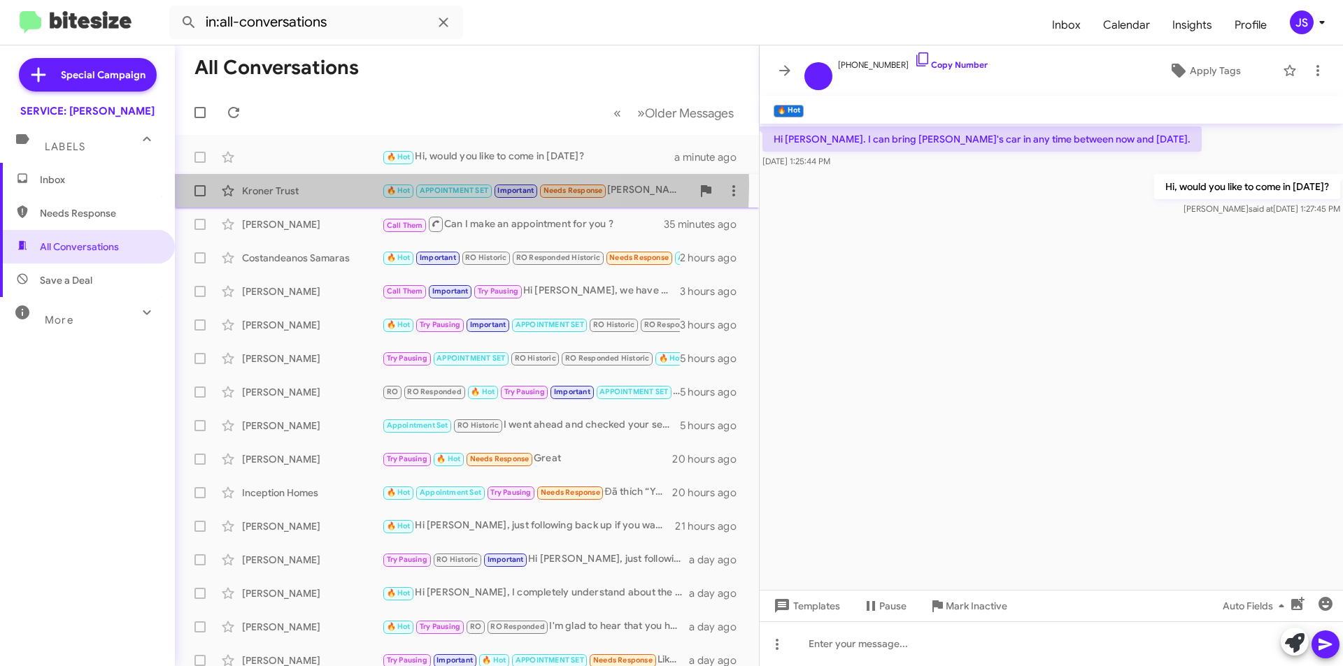
click at [329, 185] on div "Kroner Trust" at bounding box center [312, 191] width 140 height 14
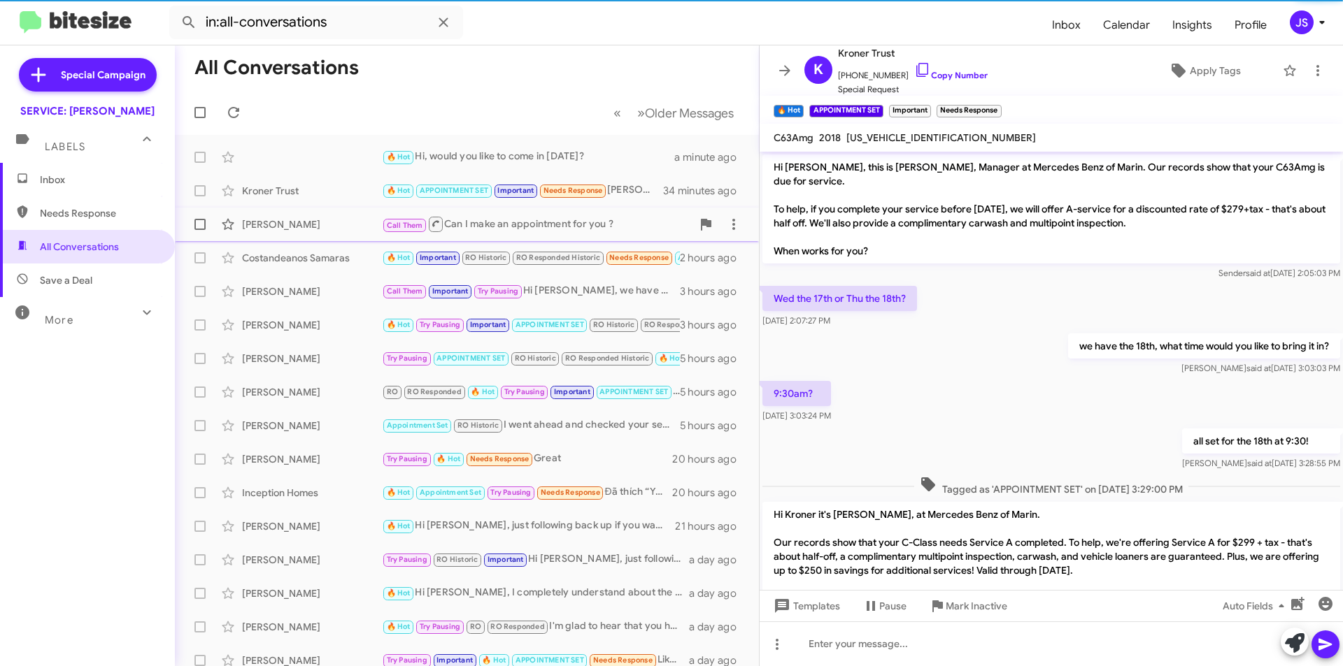
scroll to position [567, 0]
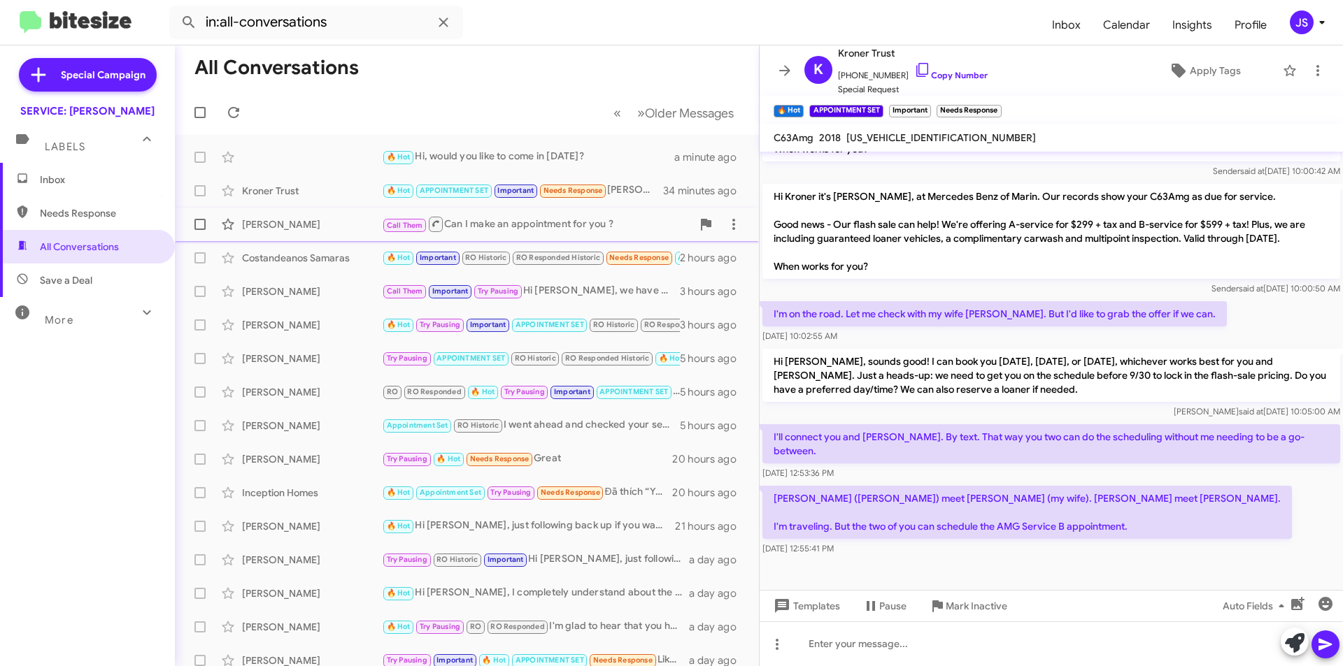
click at [318, 225] on div "[PERSON_NAME]" at bounding box center [312, 224] width 140 height 14
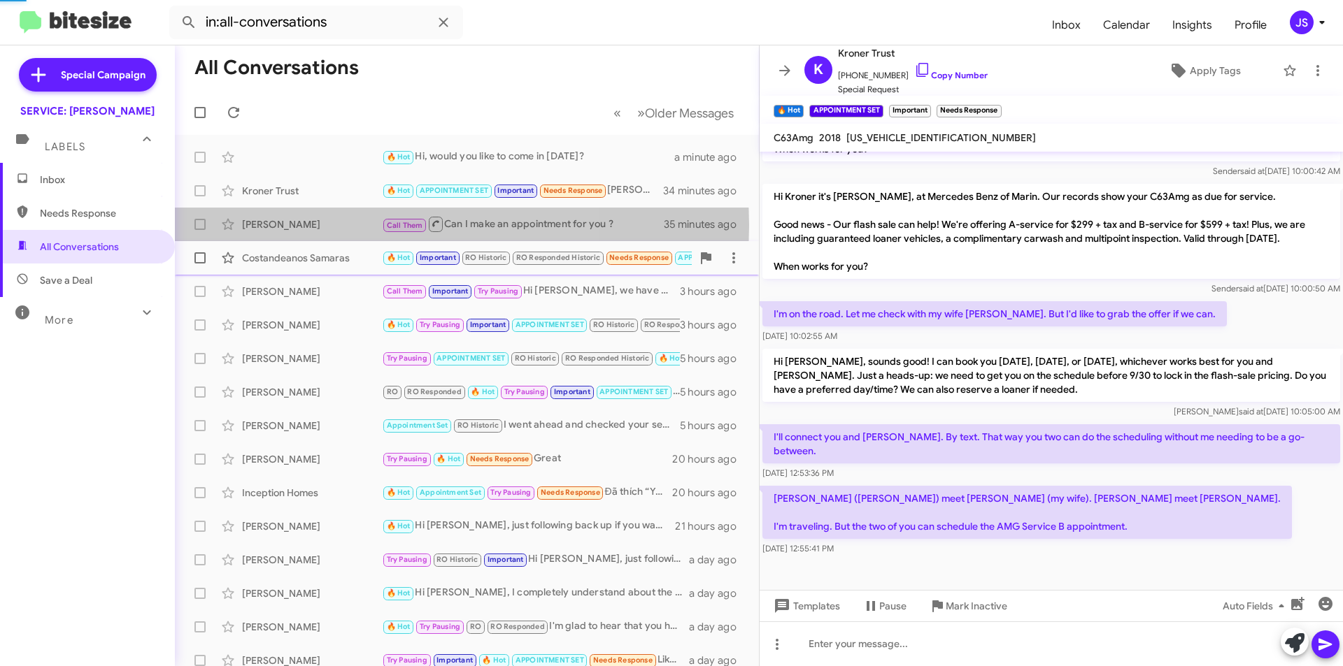
scroll to position [507, 0]
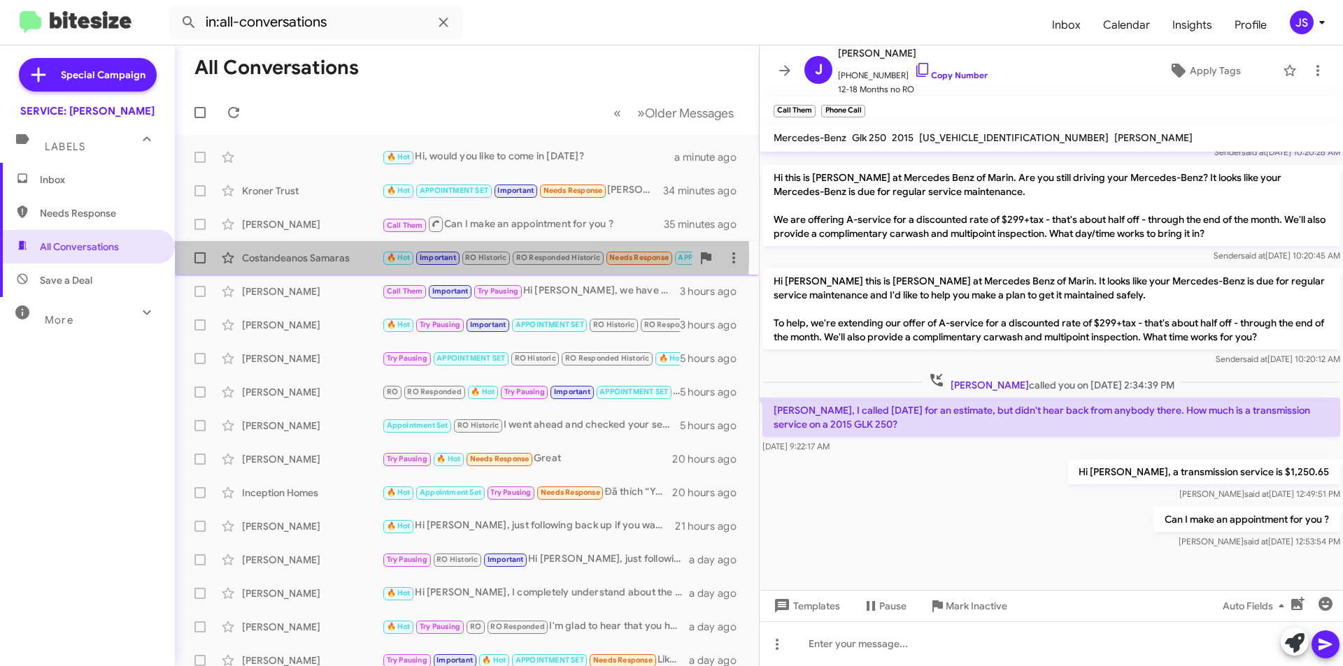
click at [317, 257] on div "Costandeanos Samaras" at bounding box center [312, 258] width 140 height 14
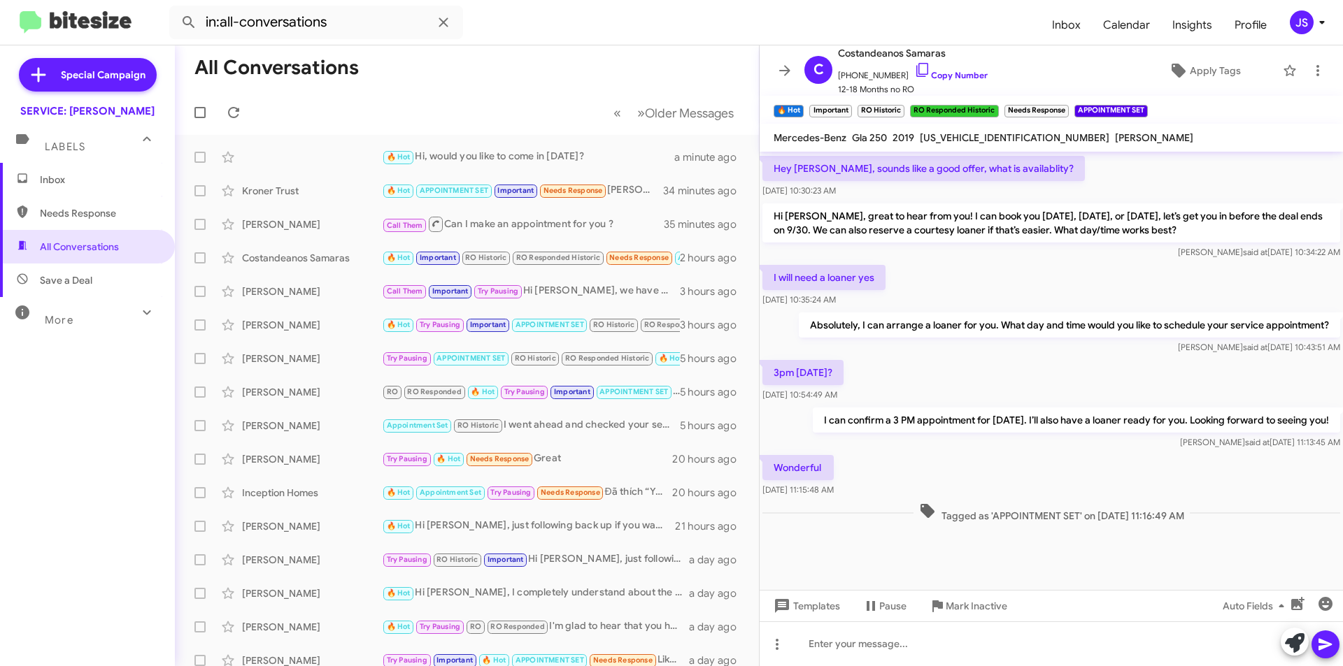
scroll to position [704, 0]
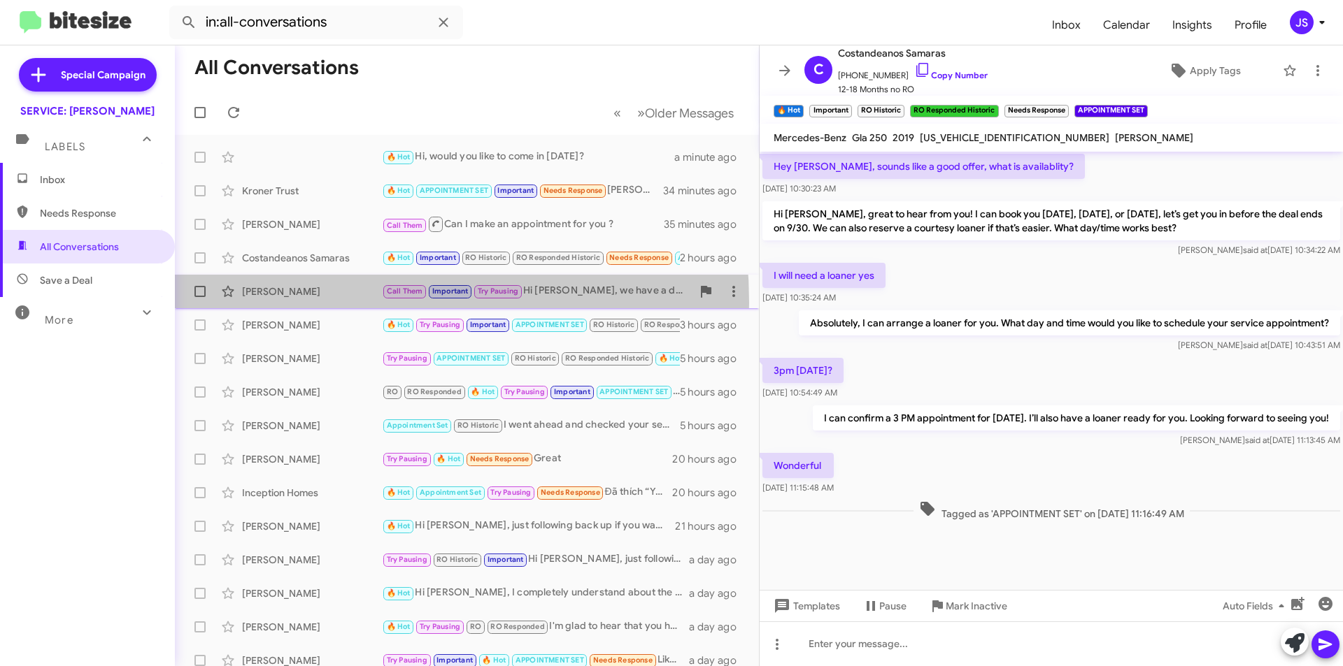
click at [290, 303] on div "Joseph Phair Call Them Important Try Pausing Hi Joseph, we have a driver outsid…" at bounding box center [467, 292] width 562 height 28
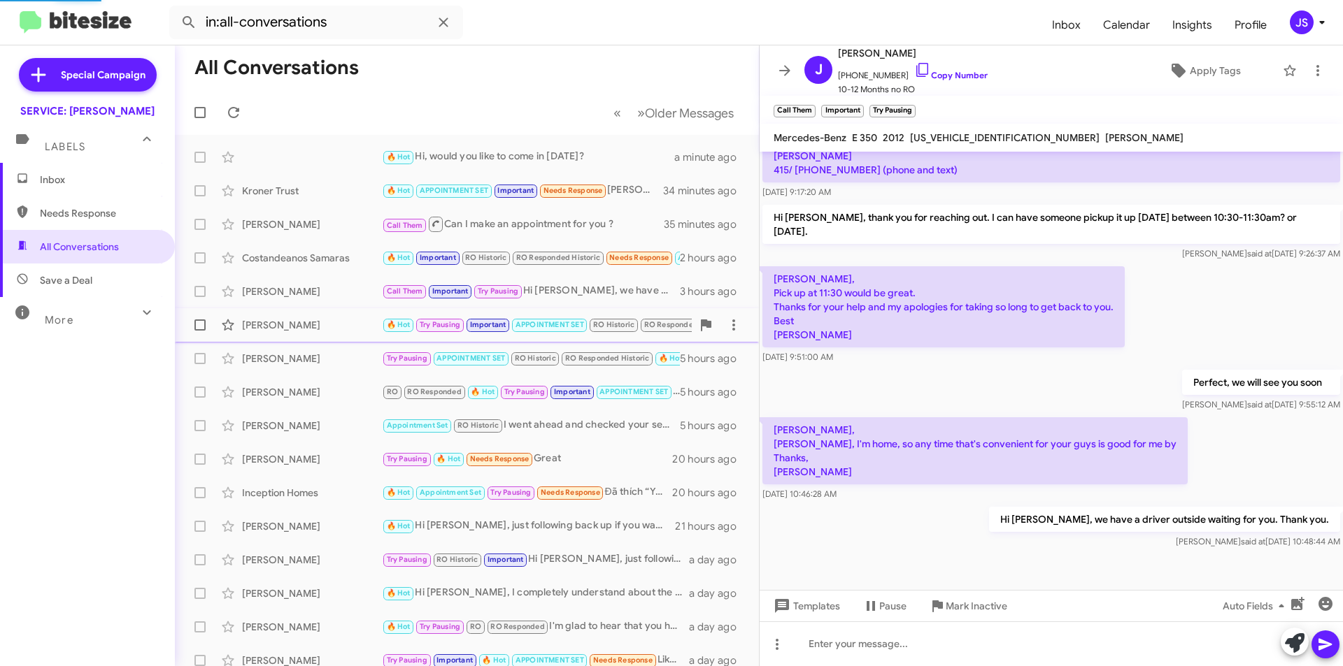
scroll to position [459, 0]
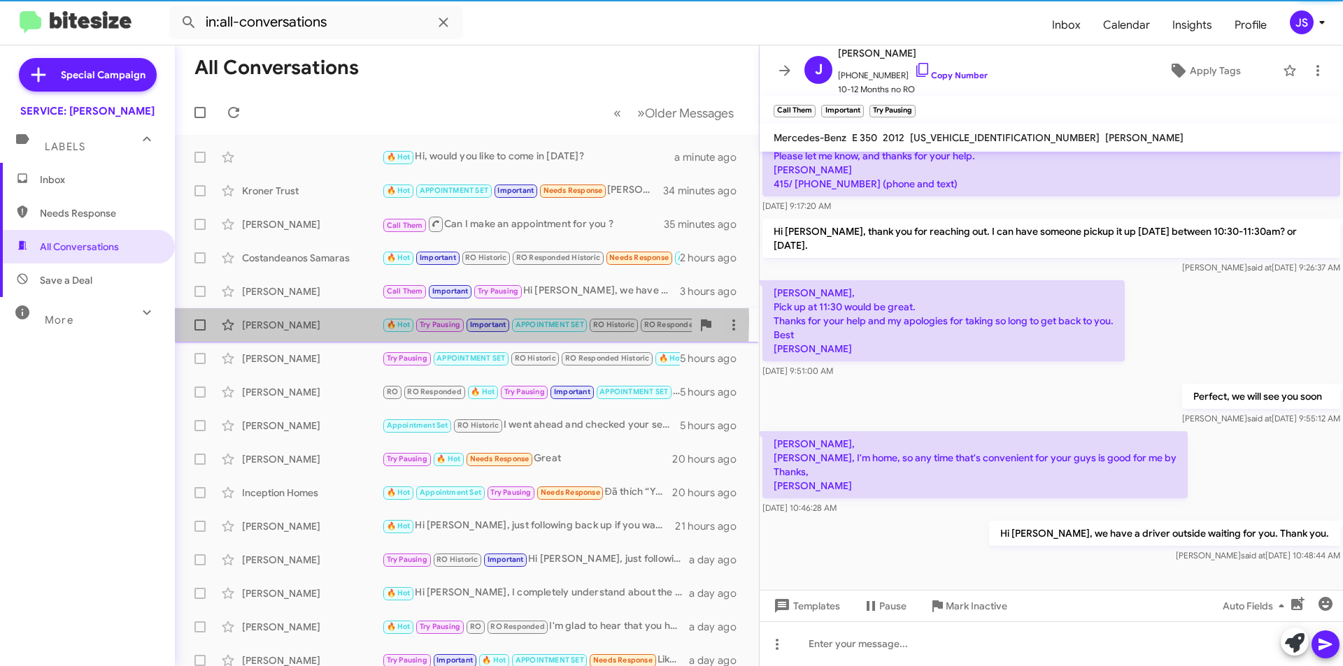
click at [293, 320] on div "[PERSON_NAME]" at bounding box center [312, 325] width 140 height 14
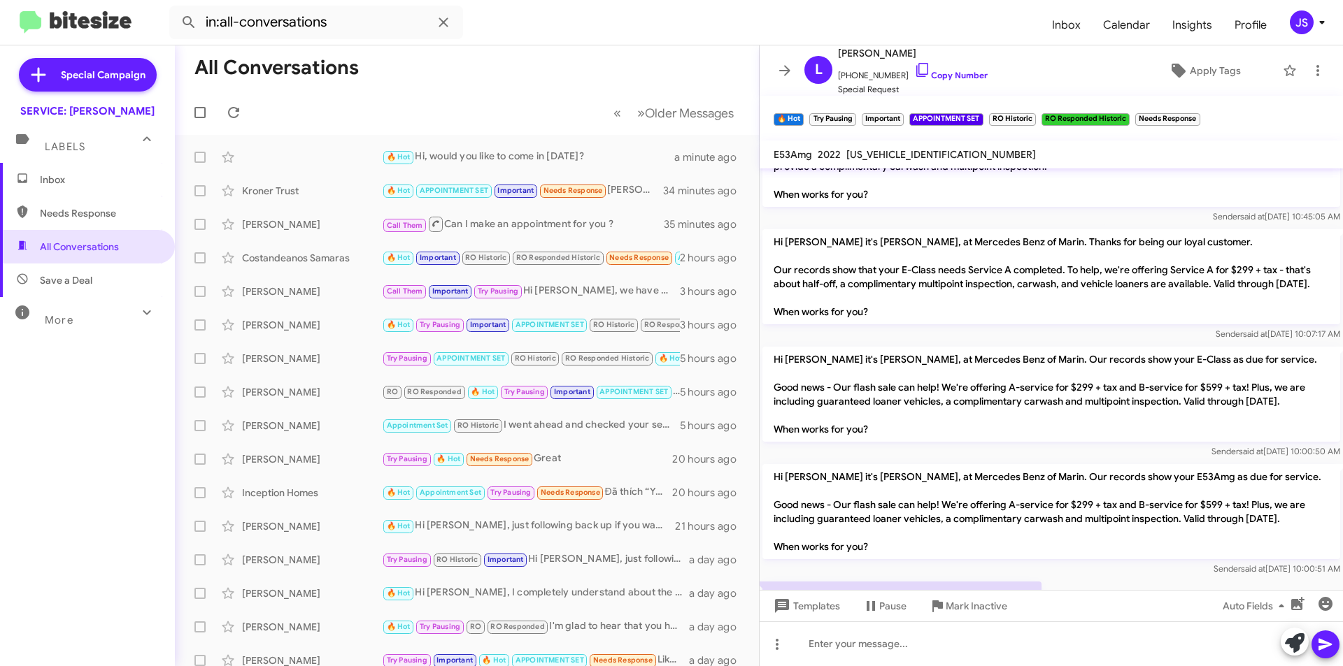
scroll to position [1432, 0]
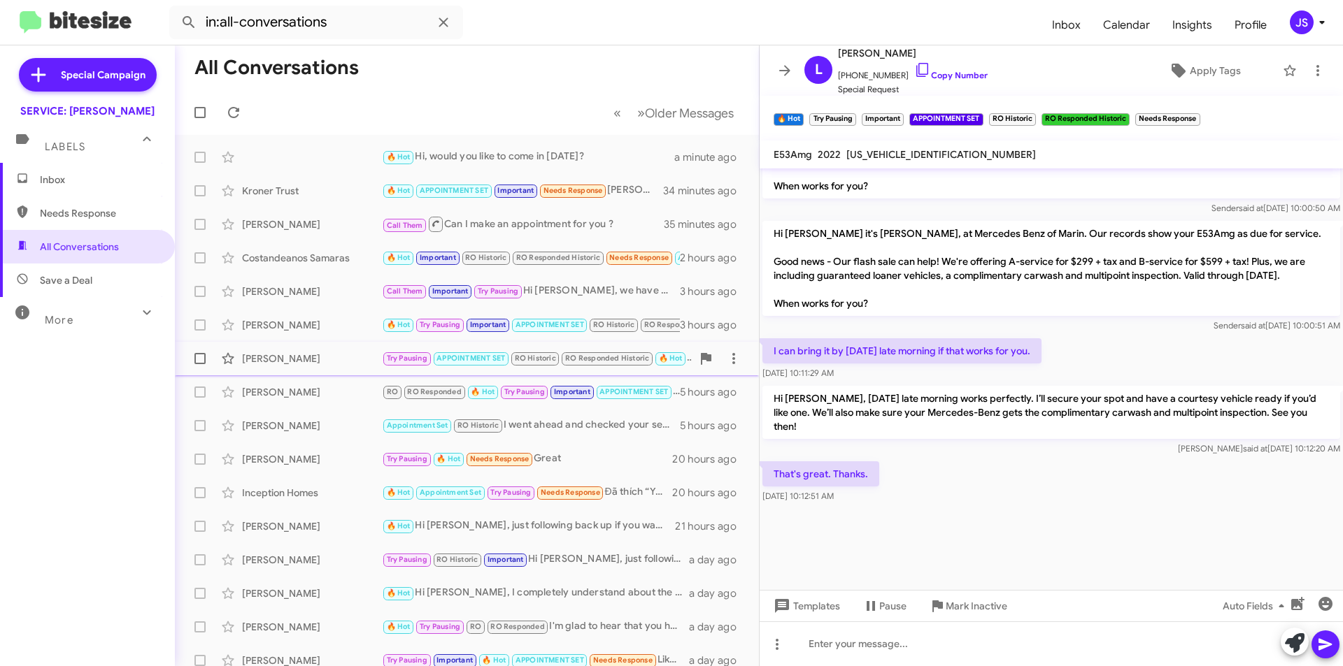
click at [280, 349] on div "Julia Currie Try Pausing APPOINTMENT SET RO Historic RO Responded Historic 🔥 Ho…" at bounding box center [467, 359] width 562 height 28
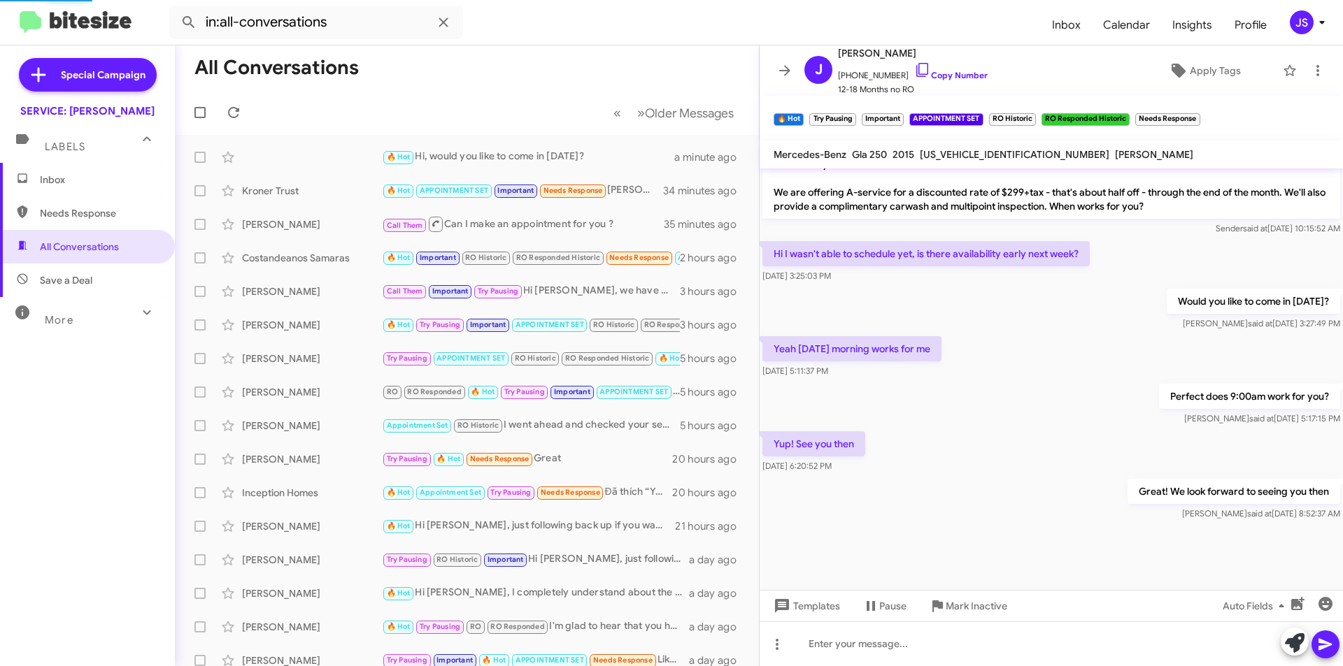
scroll to position [844, 0]
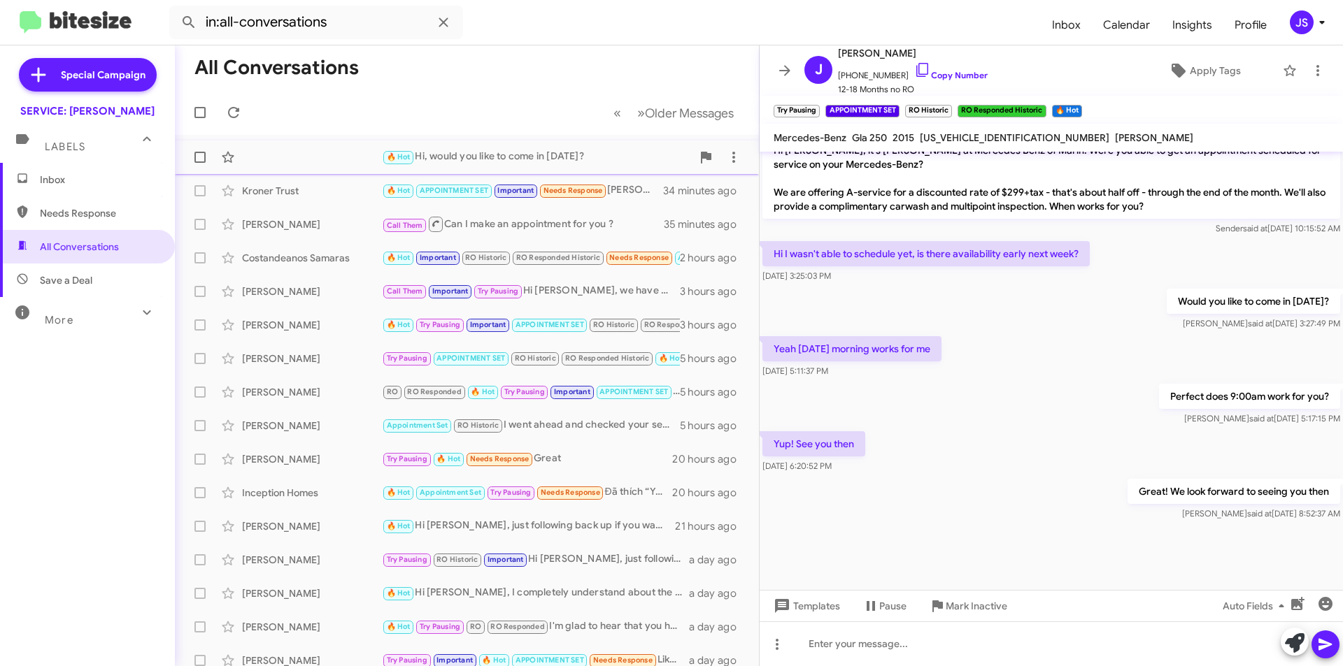
click at [452, 152] on div "🔥 Hot Hi, would you like to come in tomorrow?" at bounding box center [537, 157] width 310 height 16
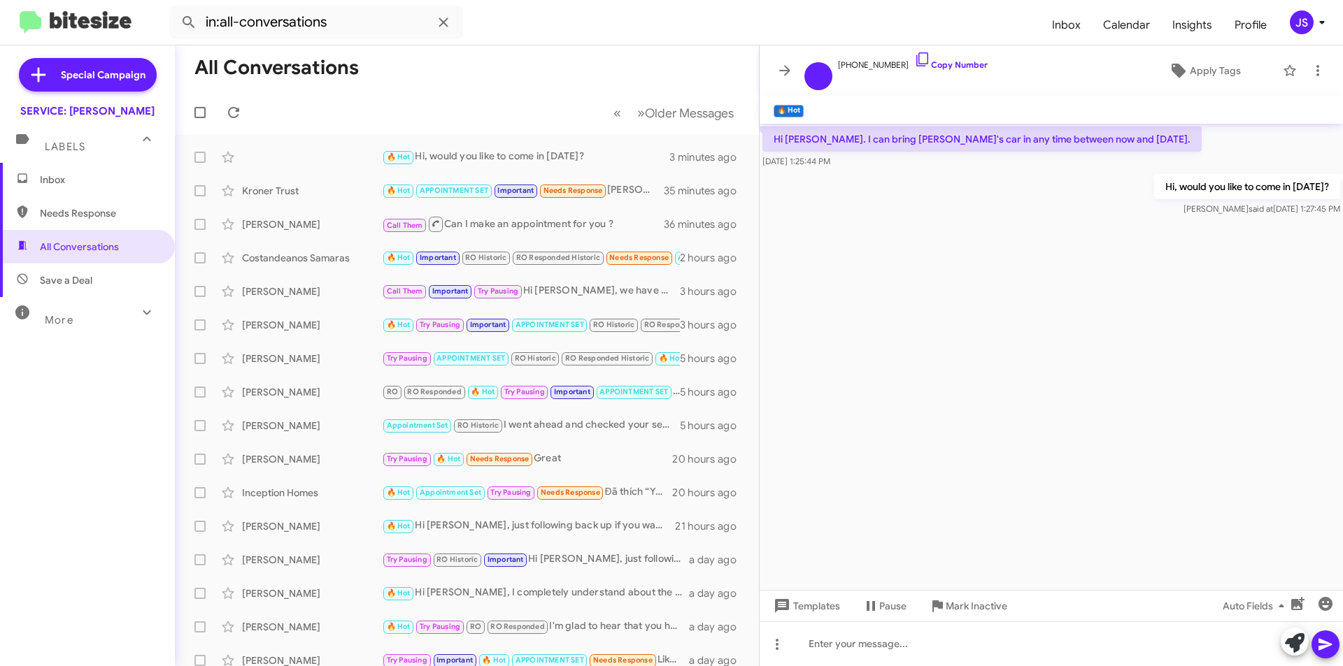
click at [1183, 255] on cdk-virtual-scroll-viewport "Hi [PERSON_NAME]. I can bring [PERSON_NAME]'s car in any time between now and […" at bounding box center [1050, 357] width 583 height 466
